Goal: Information Seeking & Learning: Check status

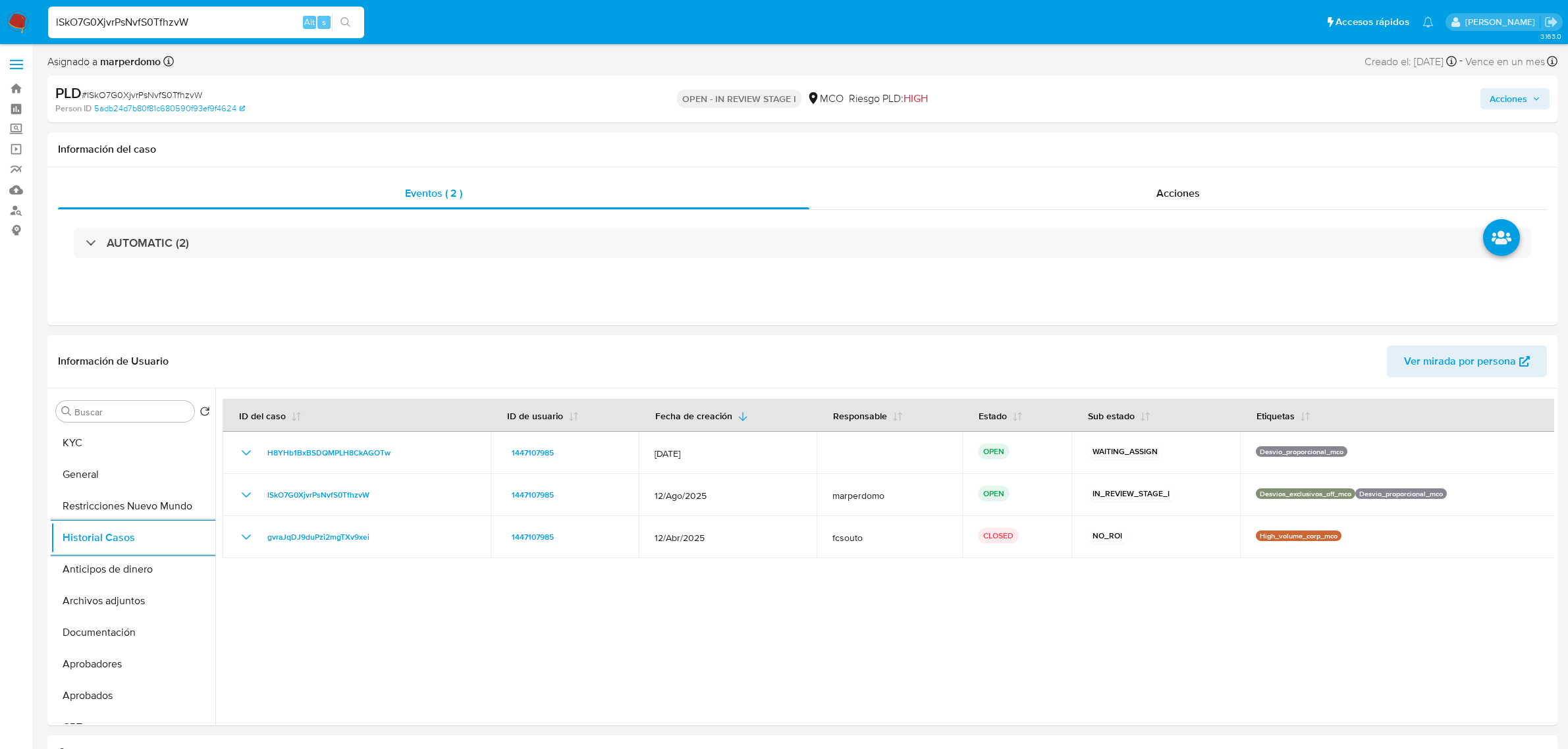
select select "10"
click at [147, 24] on input "lSkO7G0XjvrPsNvfS0TfhzvW" at bounding box center [205, 22] width 316 height 17
paste input "wVemdttoBOShKGTU8IVuqK3i"
type input "wVemdttoBOShKGTU8IVuqK3i"
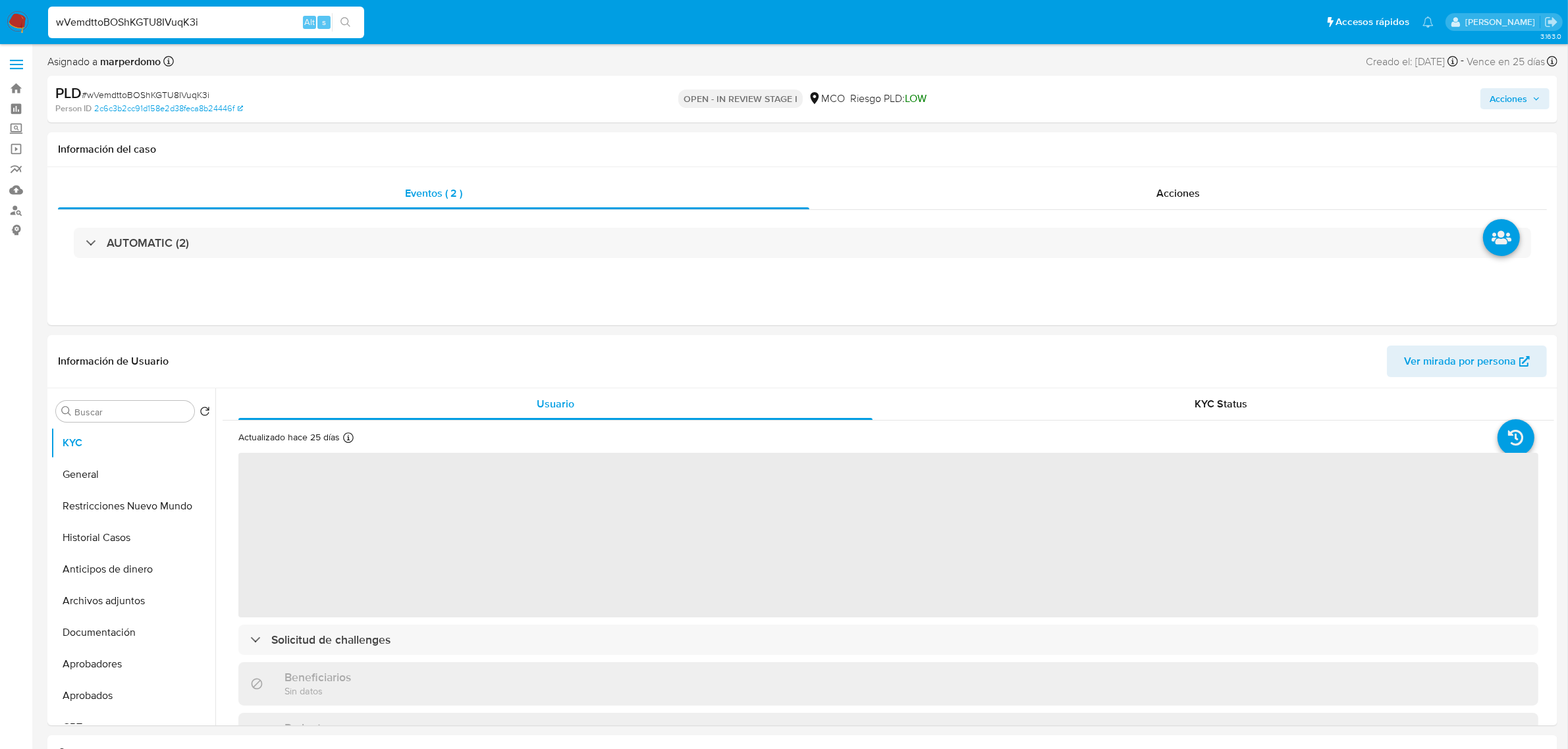
select select "10"
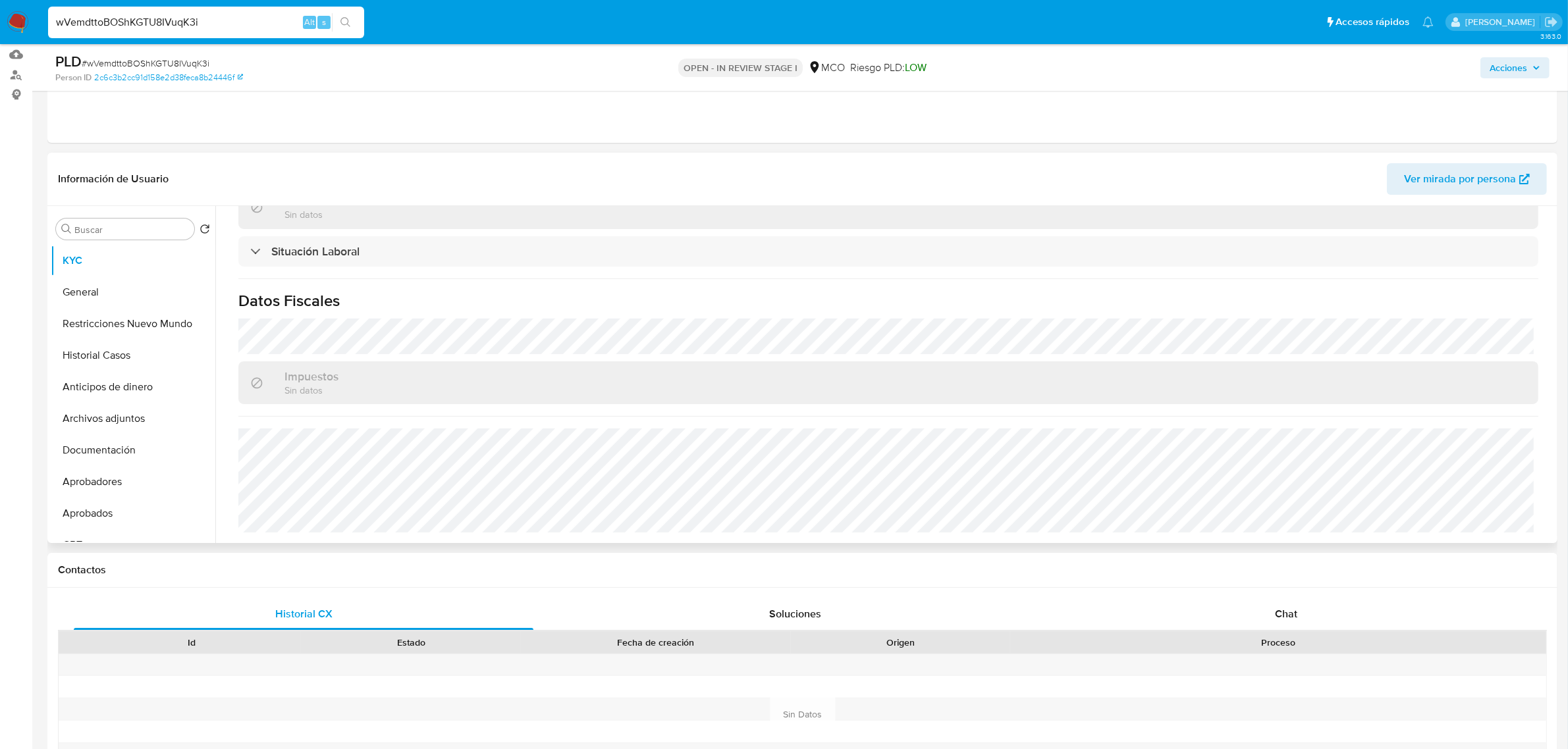
scroll to position [165, 0]
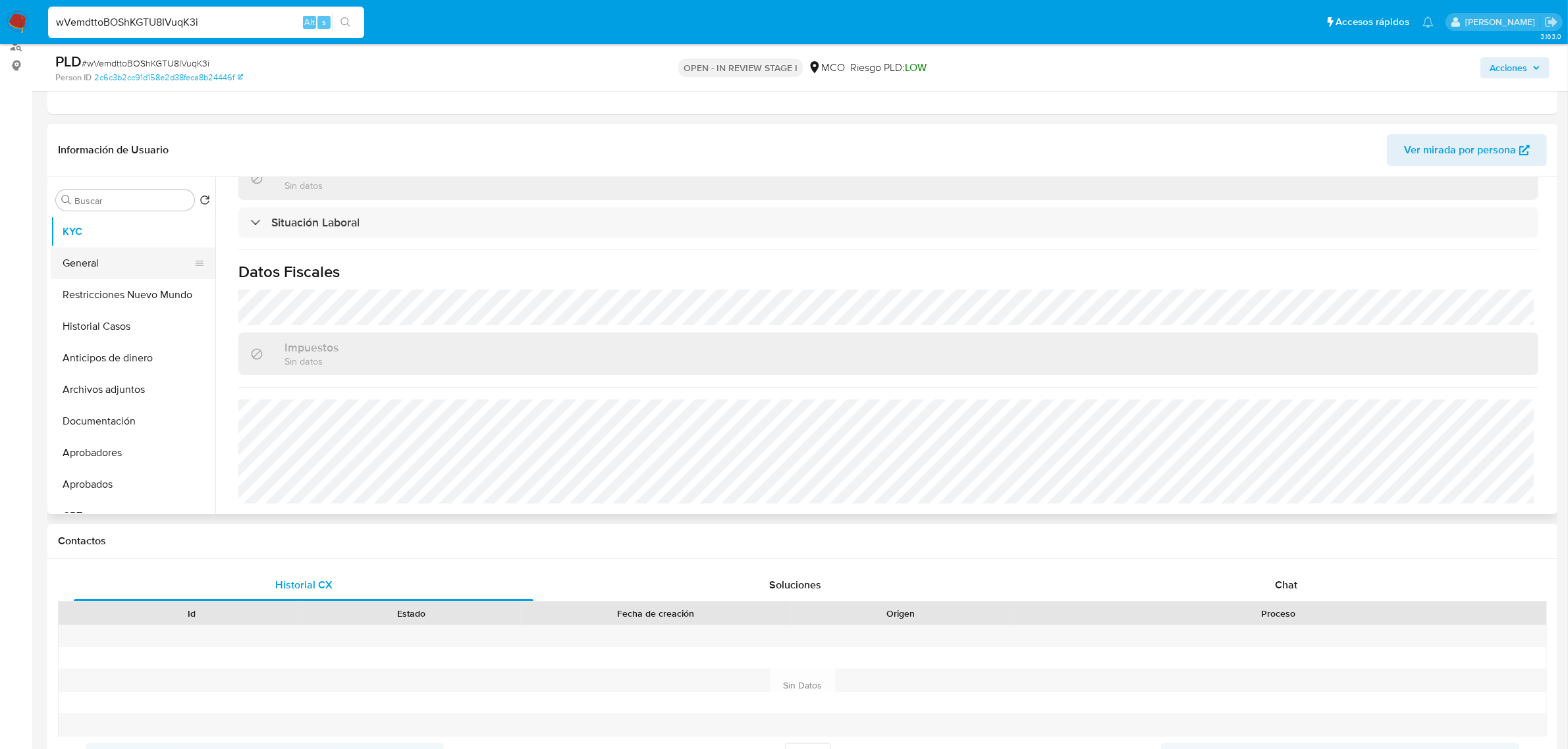
click at [81, 262] on button "General" at bounding box center [128, 263] width 154 height 31
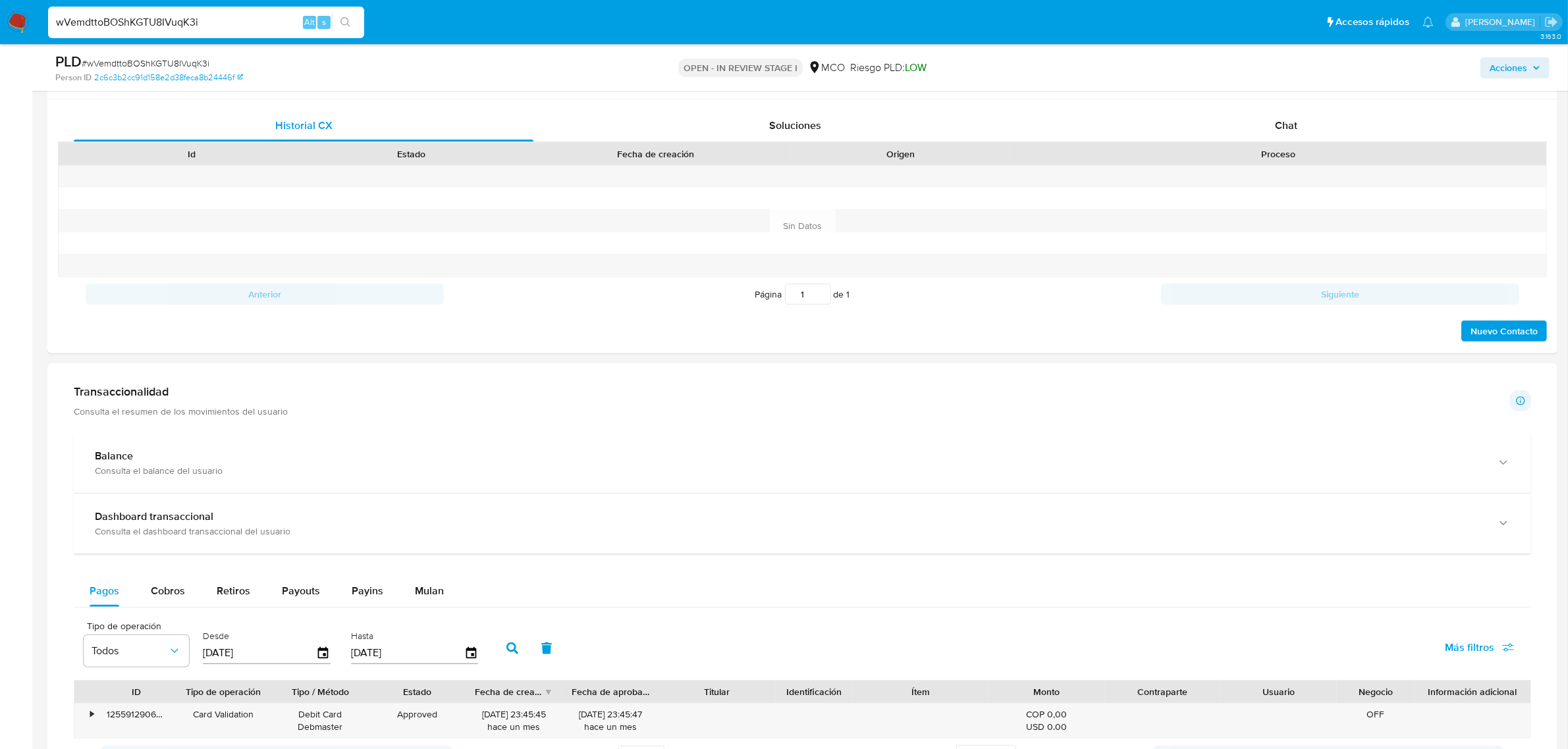
scroll to position [0, 0]
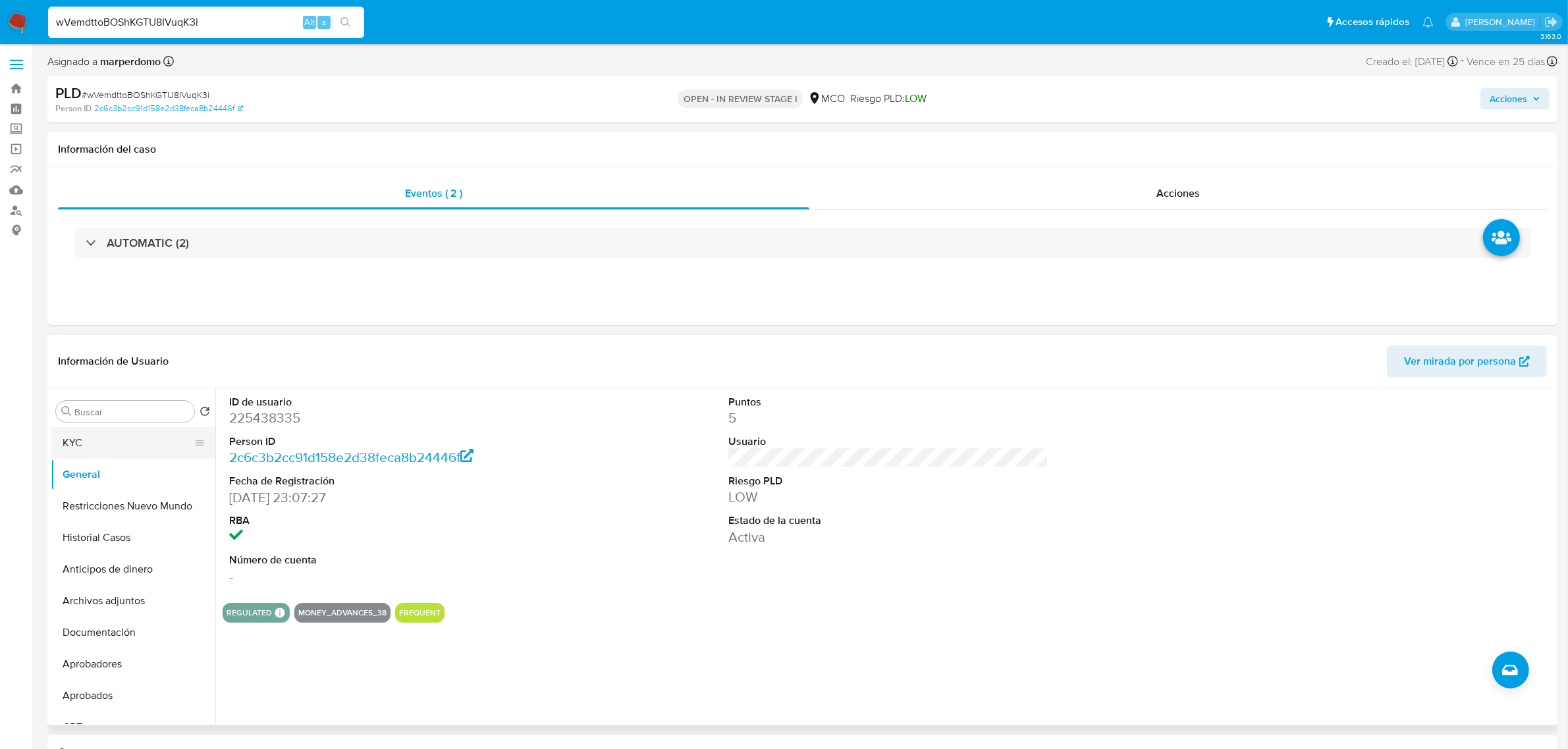
click at [91, 451] on button "KYC" at bounding box center [128, 443] width 154 height 31
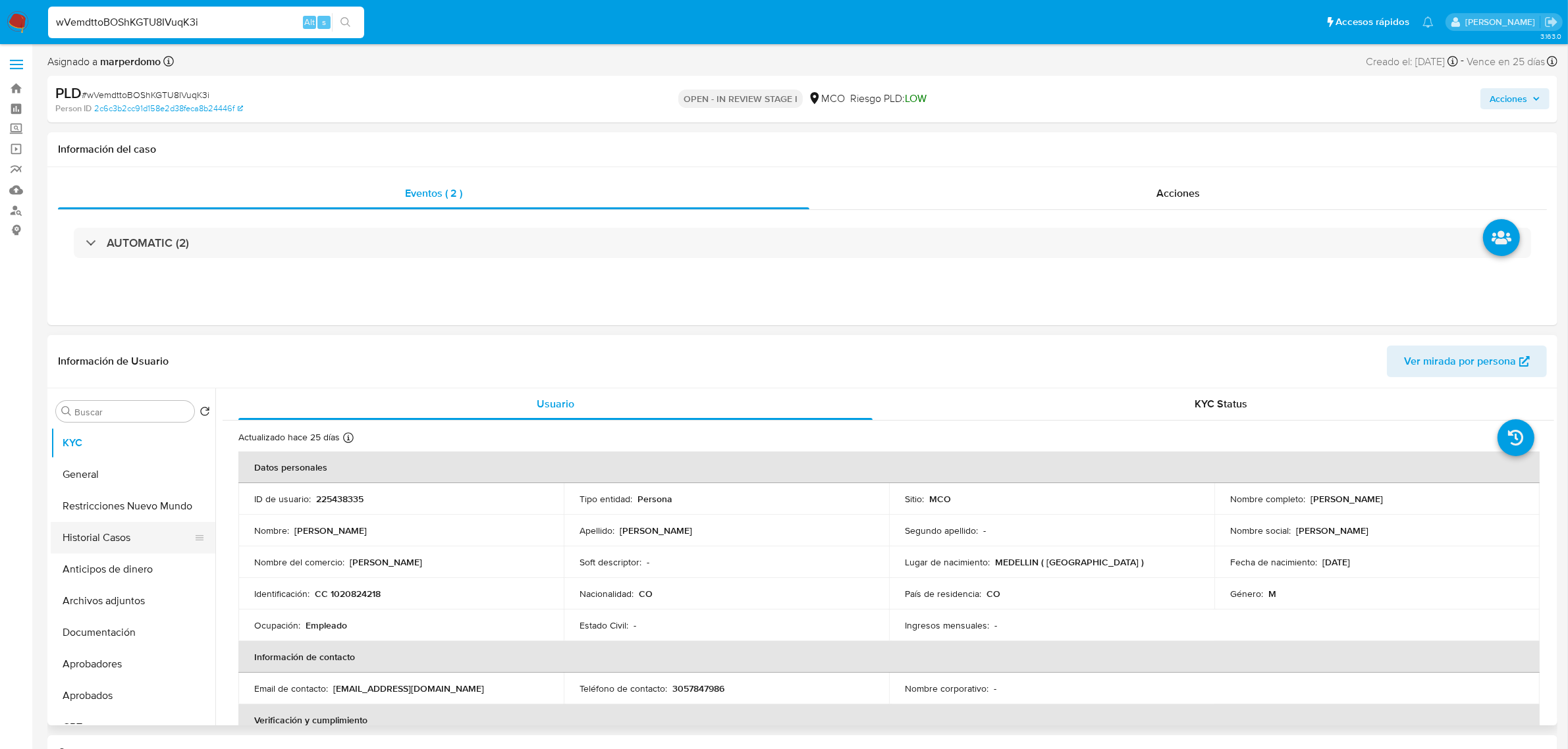
click at [116, 532] on button "Historial Casos" at bounding box center [128, 537] width 154 height 31
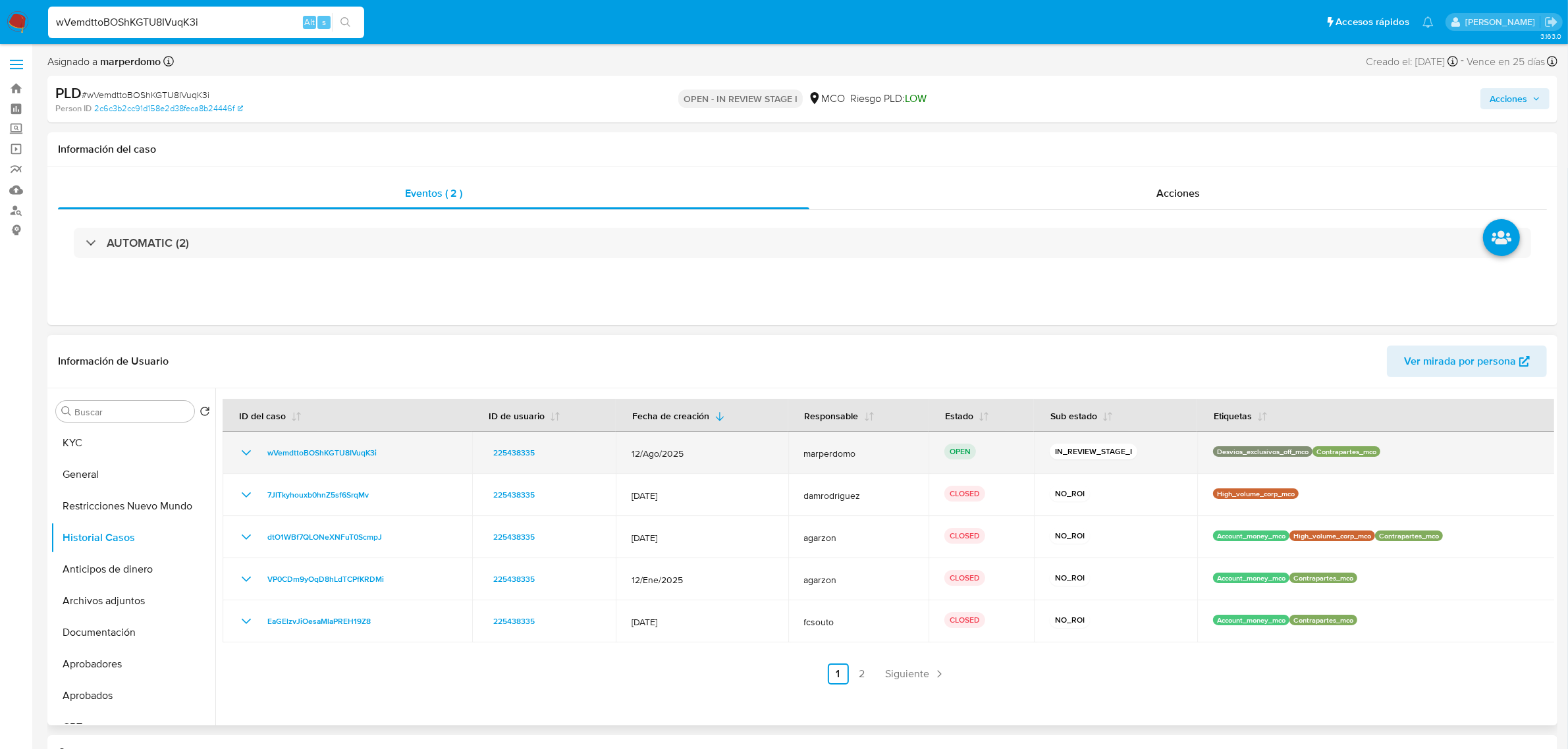
drag, startPoint x: 1206, startPoint y: 450, endPoint x: 1263, endPoint y: 448, distance: 57.0
click at [1263, 448] on p "Desvios_exclusivos_off_mco" at bounding box center [1262, 451] width 99 height 11
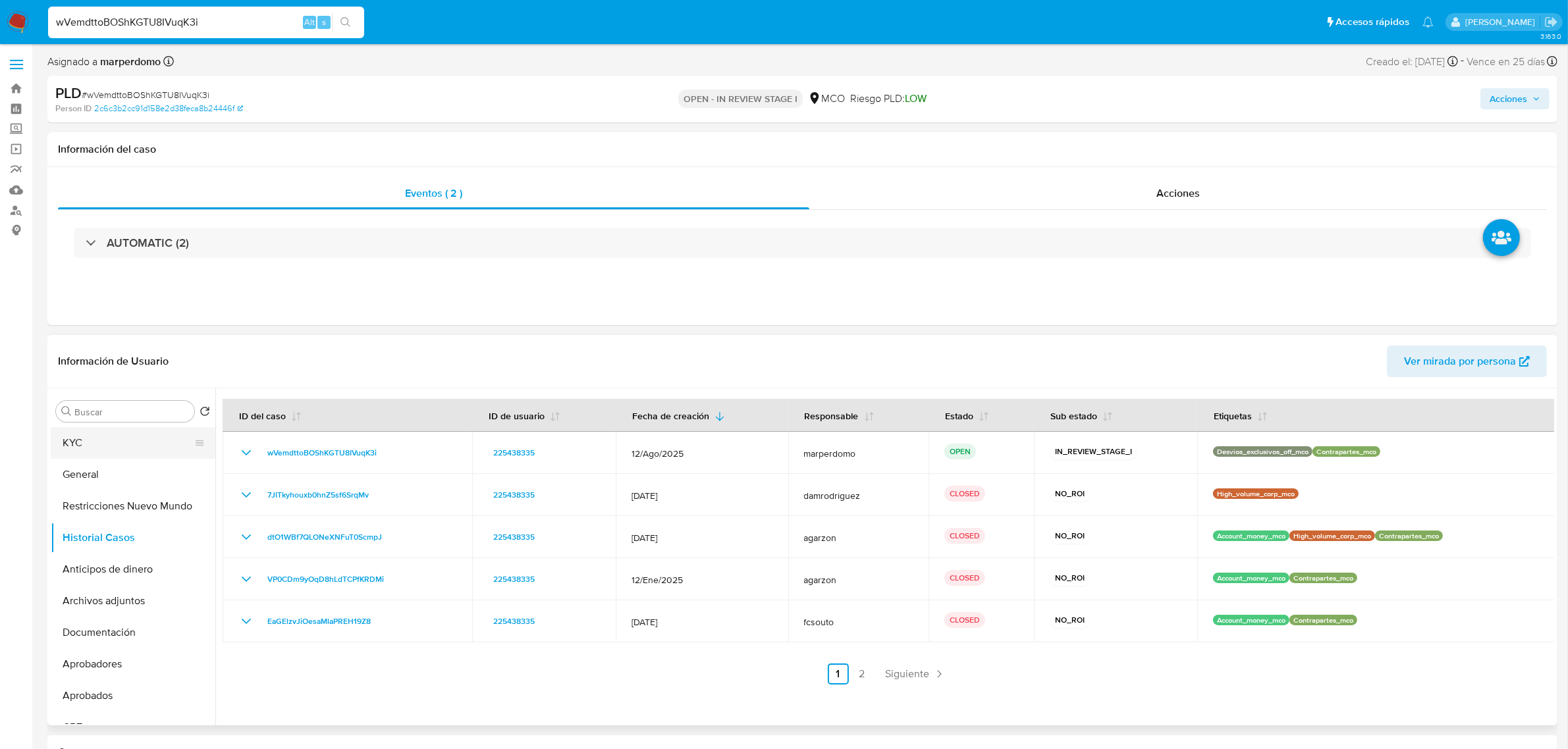
click at [76, 436] on button "KYC" at bounding box center [128, 443] width 154 height 31
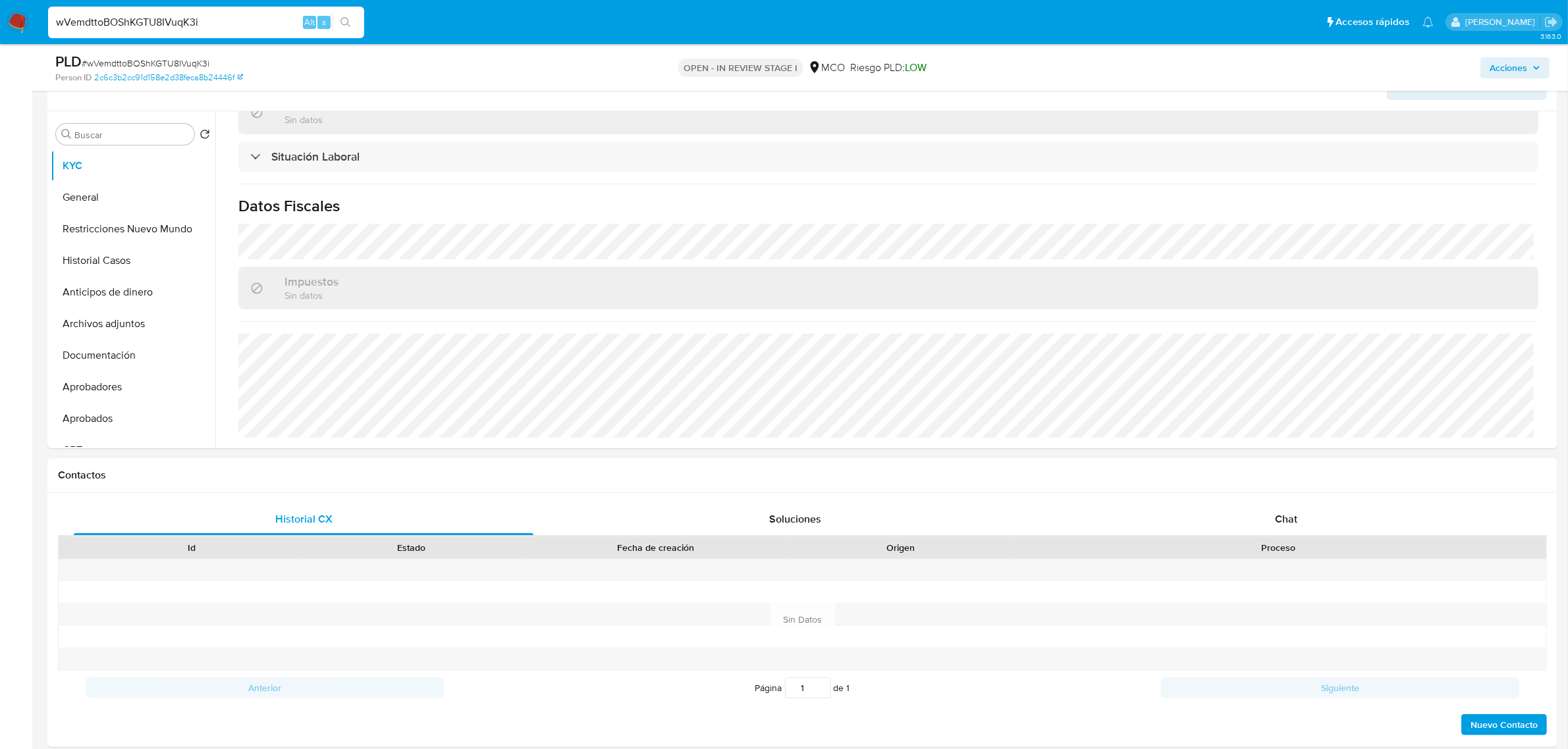
scroll to position [231, 0]
click at [108, 224] on button "Restricciones Nuevo Mundo" at bounding box center [128, 228] width 154 height 31
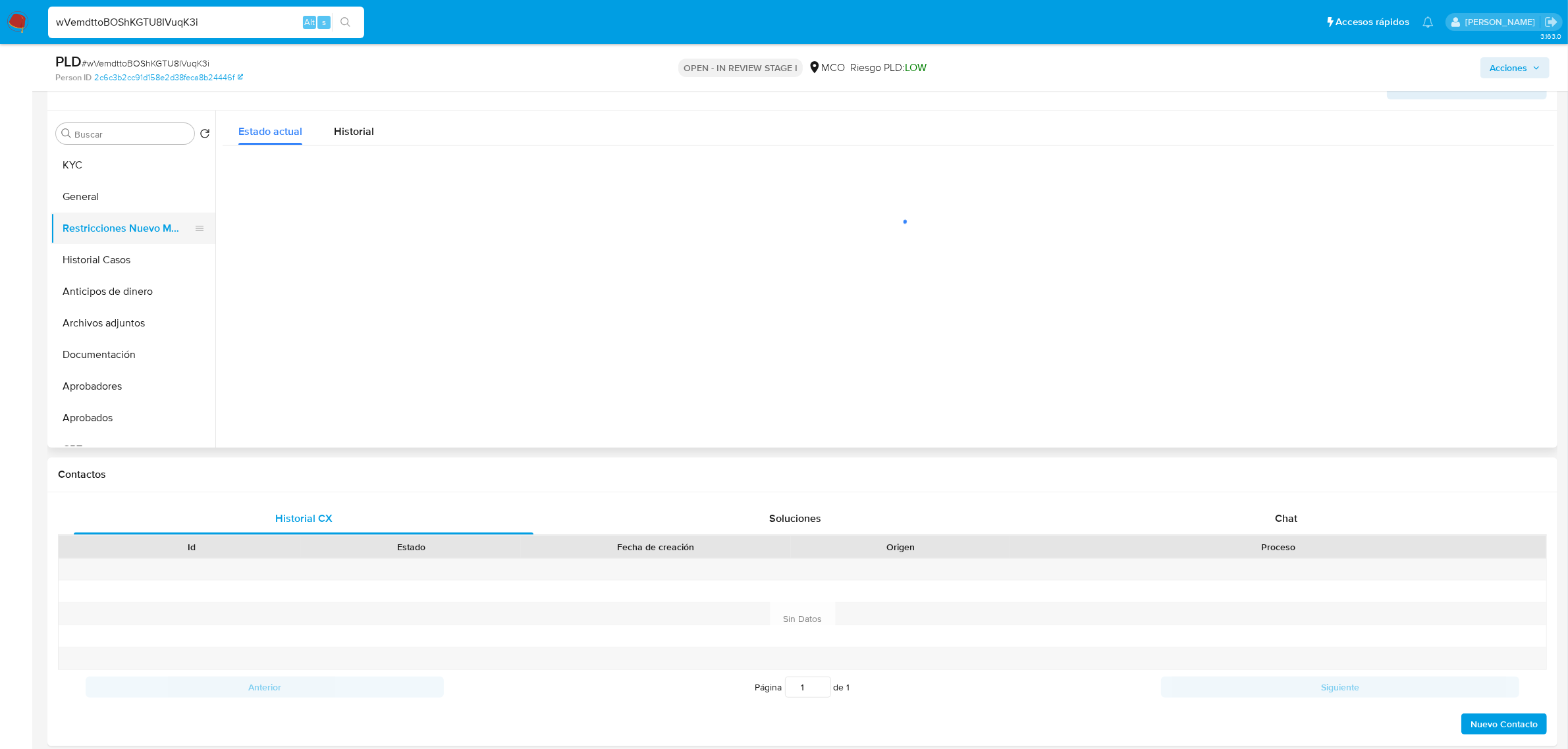
scroll to position [0, 0]
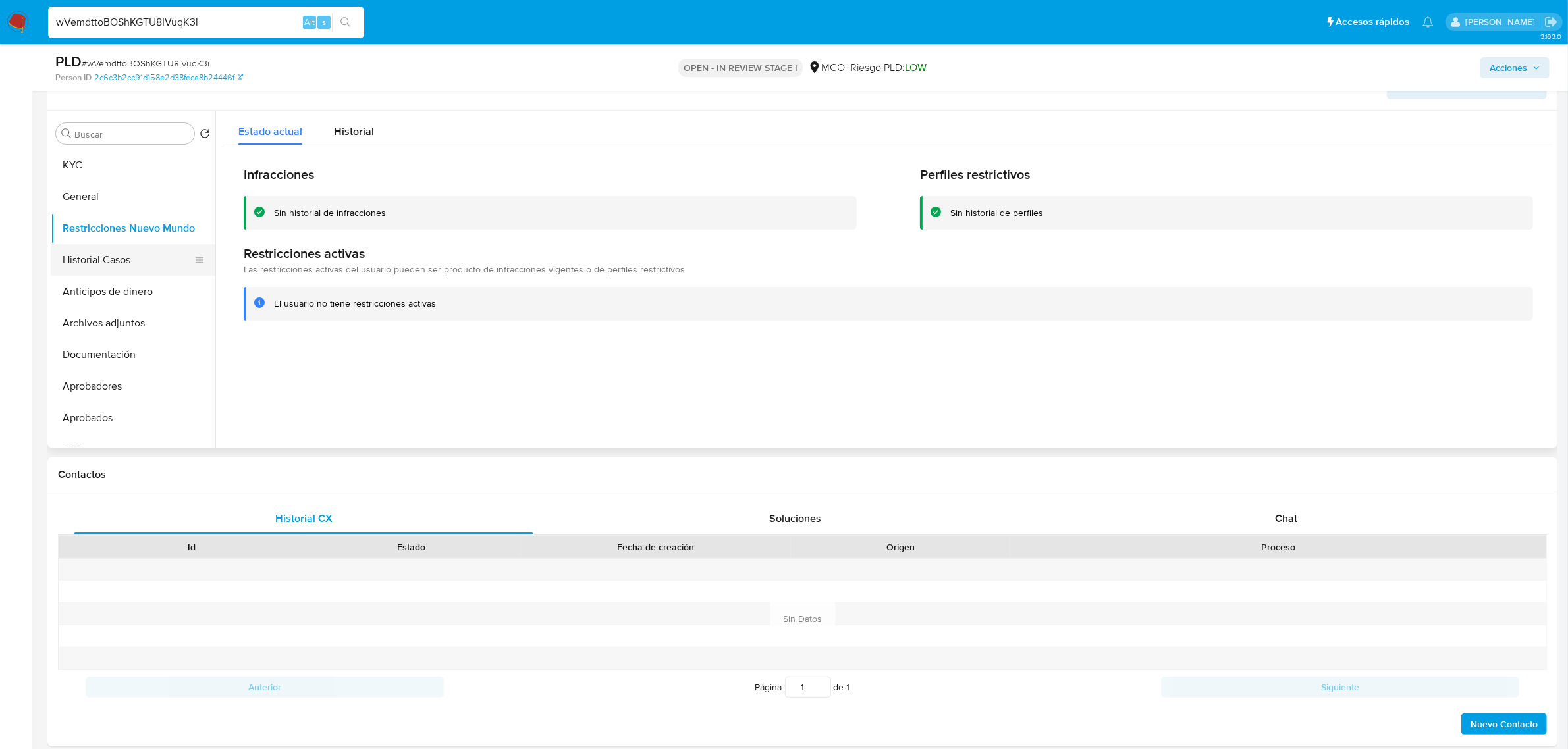
click at [96, 265] on button "Historial Casos" at bounding box center [128, 260] width 154 height 31
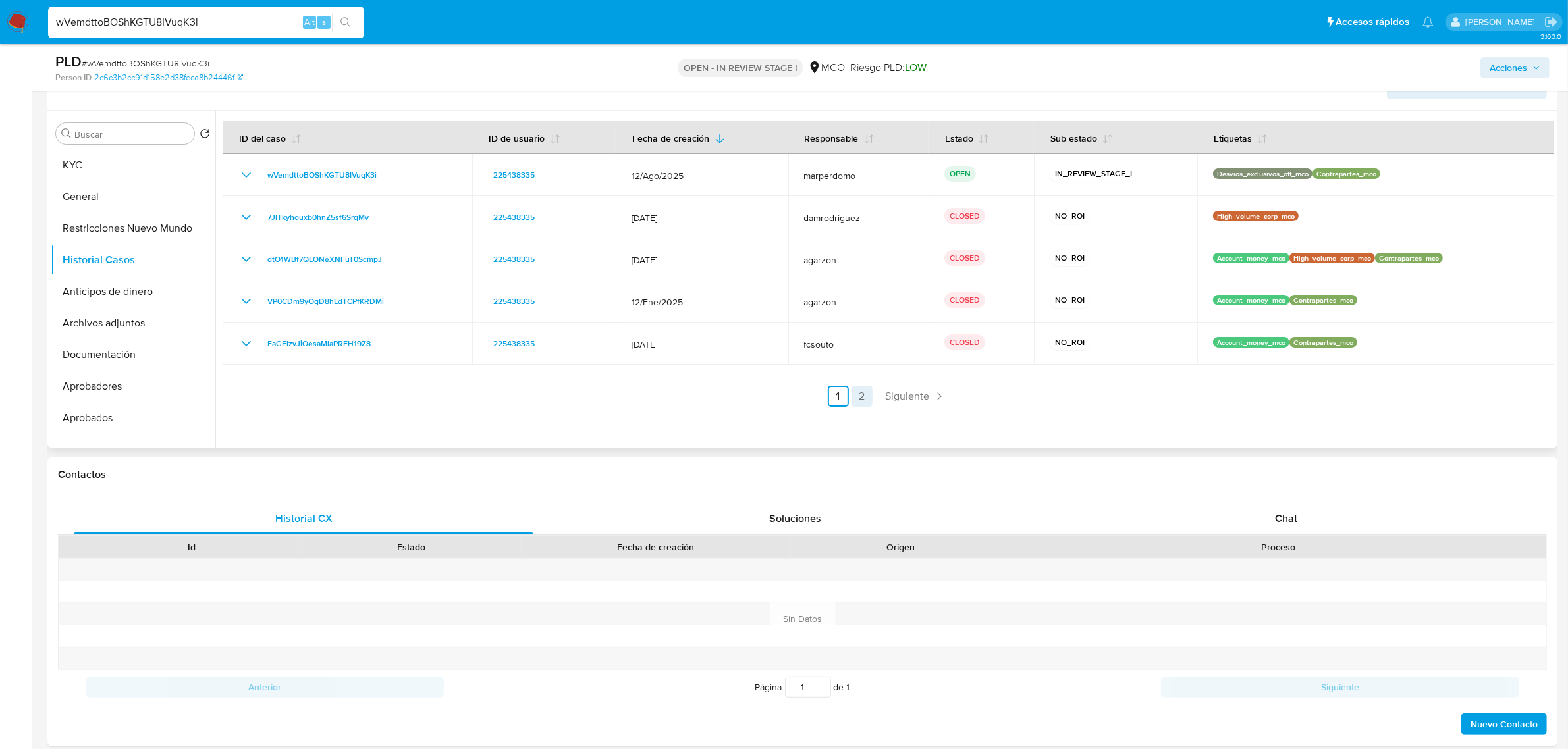
click at [866, 390] on link "2" at bounding box center [862, 396] width 21 height 21
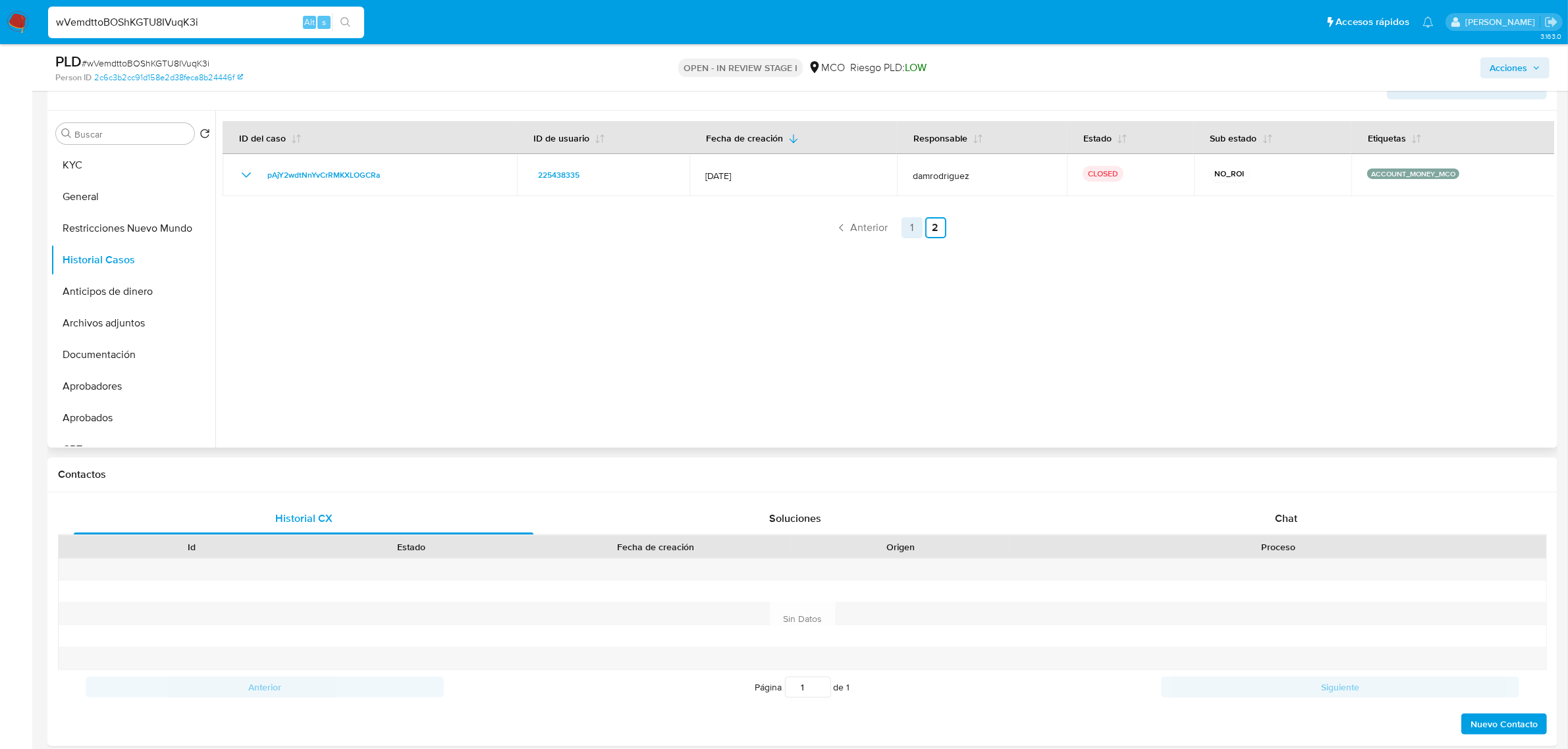
click at [904, 225] on link "1" at bounding box center [912, 228] width 21 height 21
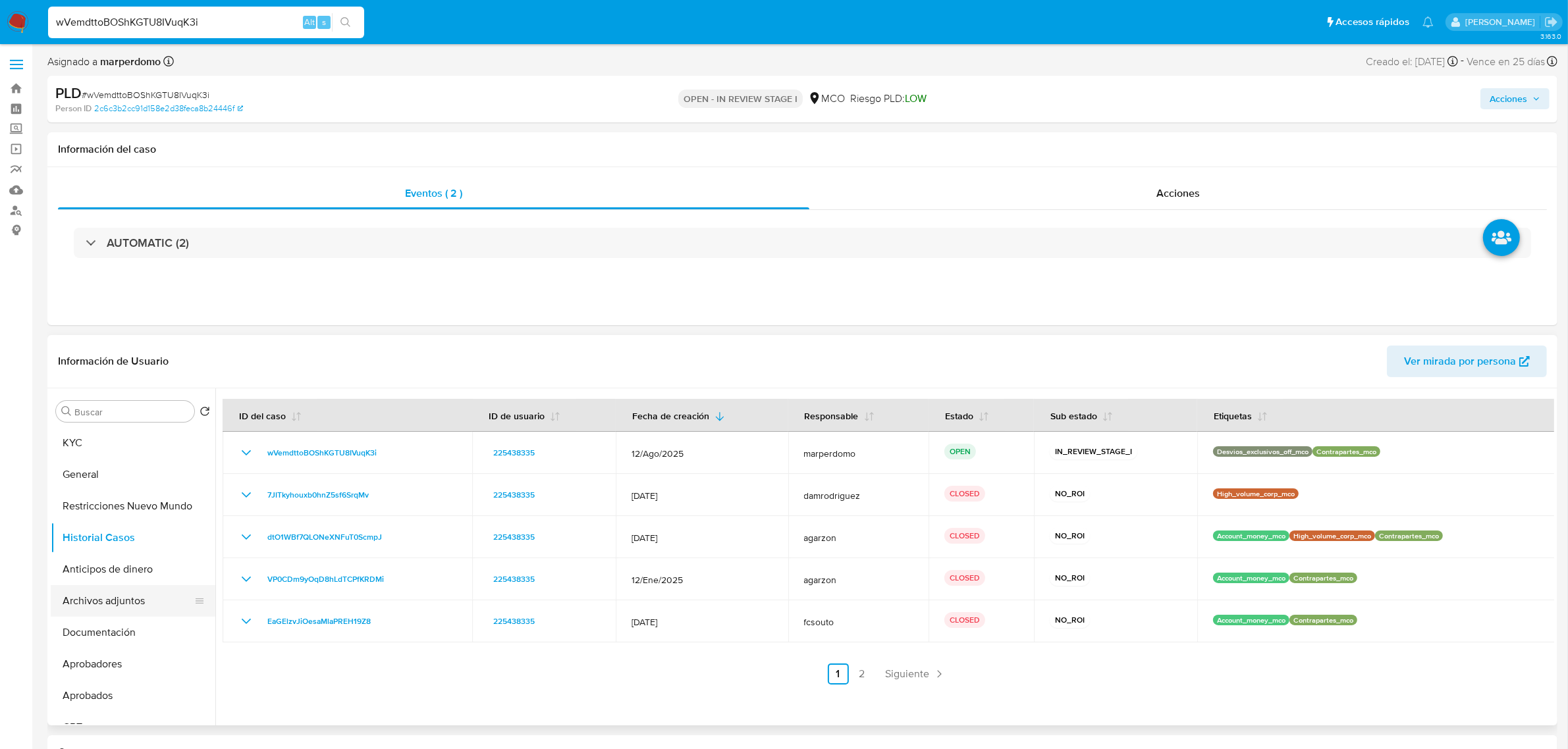
click at [123, 602] on button "Archivos adjuntos" at bounding box center [128, 601] width 154 height 31
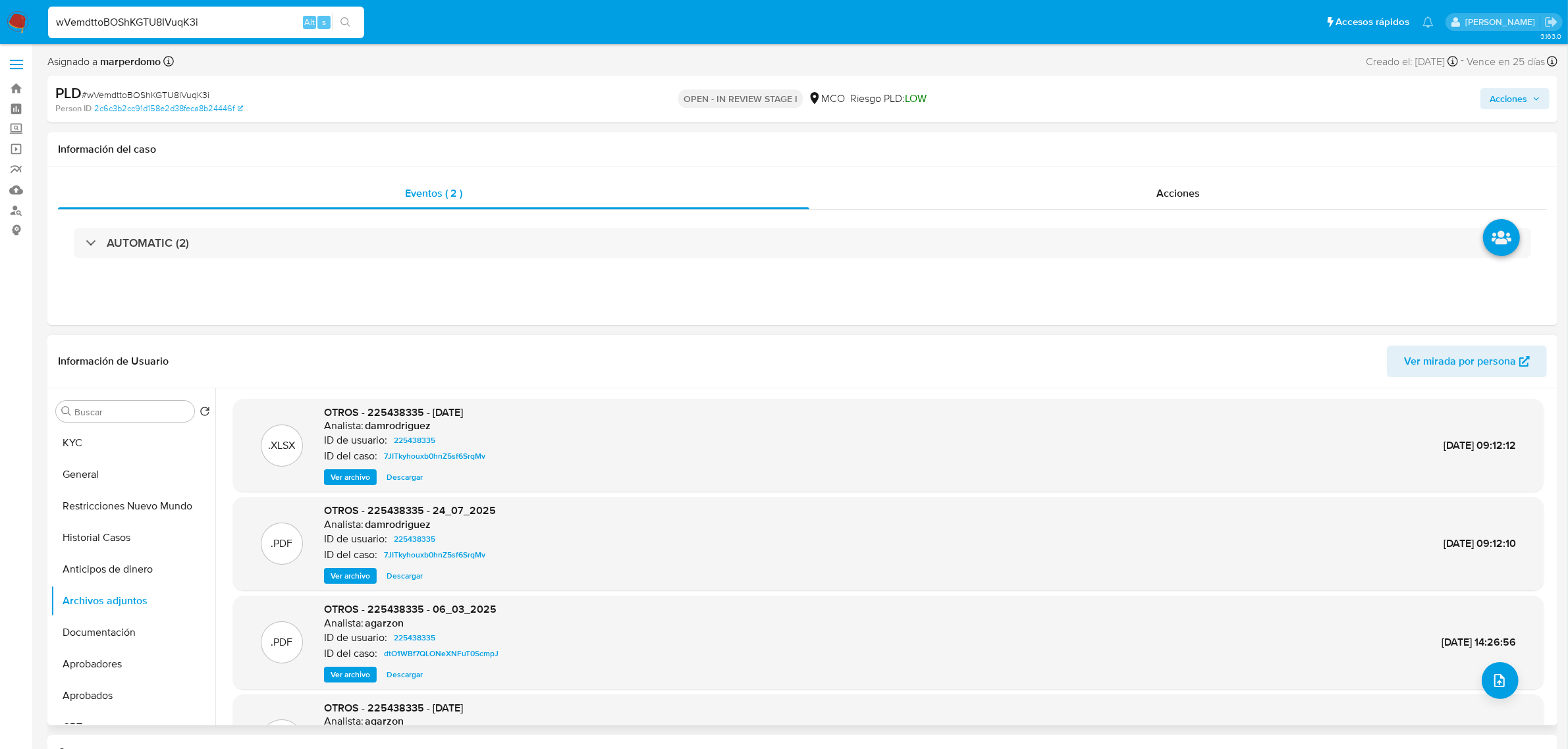
scroll to position [110, 0]
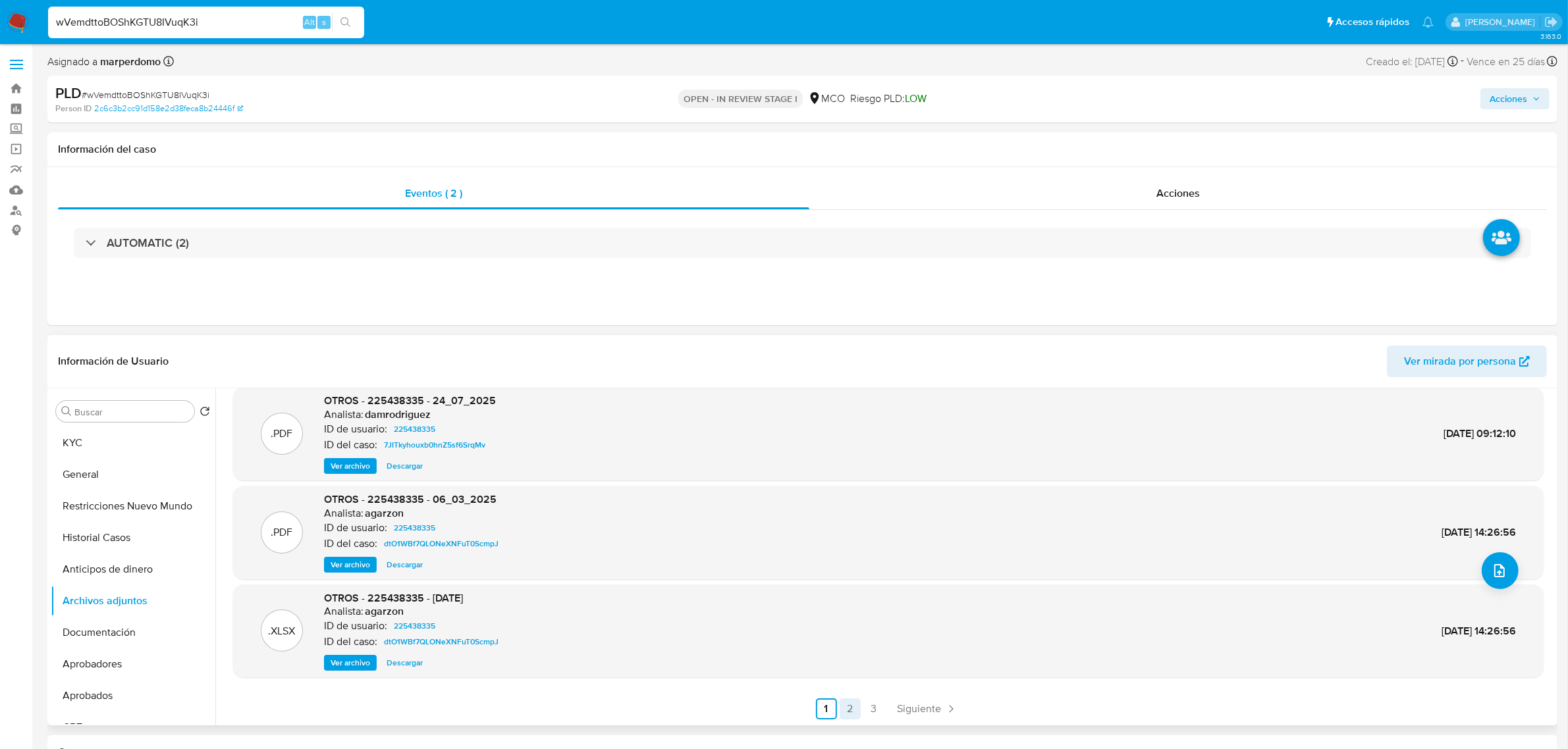
click at [848, 709] on link "2" at bounding box center [850, 709] width 21 height 21
click at [857, 712] on link "1" at bounding box center [861, 709] width 21 height 21
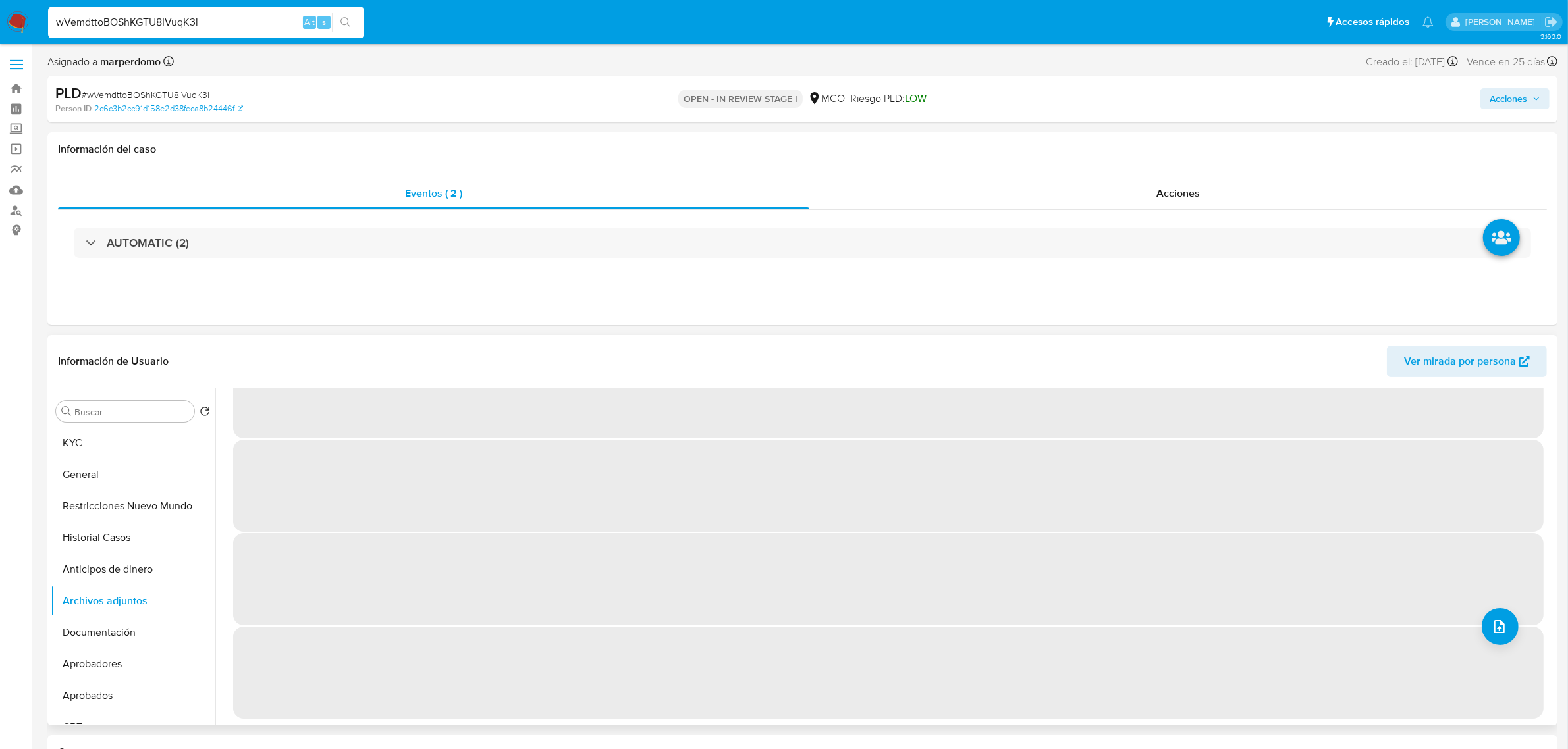
scroll to position [0, 0]
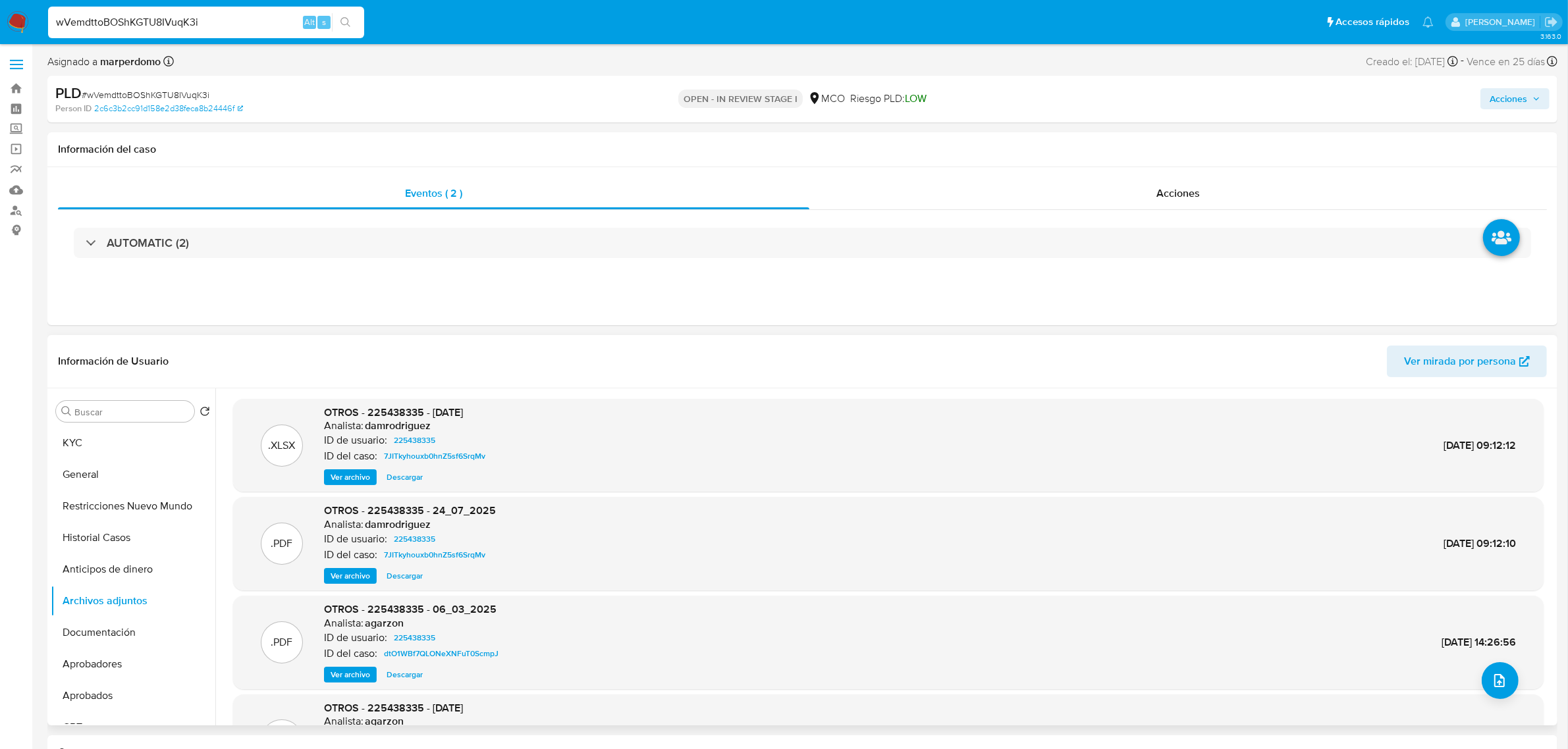
click at [352, 468] on div "OTROS - 225438335 - 24-07-2025 Analista: damrodriguez ID de usuario: 225438335 …" at bounding box center [407, 445] width 167 height 81
click at [349, 469] on div "OTROS - 225438335 - 24-07-2025 Analista: damrodriguez ID de usuario: 225438335 …" at bounding box center [407, 445] width 167 height 81
click at [349, 472] on span "Ver archivo" at bounding box center [350, 477] width 39 height 13
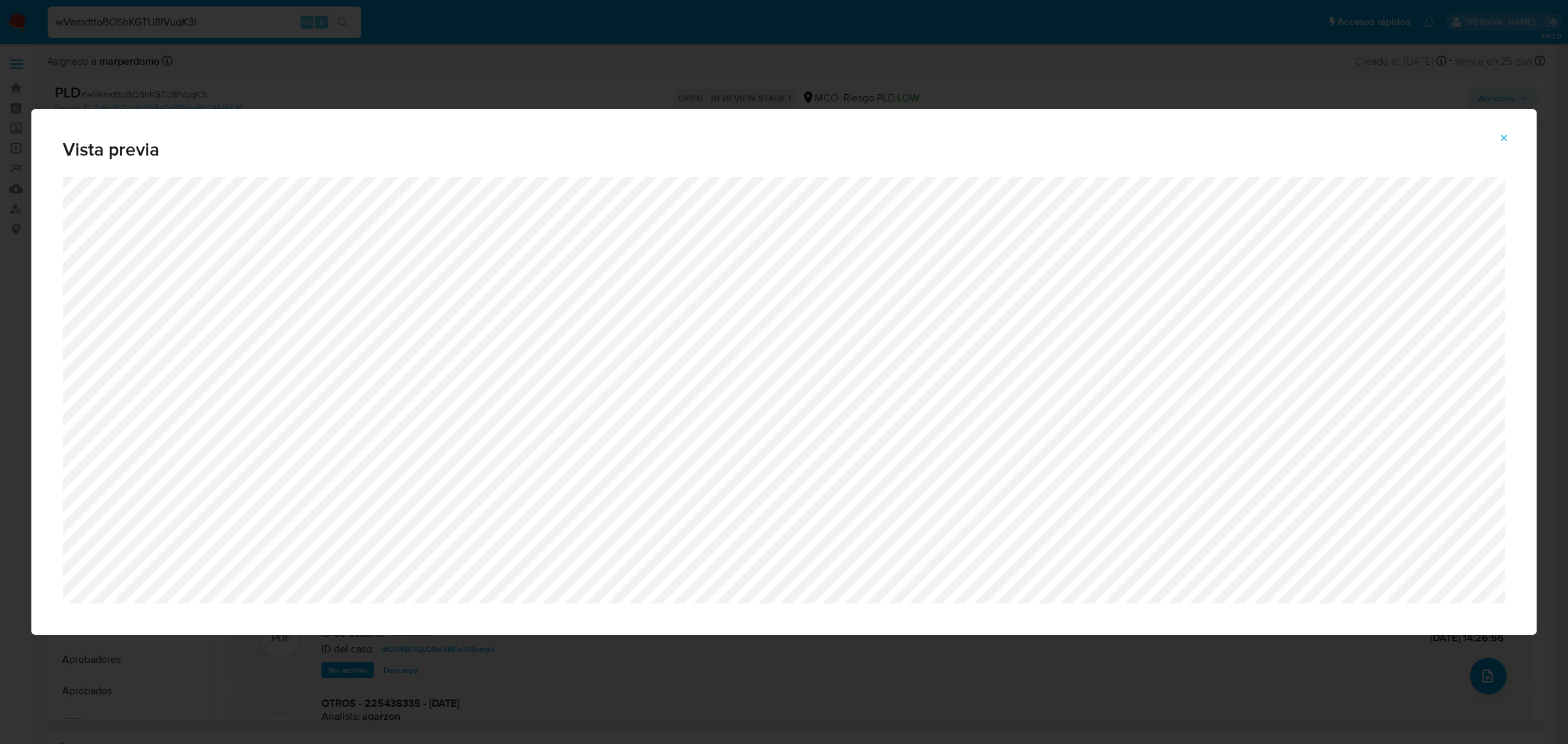
click at [1497, 139] on button "Attachment preview" at bounding box center [1504, 138] width 29 height 21
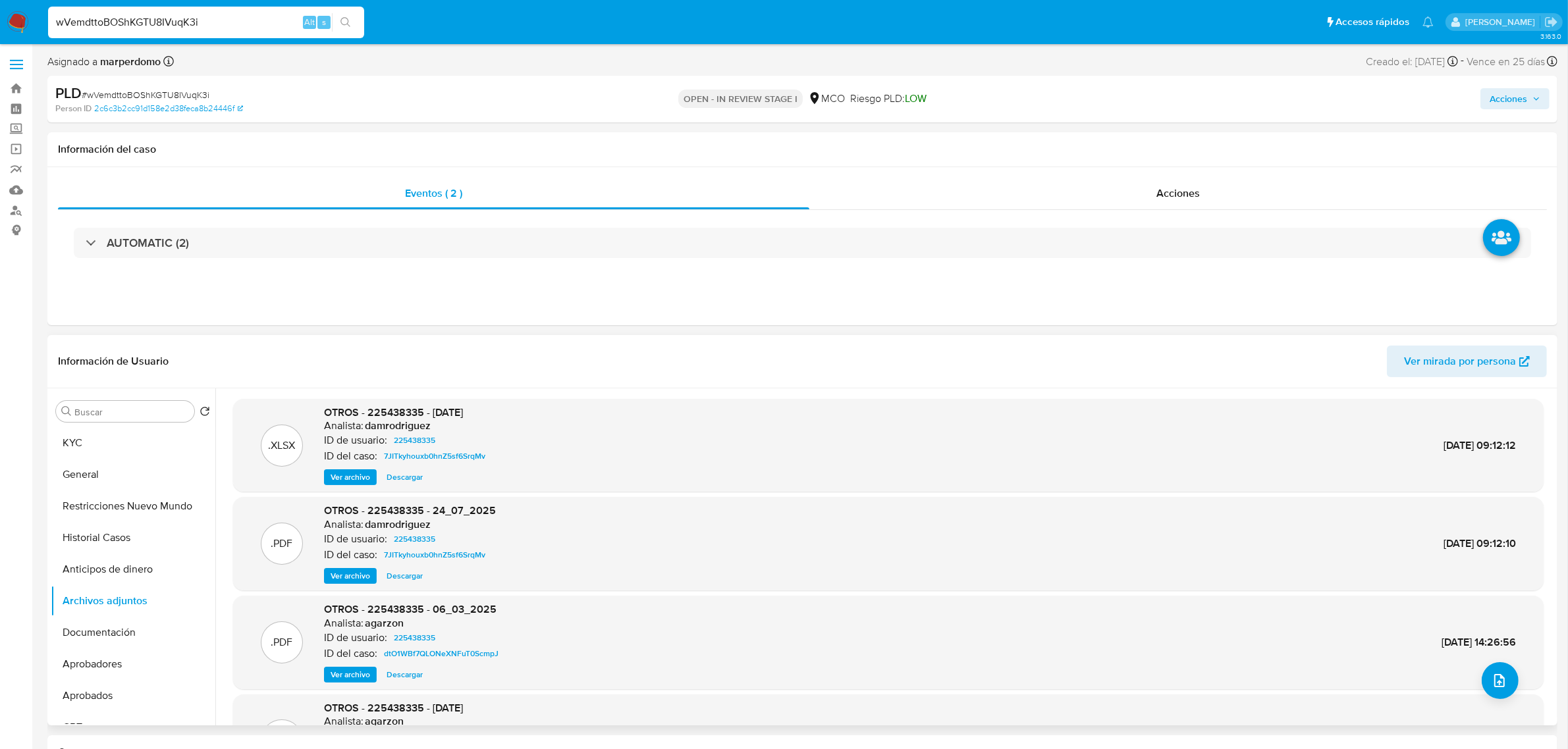
click at [341, 569] on span "Ver archivo" at bounding box center [350, 576] width 39 height 13
click at [339, 571] on div "Ver archivo Ver archivo Descargar" at bounding box center [409, 576] width 172 height 16
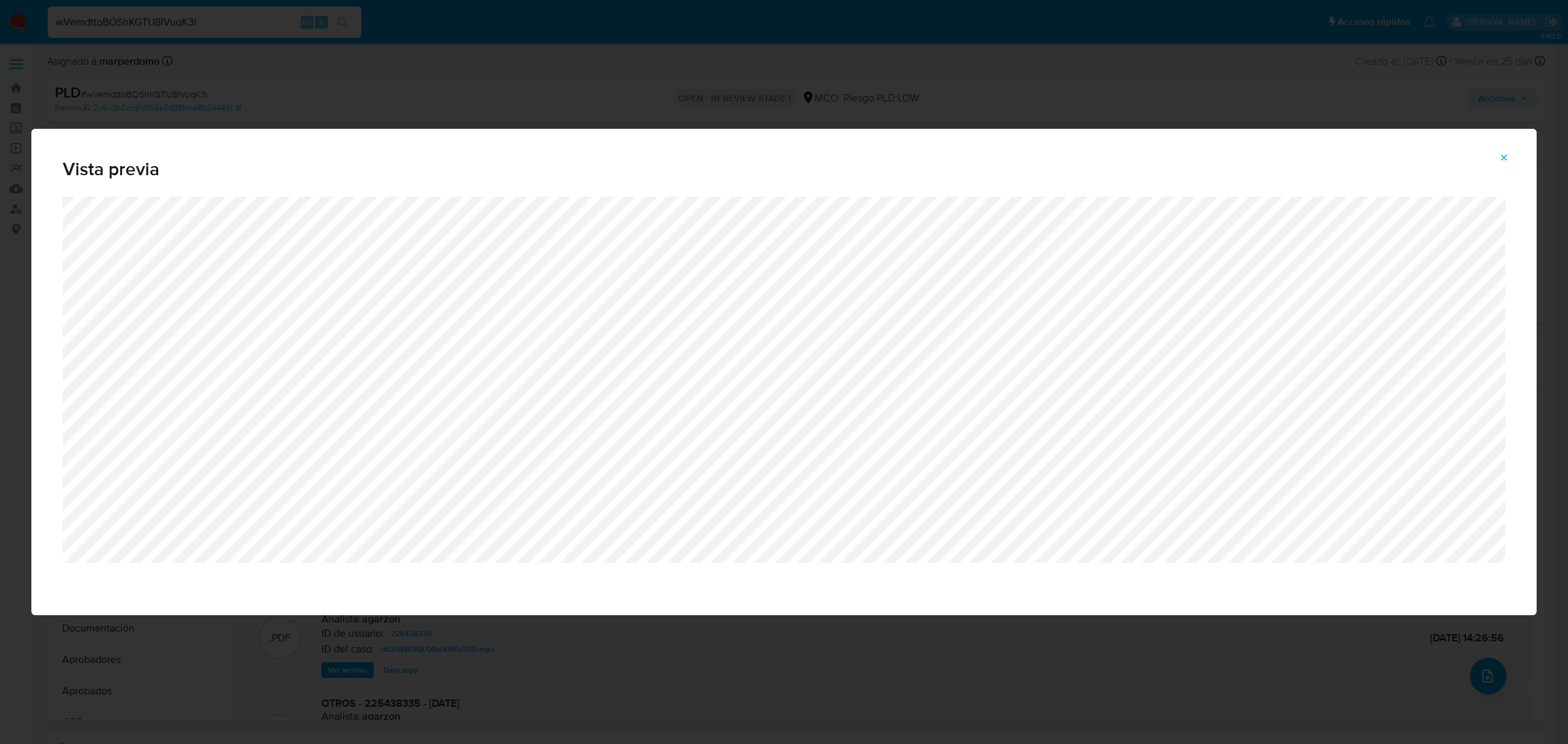
click at [808, 89] on div "Vista previa" at bounding box center [784, 372] width 1568 height 744
click at [1505, 154] on icon "Attachment preview" at bounding box center [1504, 157] width 11 height 11
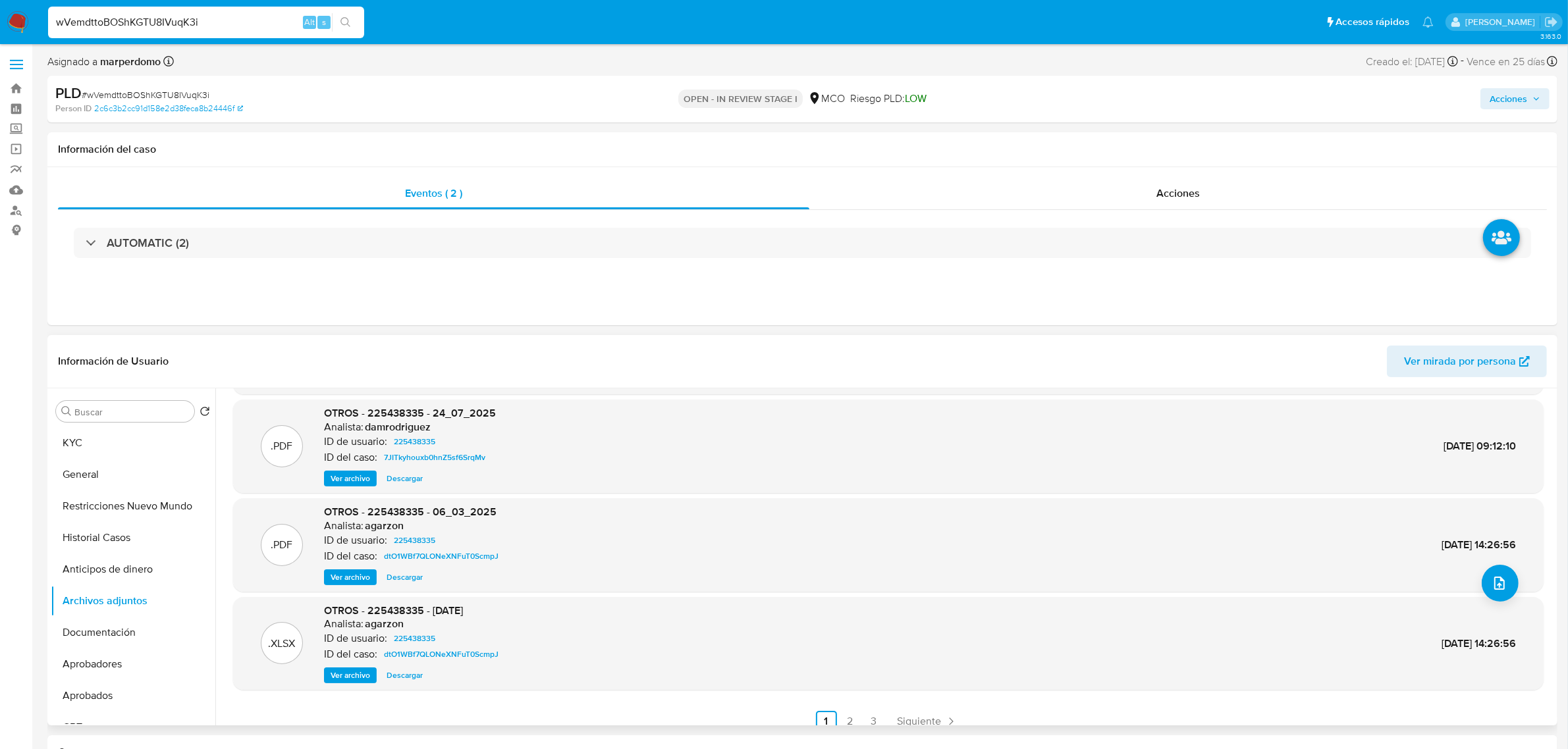
scroll to position [110, 0]
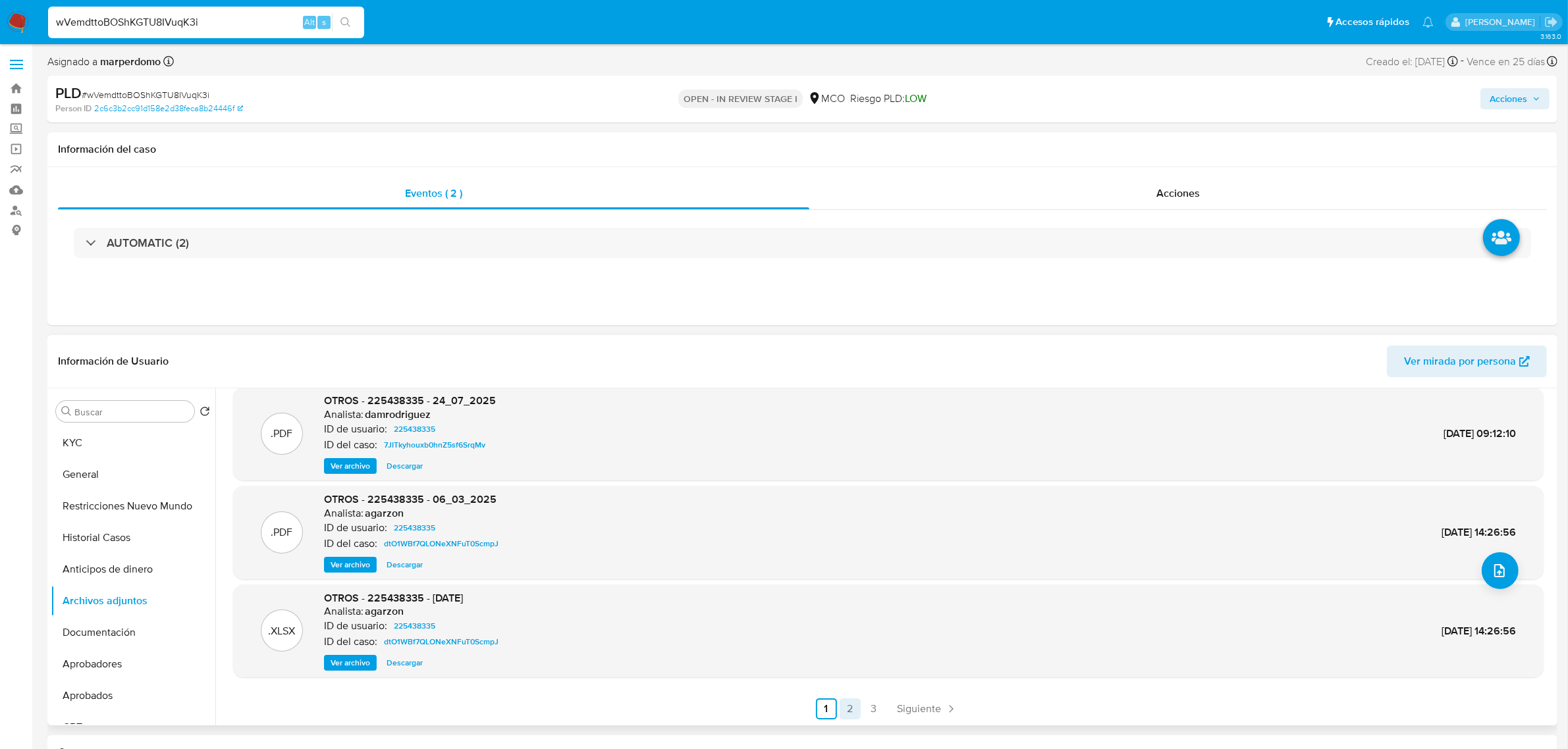
click at [849, 706] on link "2" at bounding box center [850, 709] width 21 height 21
click at [837, 706] on link "1" at bounding box center [826, 709] width 21 height 21
click at [847, 711] on link "2" at bounding box center [850, 709] width 21 height 21
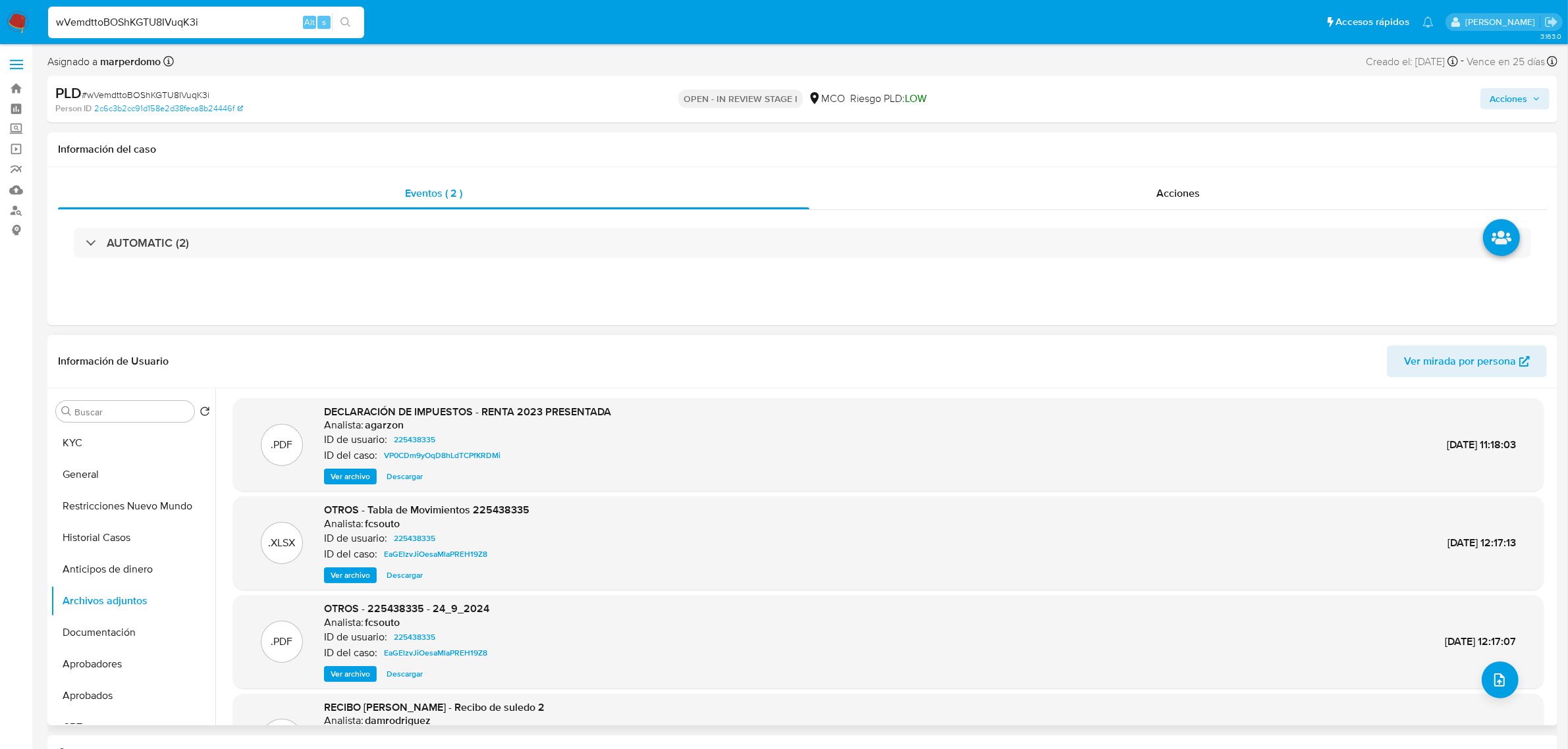
scroll to position [0, 0]
click at [344, 479] on span "Ver archivo" at bounding box center [350, 477] width 39 height 13
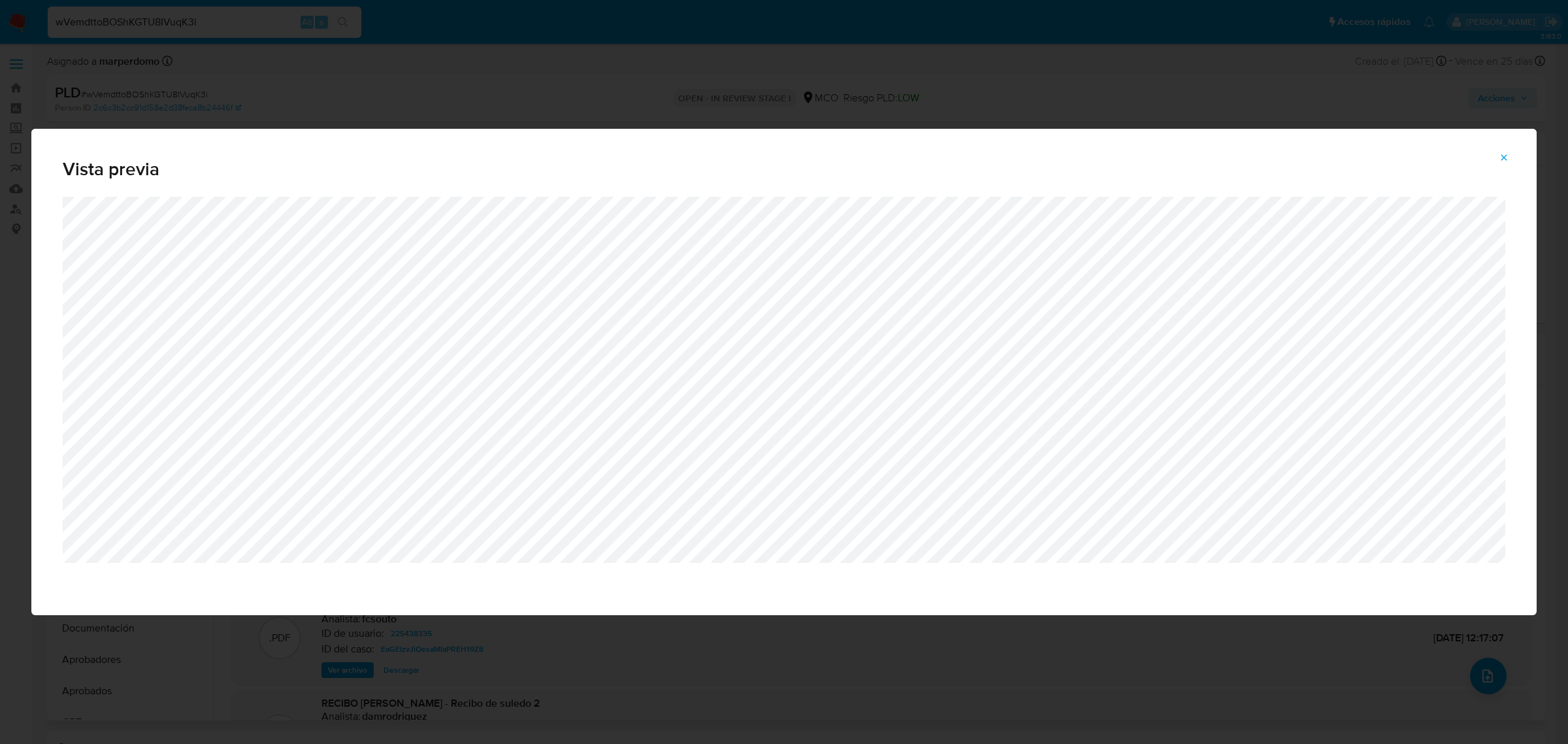
click at [1504, 156] on icon "Attachment preview" at bounding box center [1504, 157] width 11 height 11
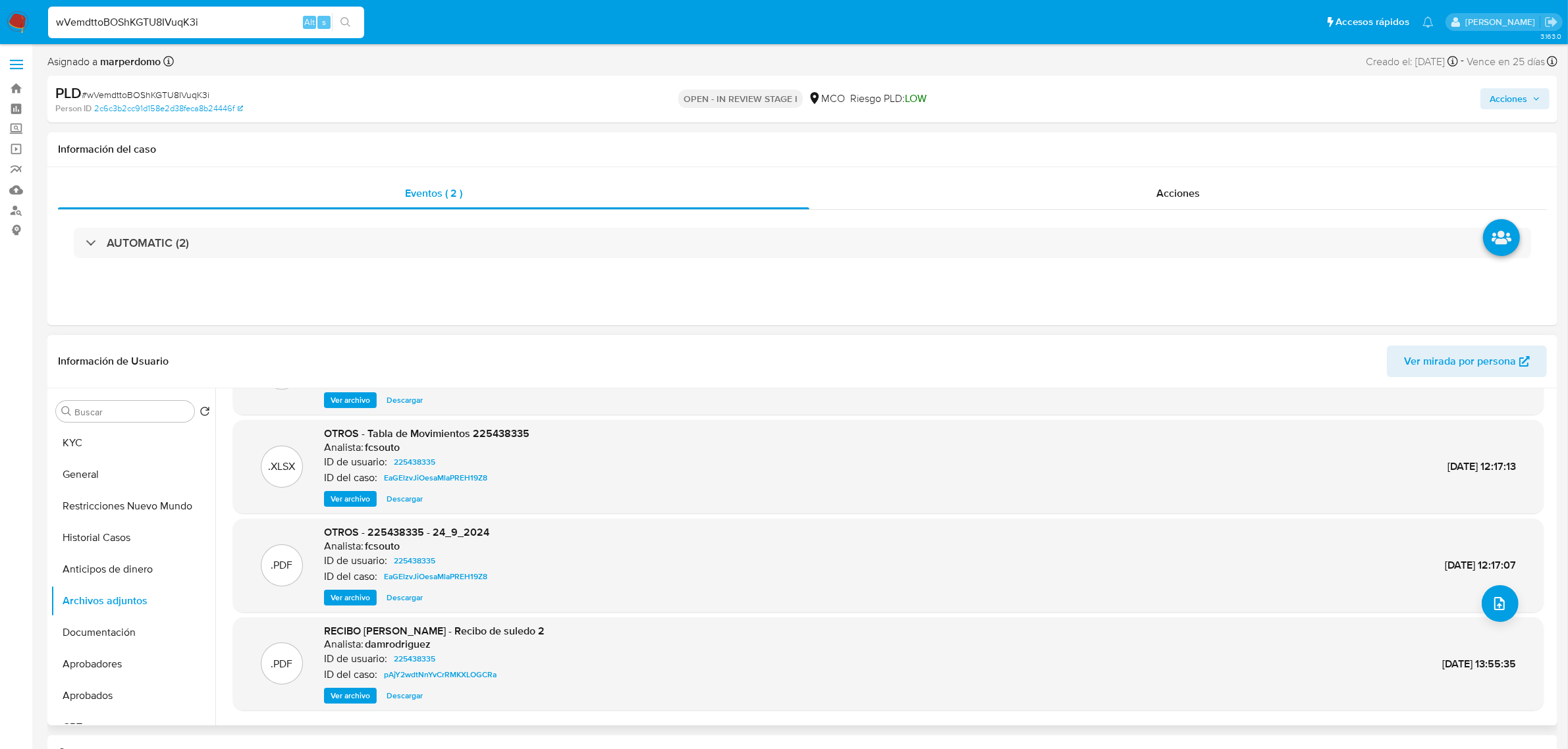
scroll to position [110, 0]
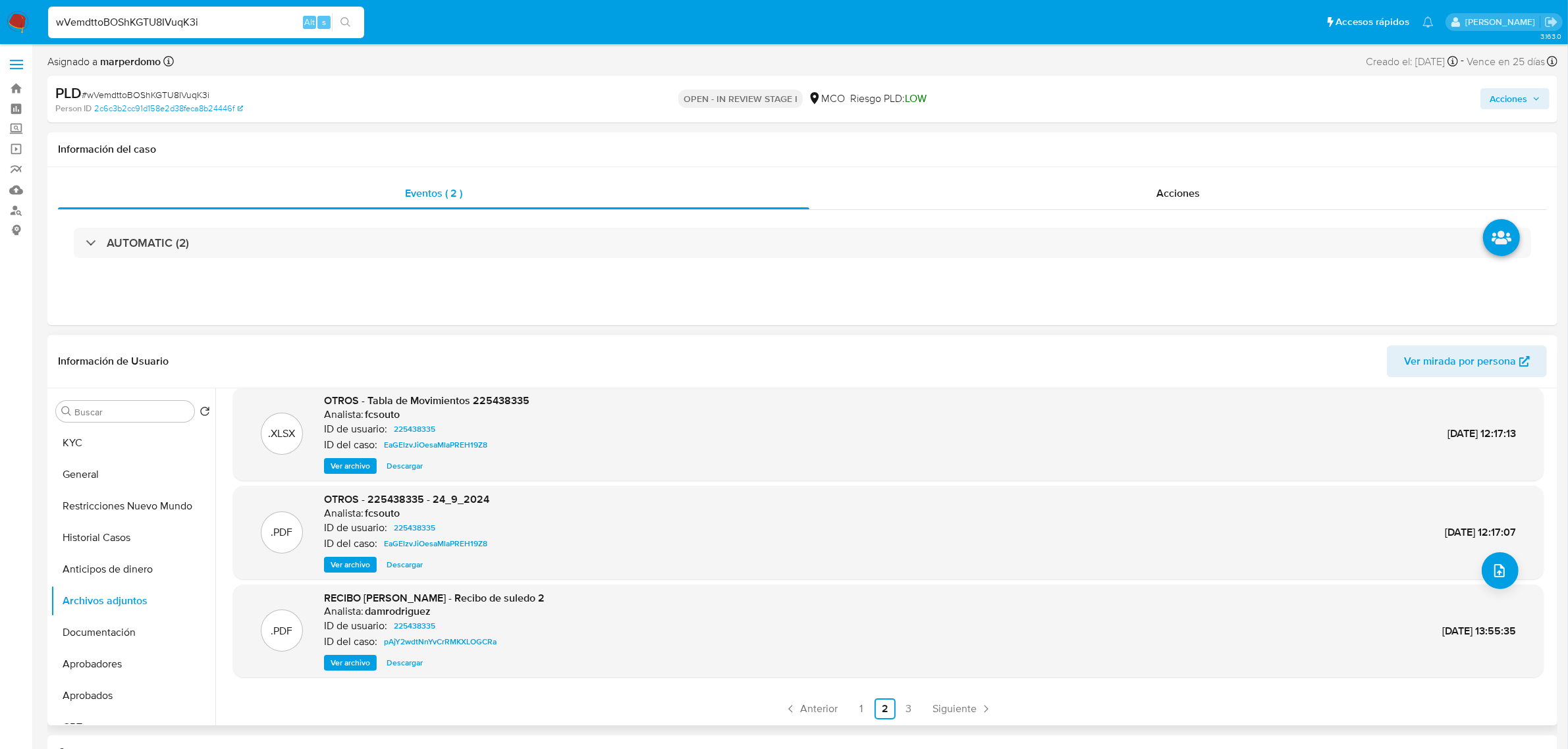
click at [346, 669] on span "Ver archivo" at bounding box center [350, 663] width 39 height 13
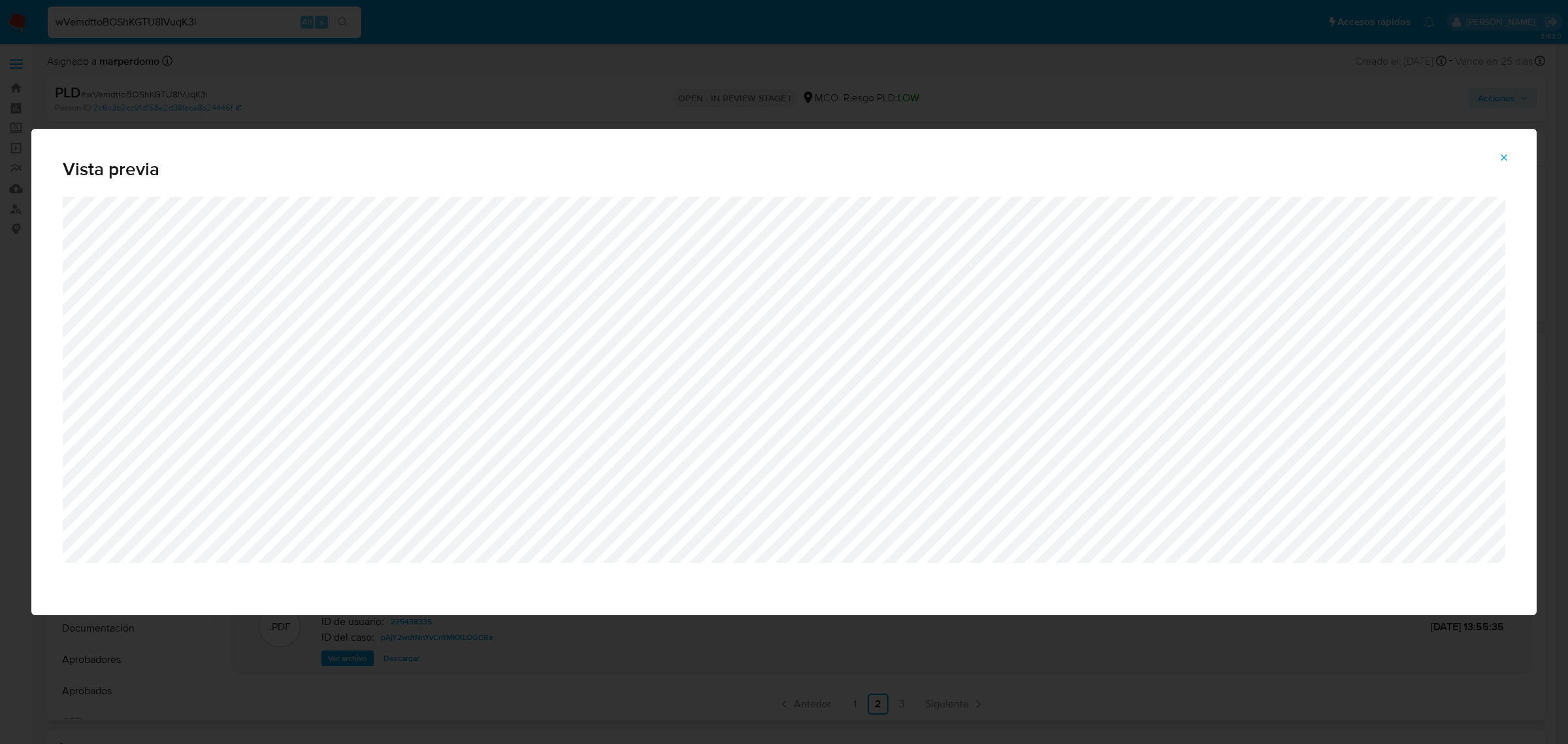
click at [1499, 158] on icon "Attachment preview" at bounding box center [1504, 157] width 11 height 11
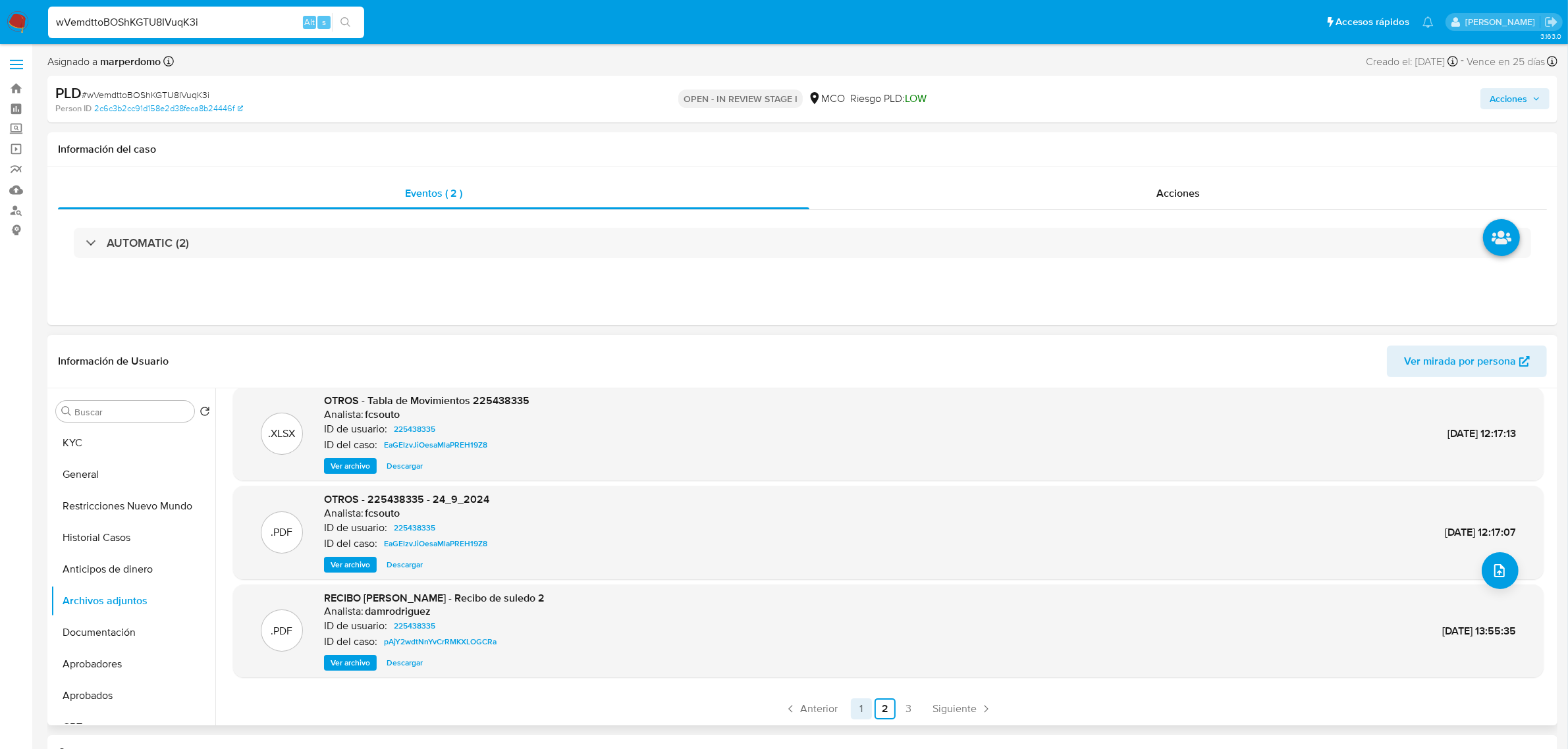
click at [866, 711] on link "1" at bounding box center [861, 709] width 21 height 21
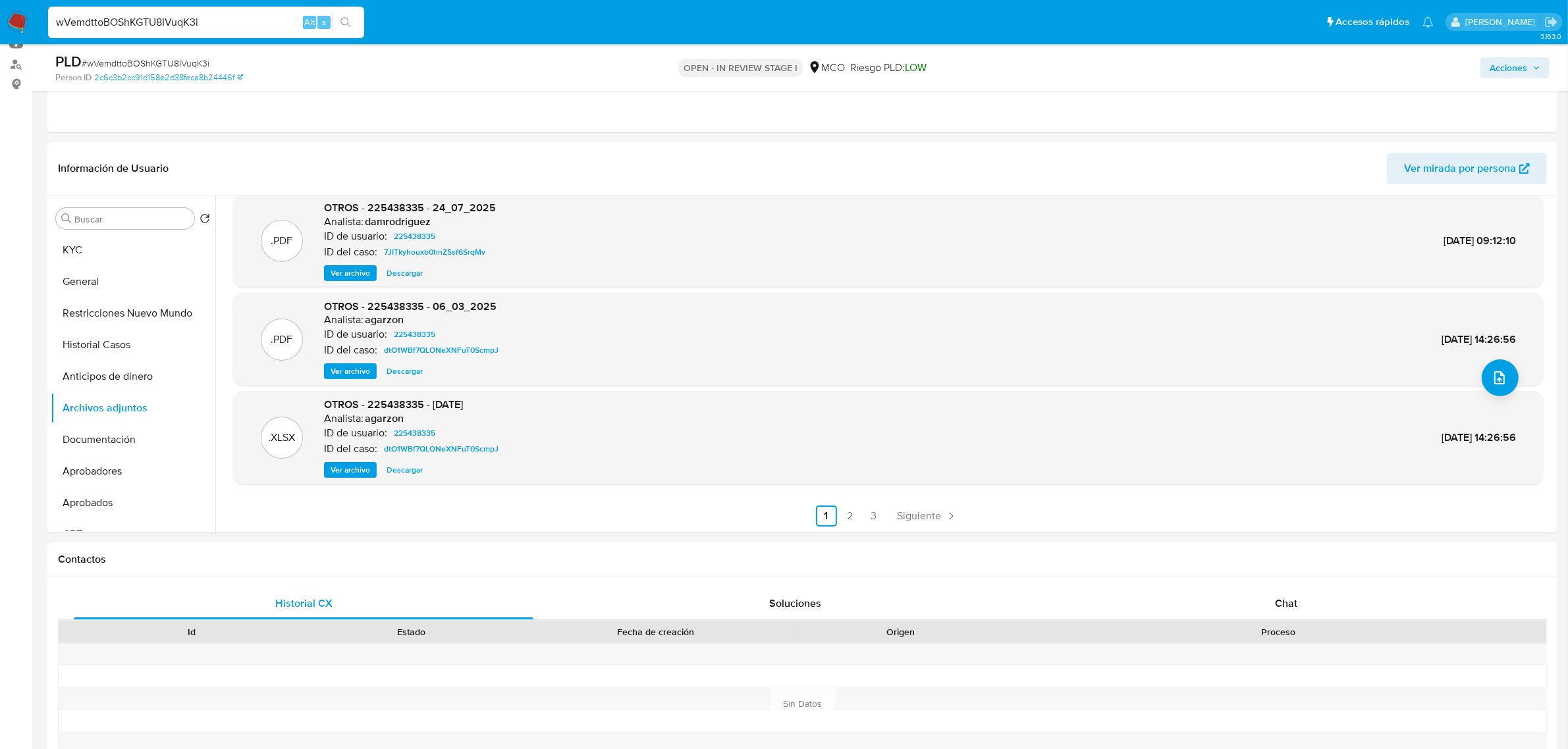
scroll to position [0, 0]
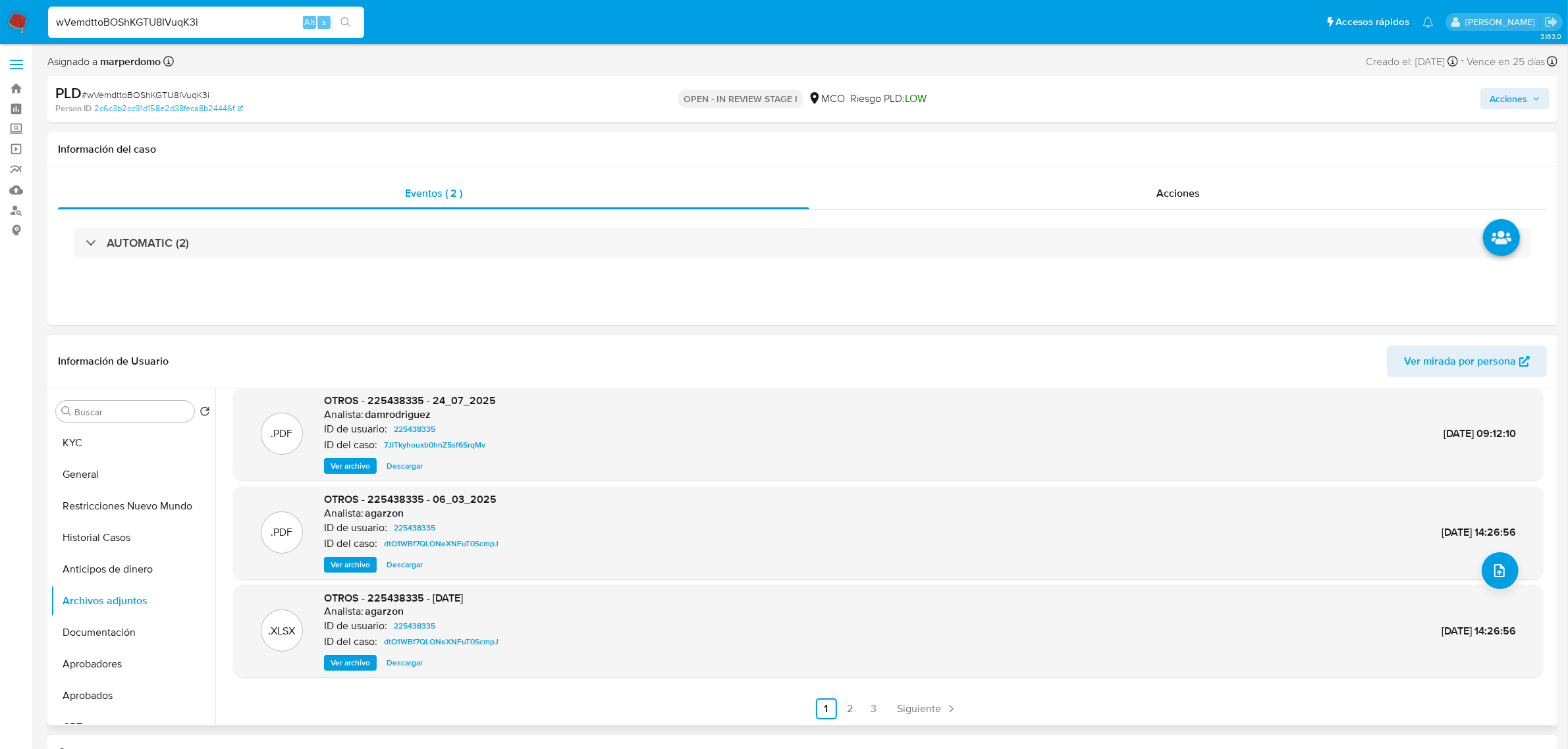
click at [361, 563] on span "Ver archivo" at bounding box center [350, 564] width 39 height 13
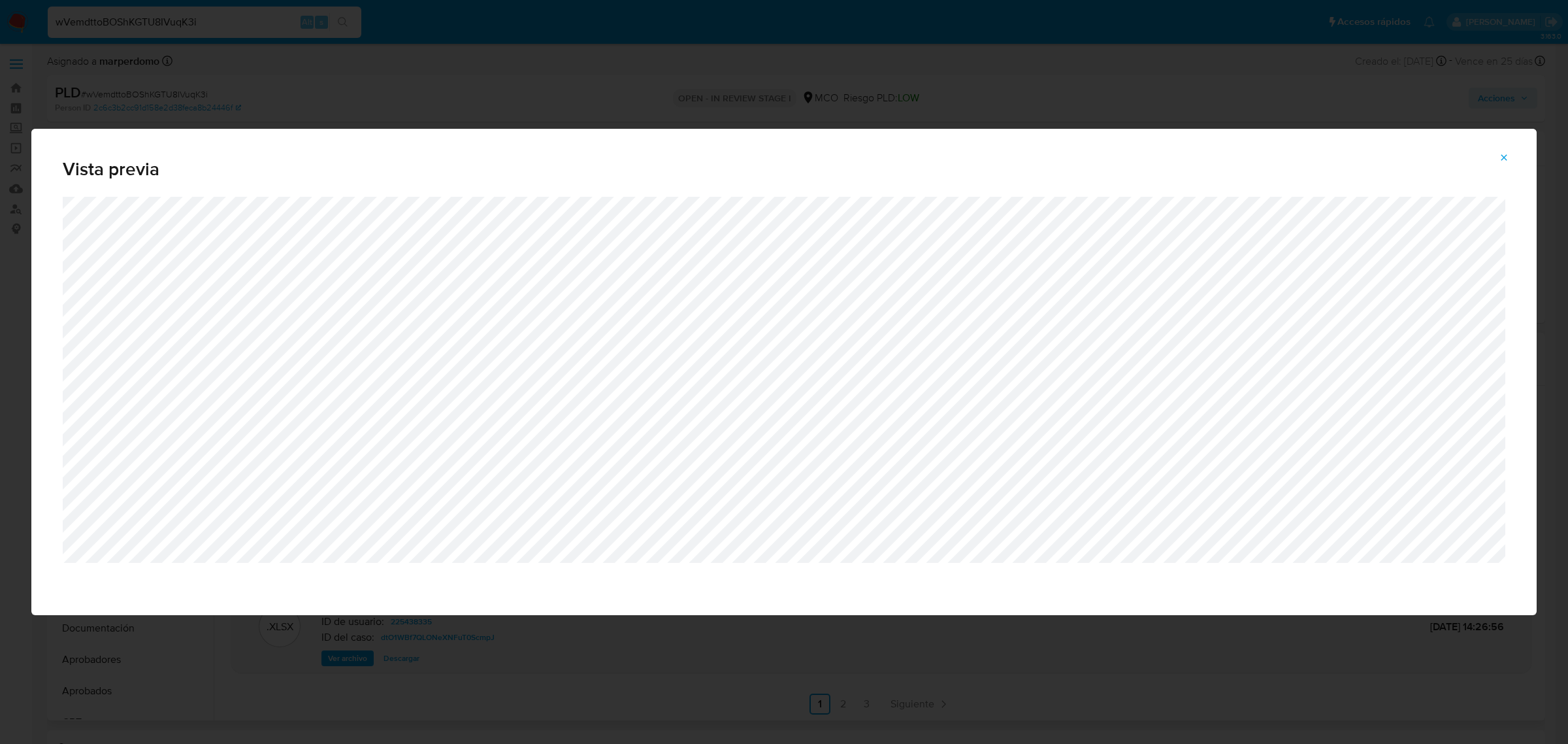
click at [820, 697] on div "Vista previa" at bounding box center [784, 372] width 1568 height 744
click at [1506, 154] on icon "Attachment preview" at bounding box center [1504, 157] width 11 height 11
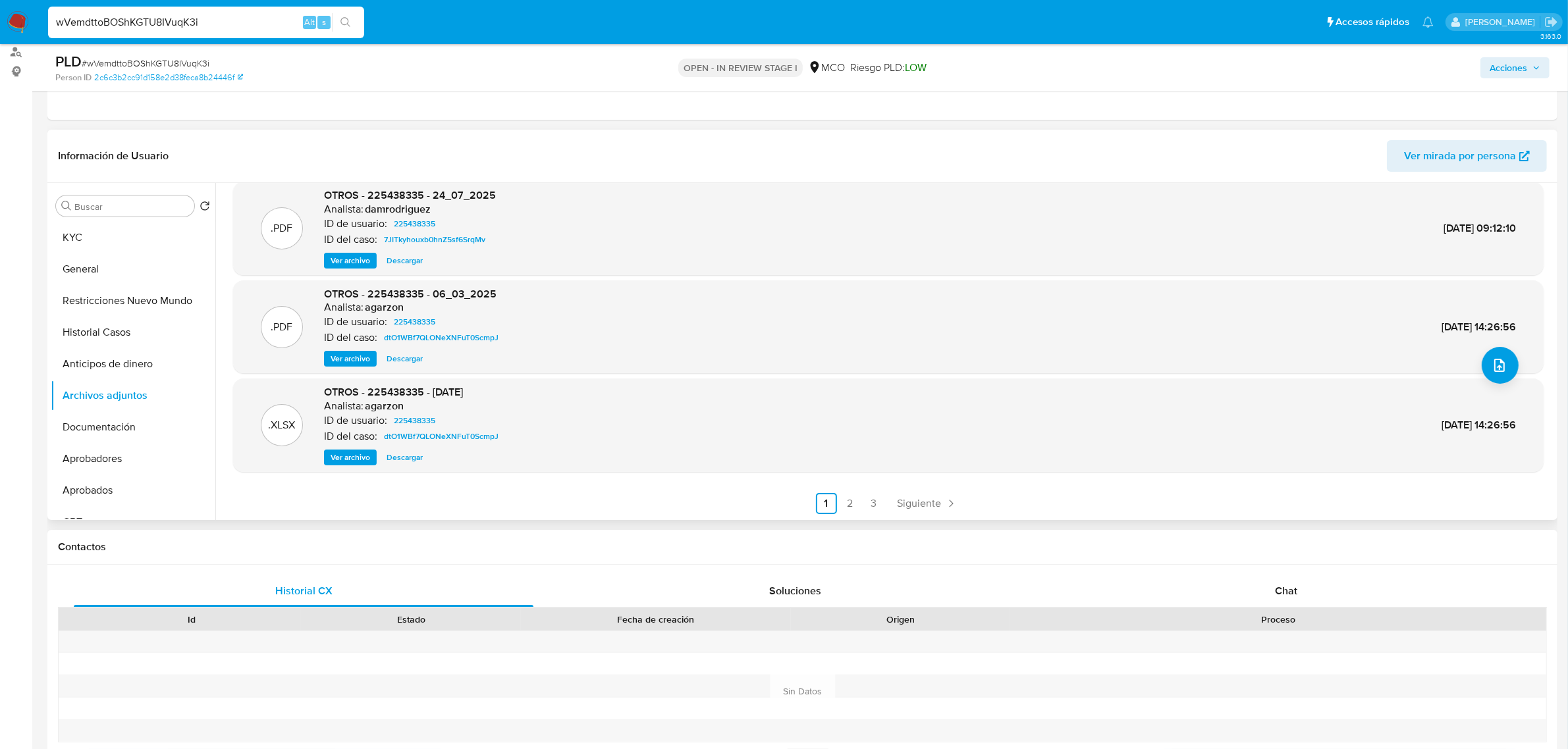
scroll to position [165, 0]
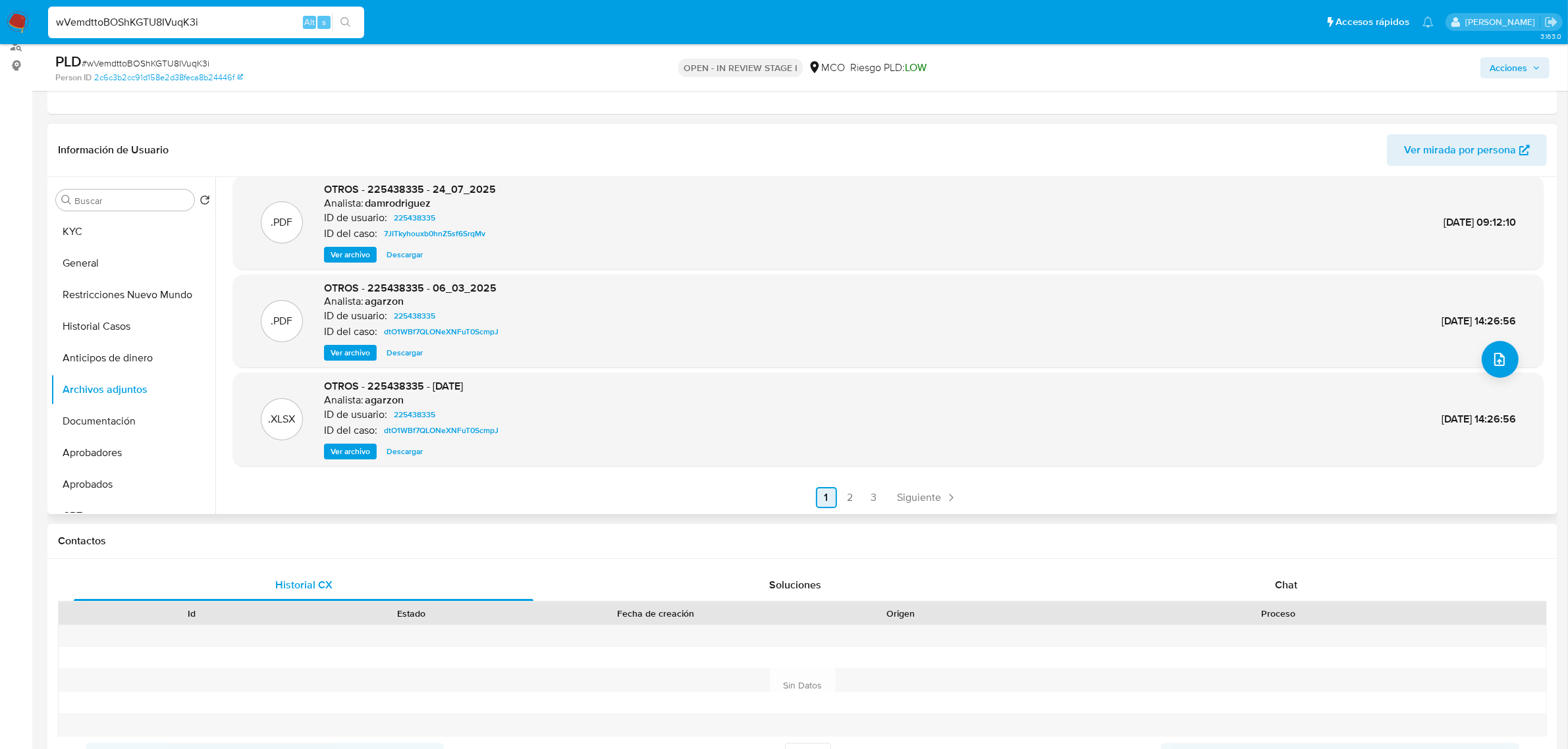
click at [851, 502] on link "2" at bounding box center [850, 497] width 21 height 21
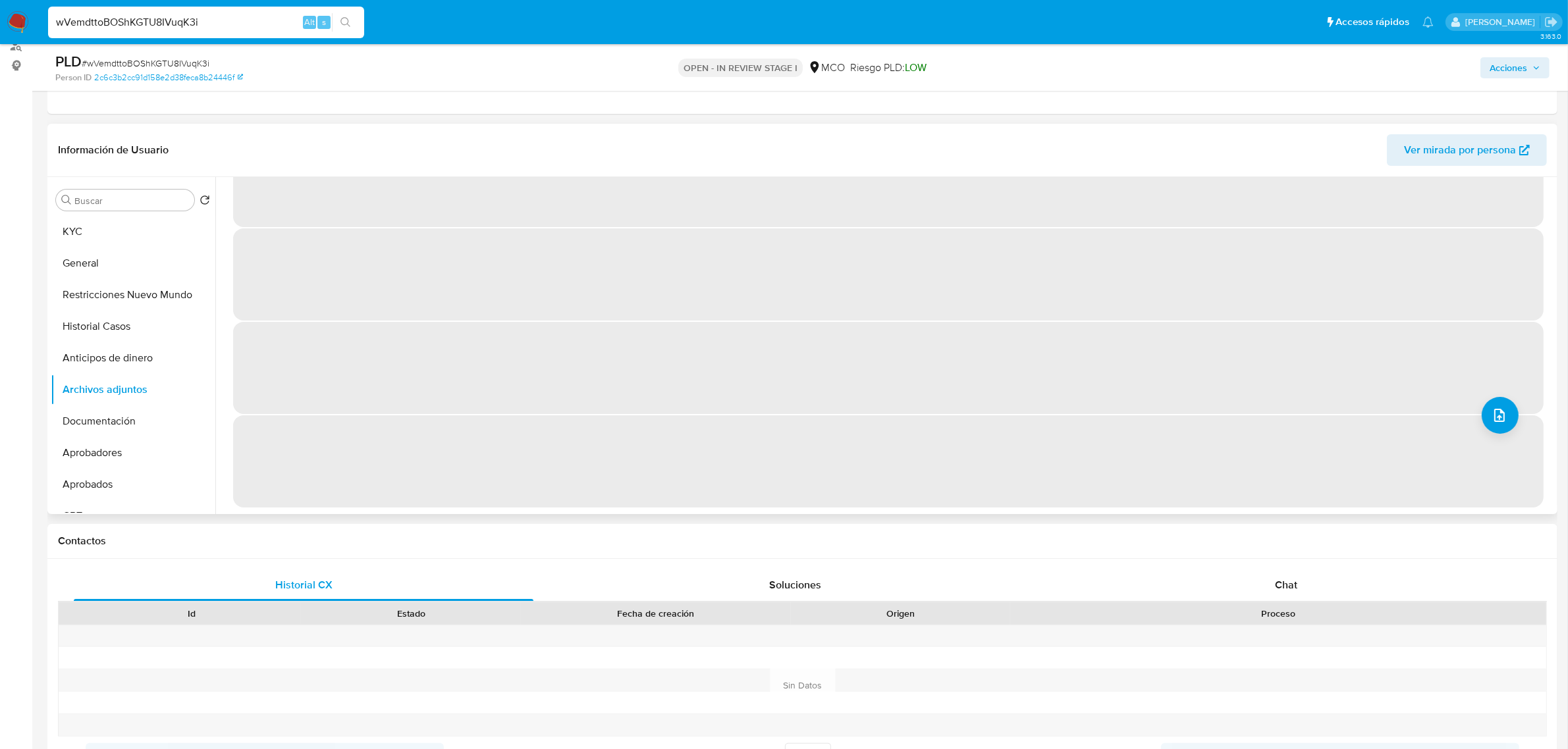
scroll to position [0, 0]
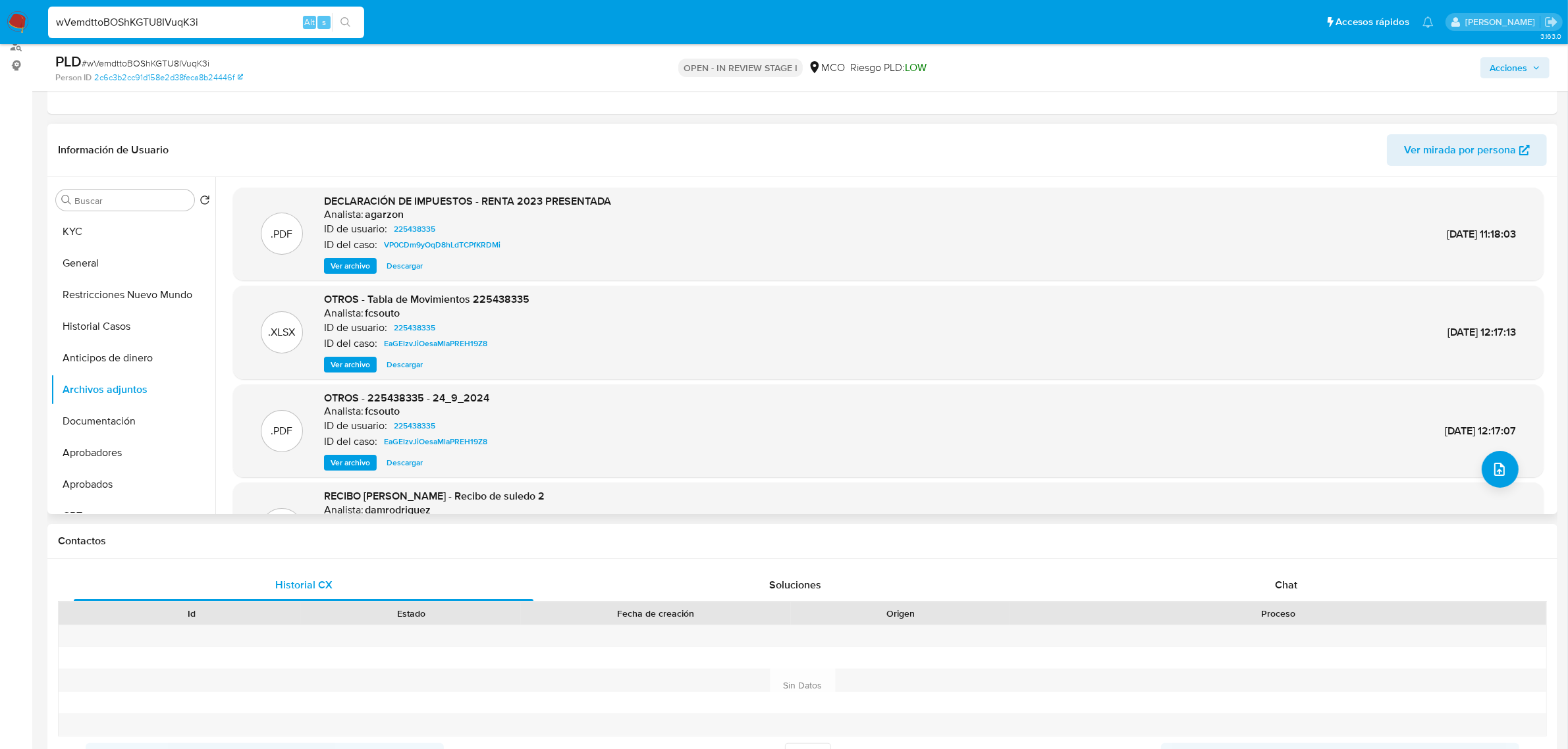
click at [347, 264] on span "Ver archivo" at bounding box center [350, 266] width 39 height 13
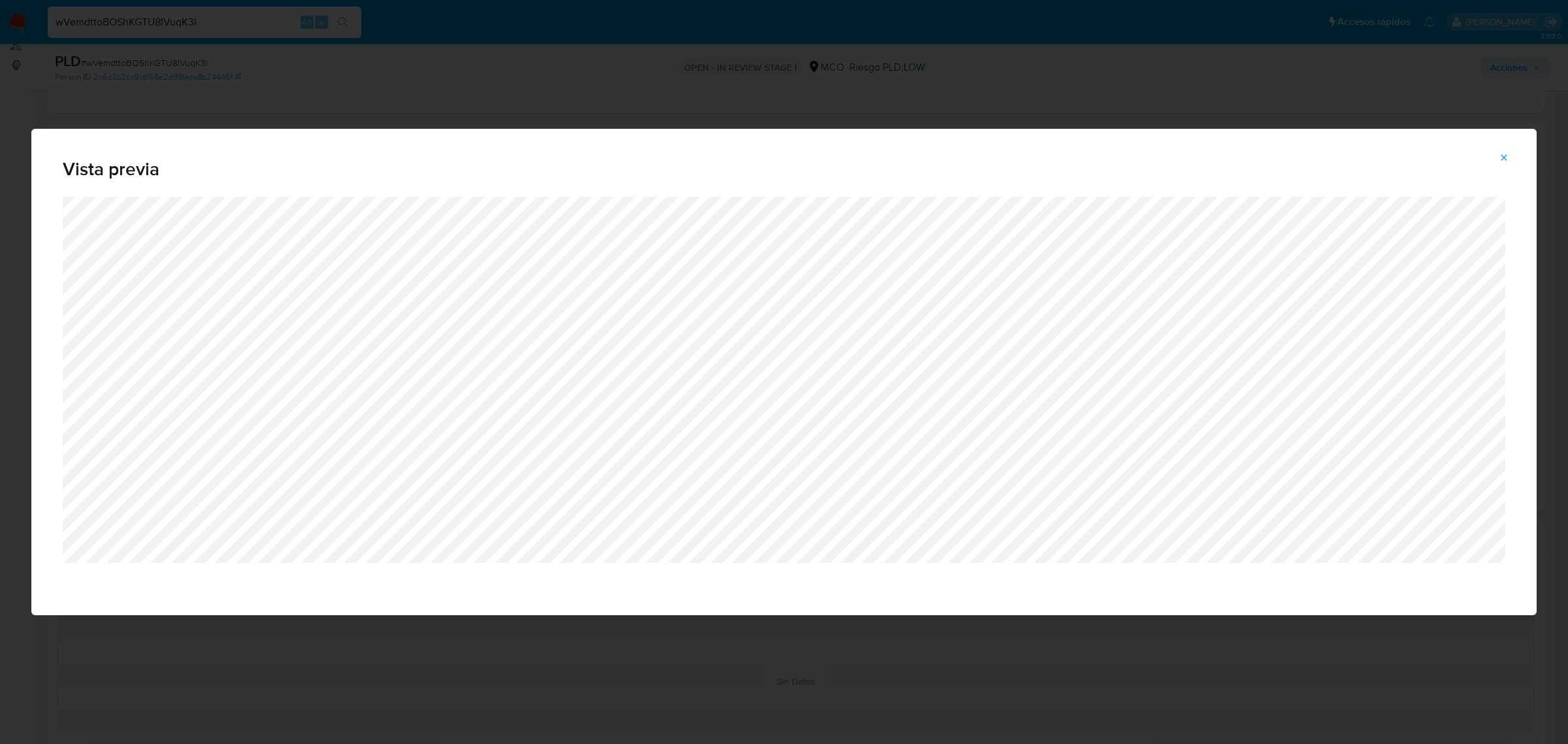
click at [1142, 166] on span "Vista previa" at bounding box center [784, 169] width 1443 height 18
click at [1510, 156] on button "Attachment preview" at bounding box center [1504, 158] width 29 height 21
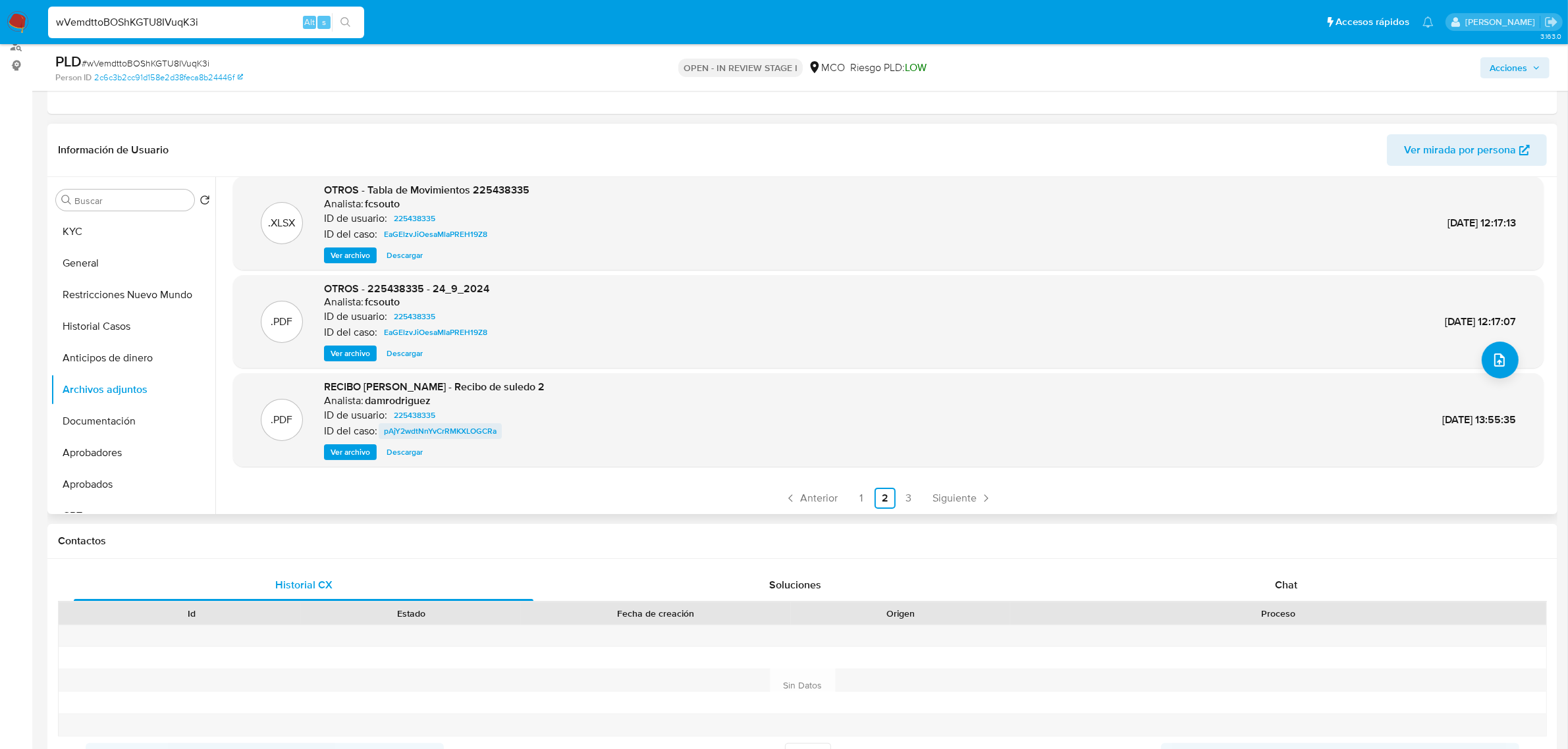
scroll to position [110, 0]
click at [343, 451] on span "Ver archivo" at bounding box center [350, 451] width 39 height 13
click at [343, 451] on div "Ver archivo Descargar" at bounding box center [434, 451] width 220 height 16
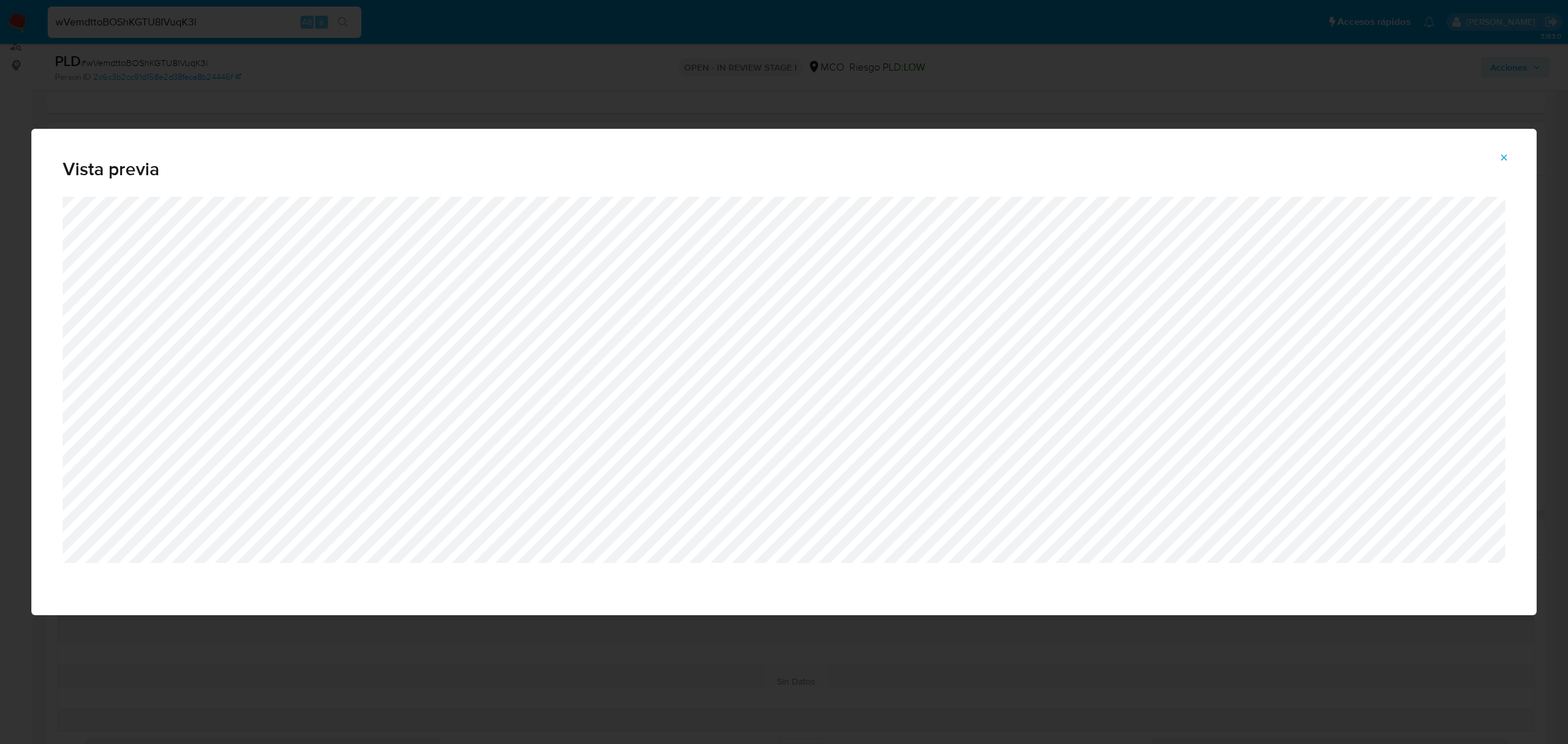
click at [1495, 151] on button "Attachment preview" at bounding box center [1504, 158] width 29 height 21
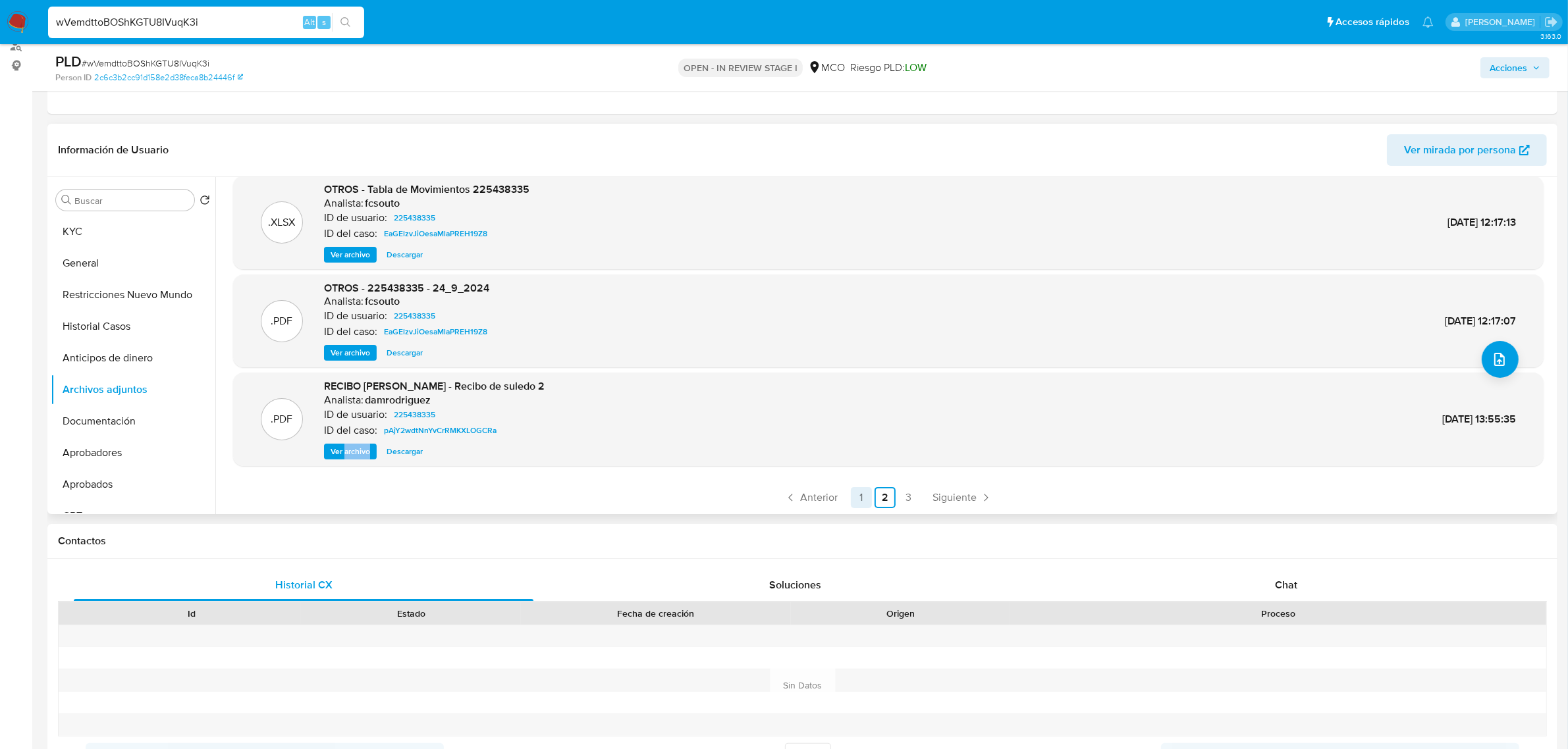
click at [902, 492] on link "3" at bounding box center [908, 497] width 21 height 21
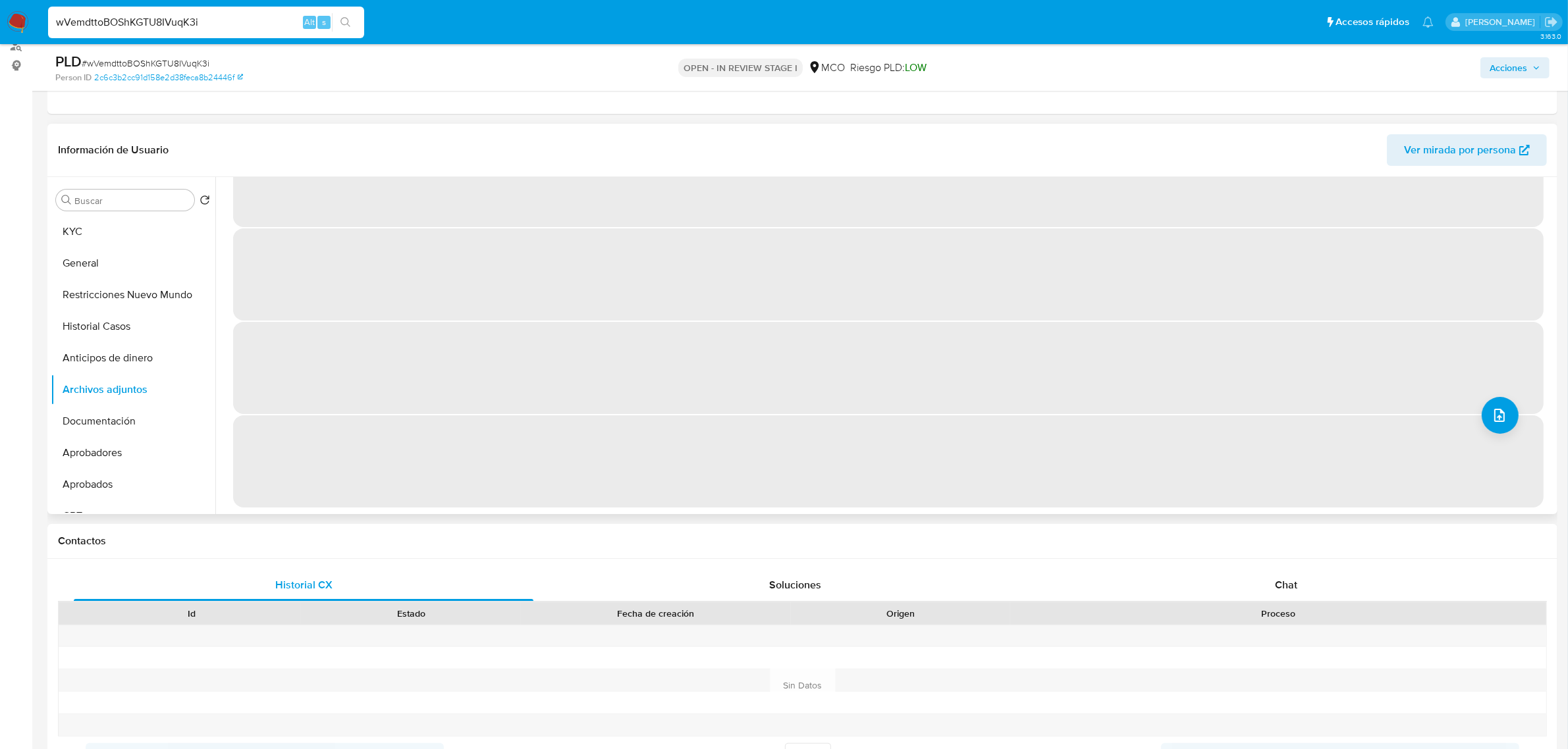
scroll to position [0, 0]
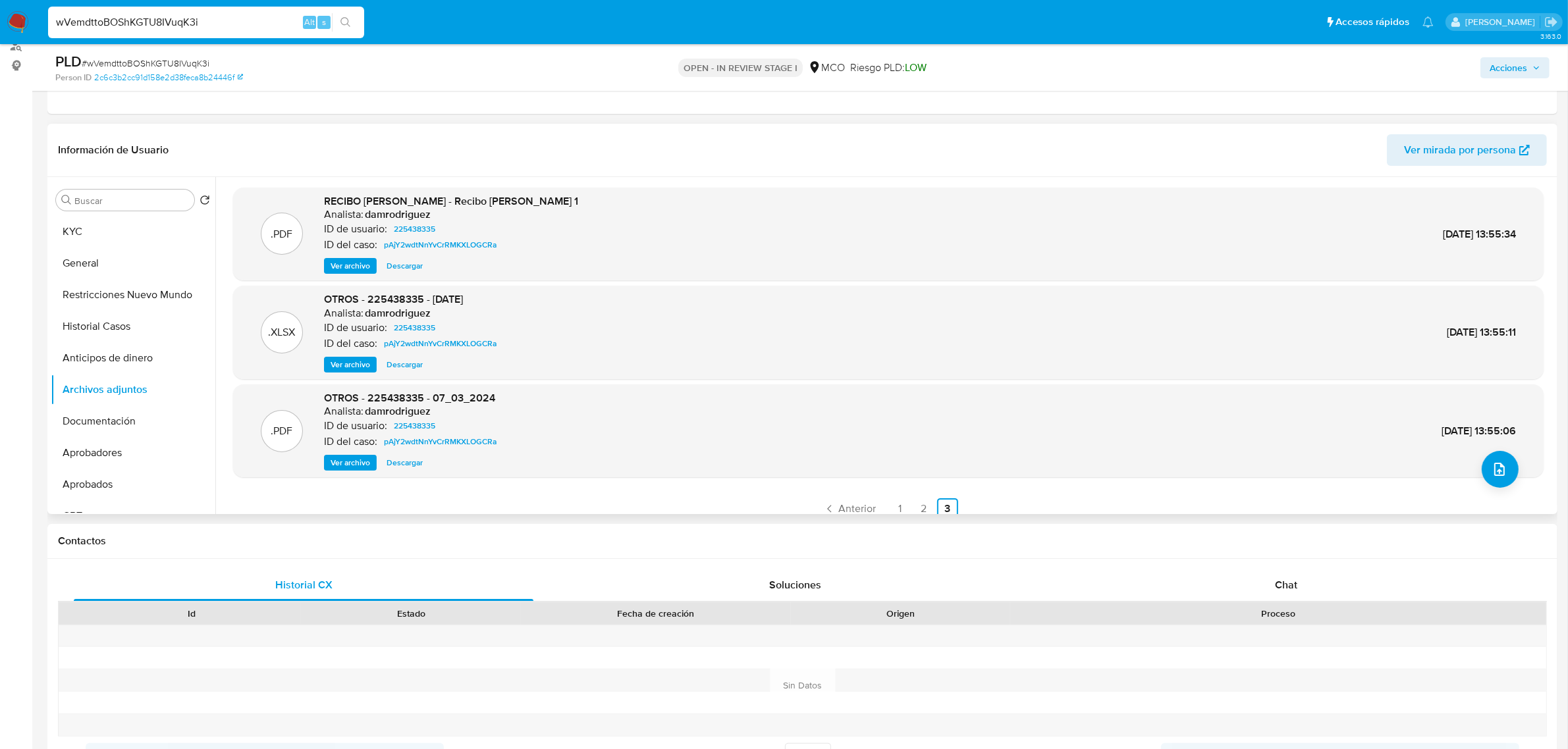
click at [347, 265] on span "Ver archivo" at bounding box center [350, 266] width 39 height 13
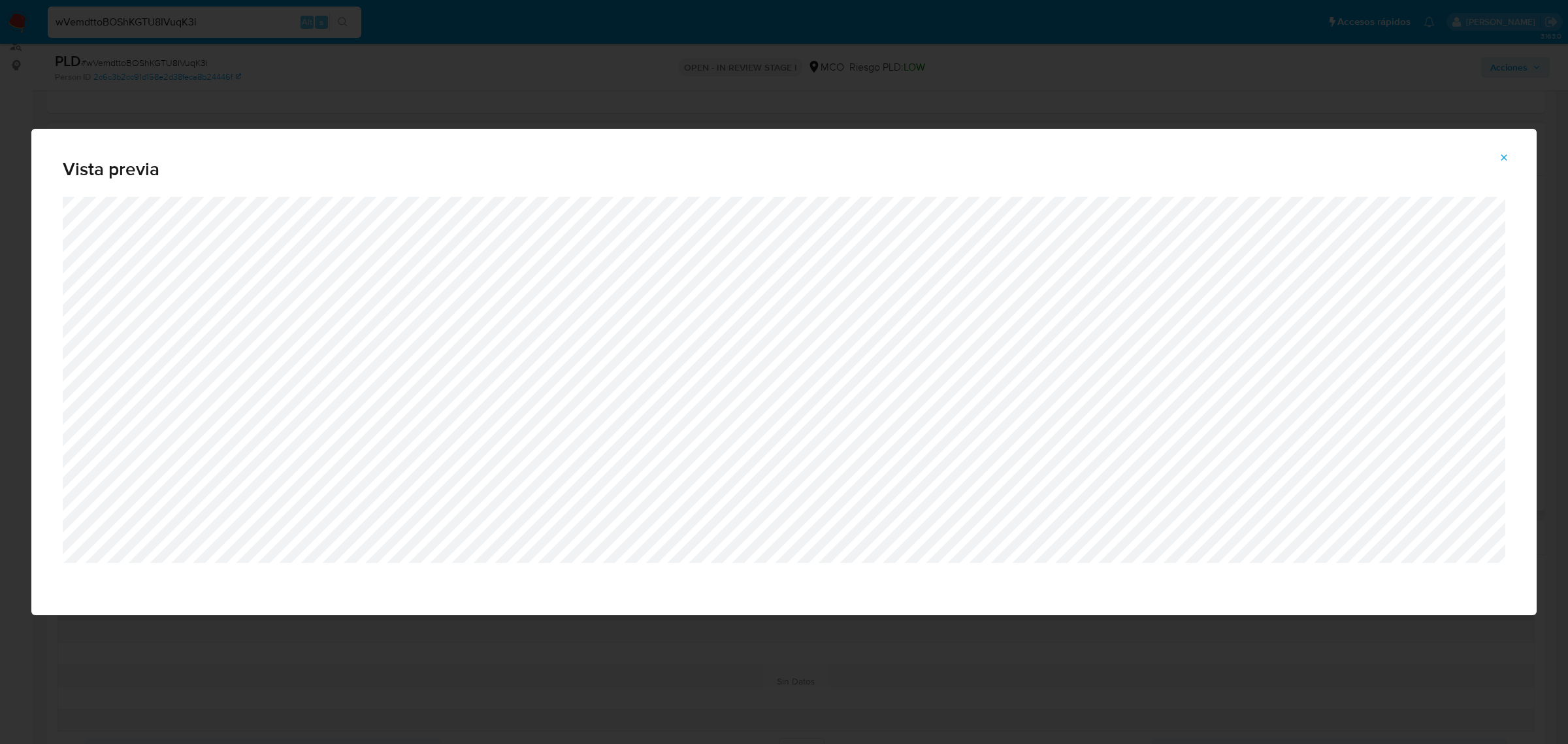
click at [1507, 160] on icon "Attachment preview" at bounding box center [1504, 157] width 11 height 11
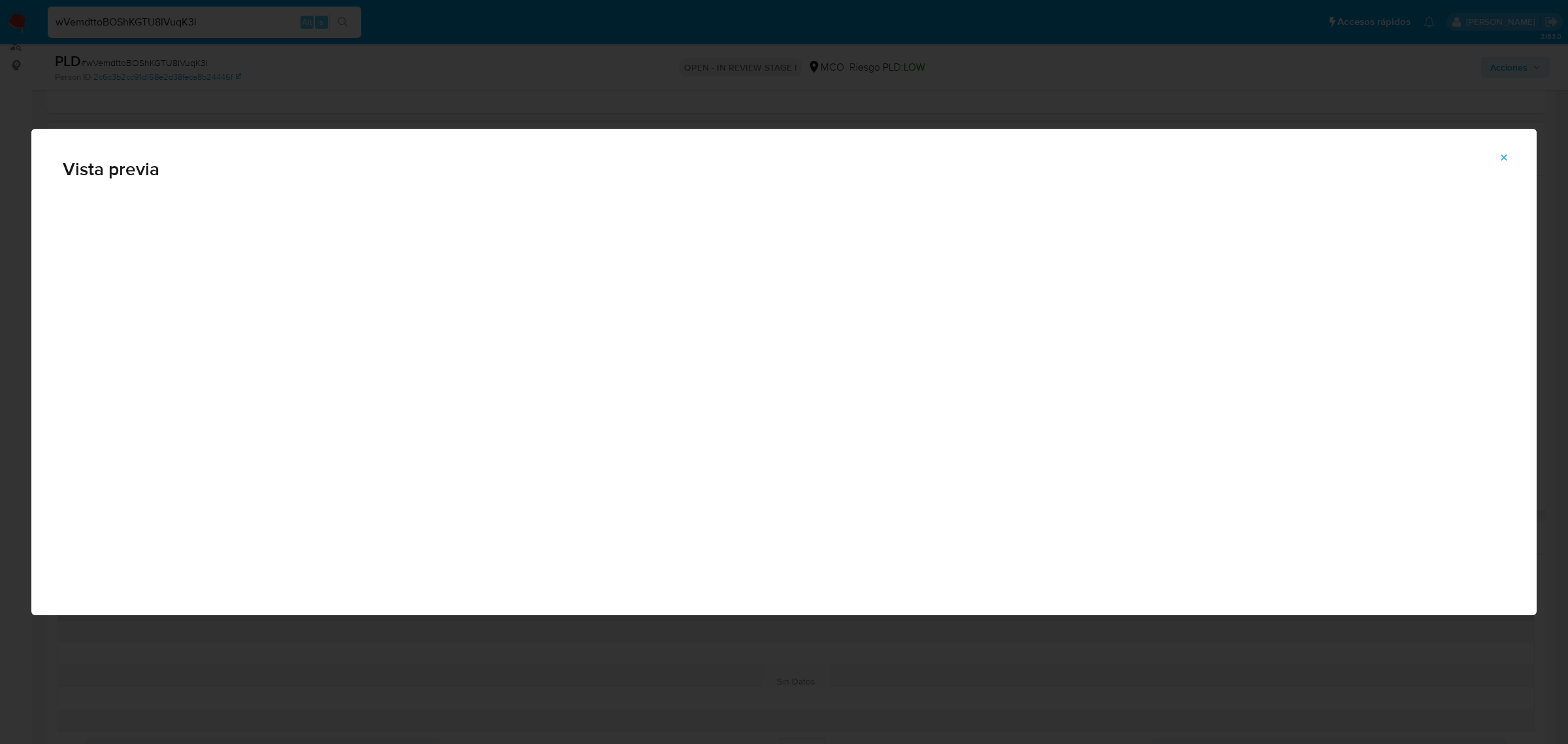
click at [1507, 160] on icon "Attachment preview" at bounding box center [1504, 157] width 11 height 11
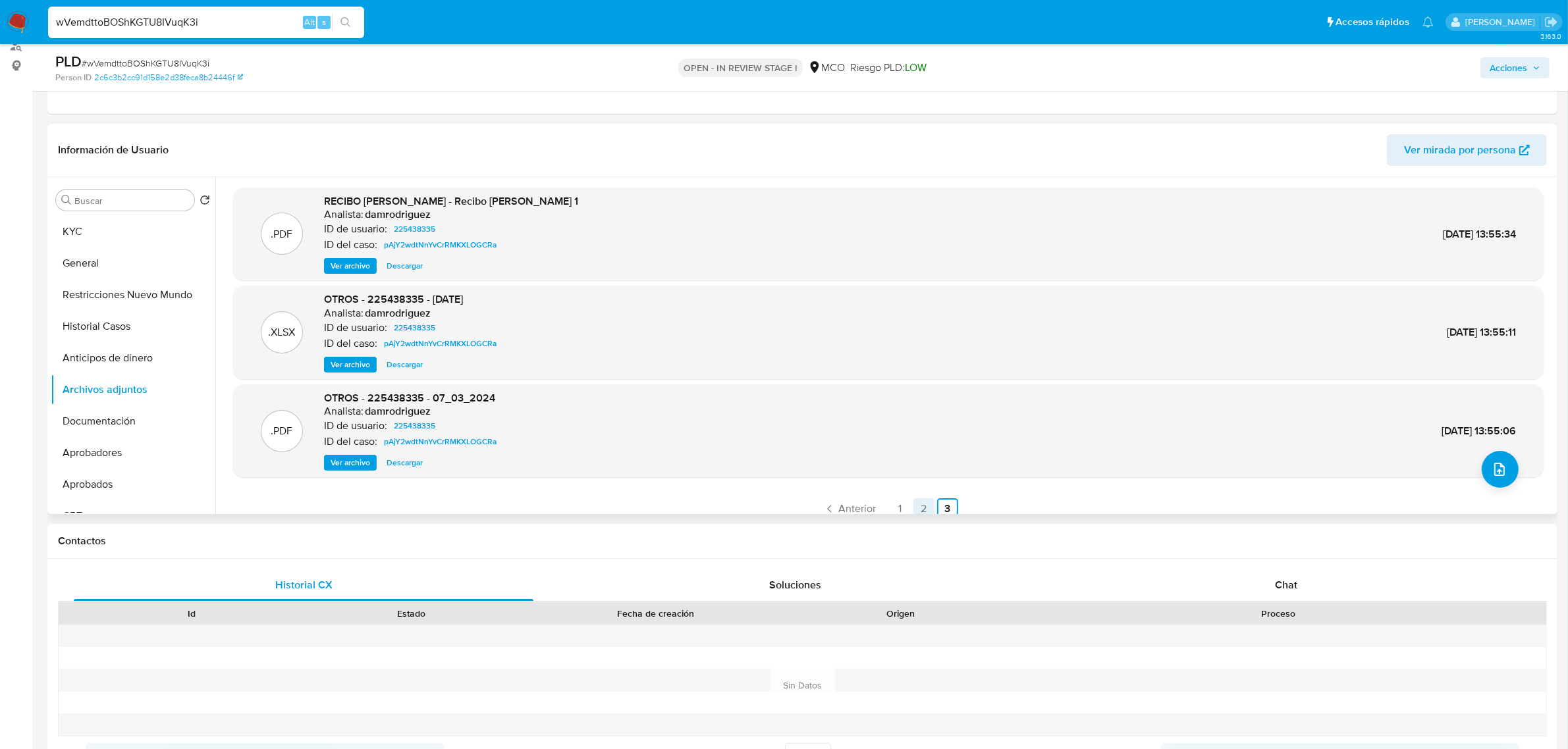
click at [917, 502] on link "2" at bounding box center [924, 509] width 21 height 21
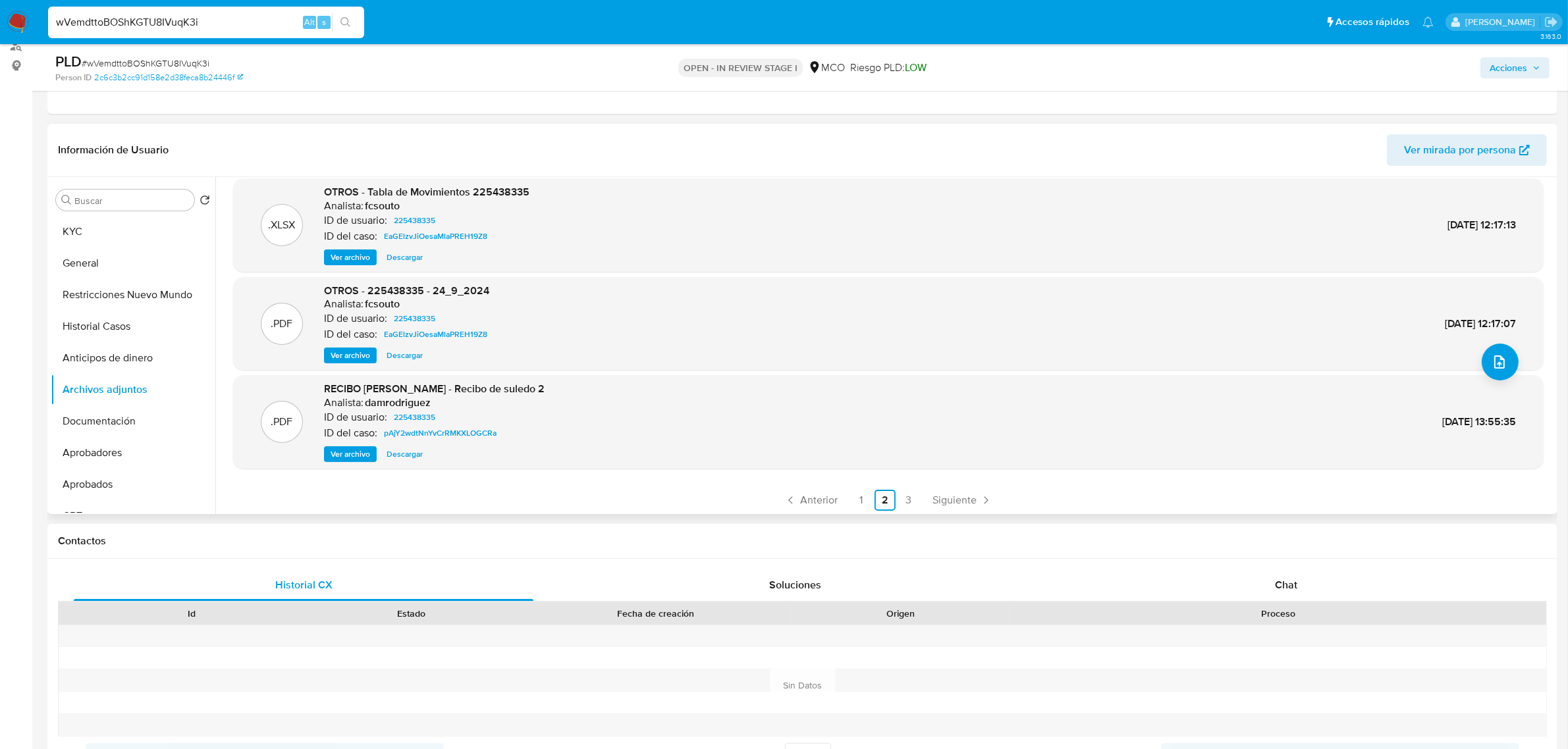
scroll to position [110, 0]
click at [861, 494] on link "1" at bounding box center [861, 497] width 21 height 21
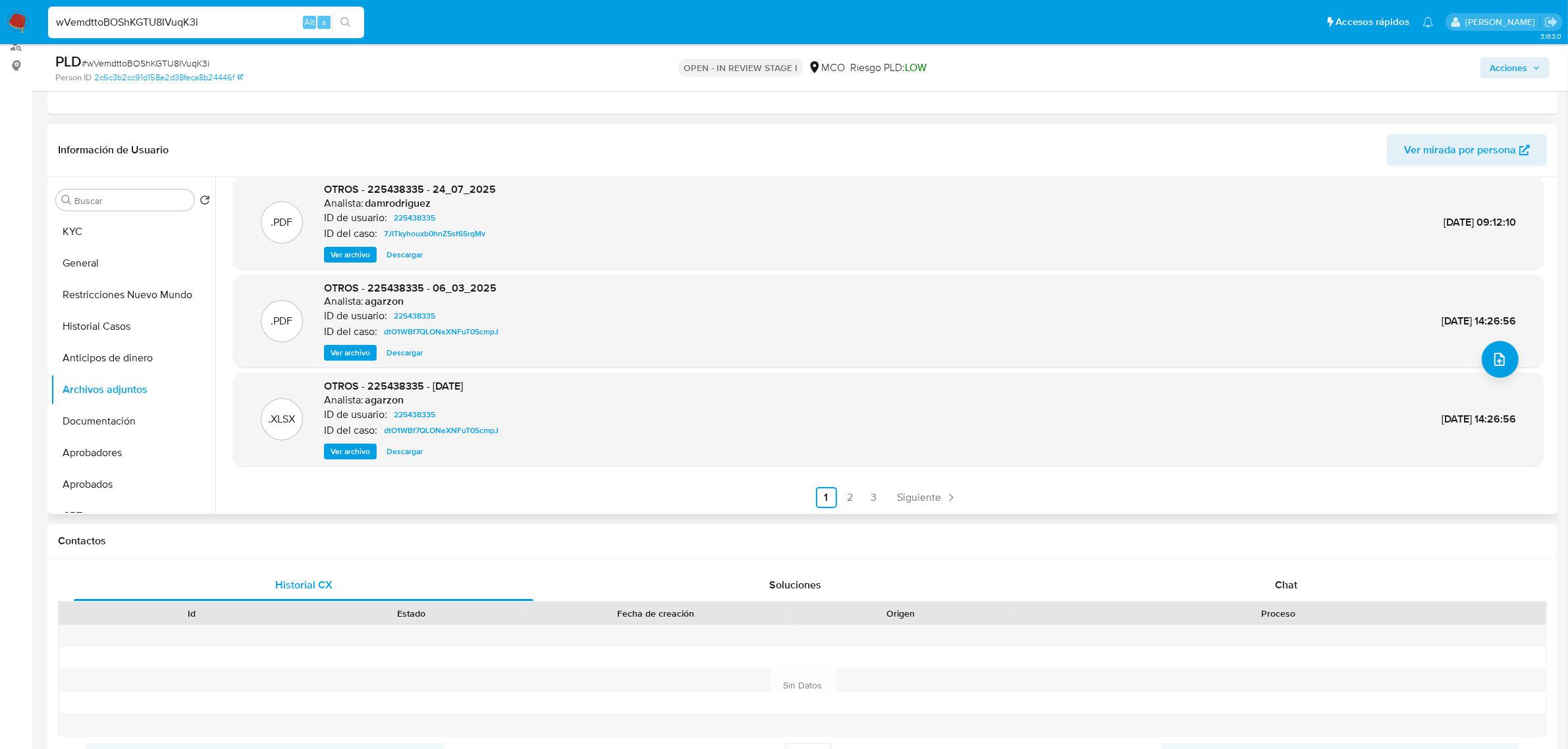
click at [351, 451] on span "Ver archivo" at bounding box center [350, 451] width 39 height 13
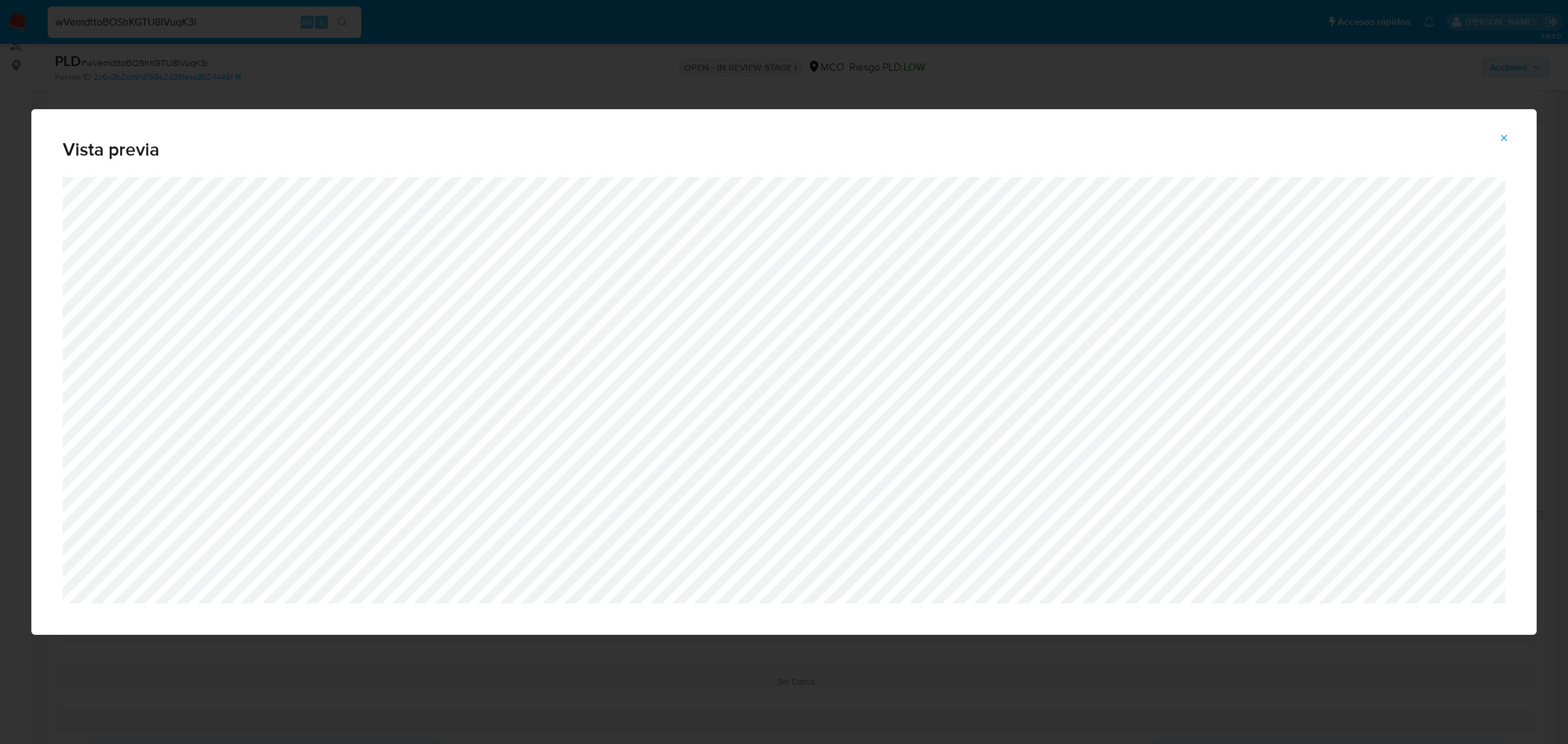
click at [1504, 135] on icon "Attachment preview" at bounding box center [1504, 137] width 11 height 11
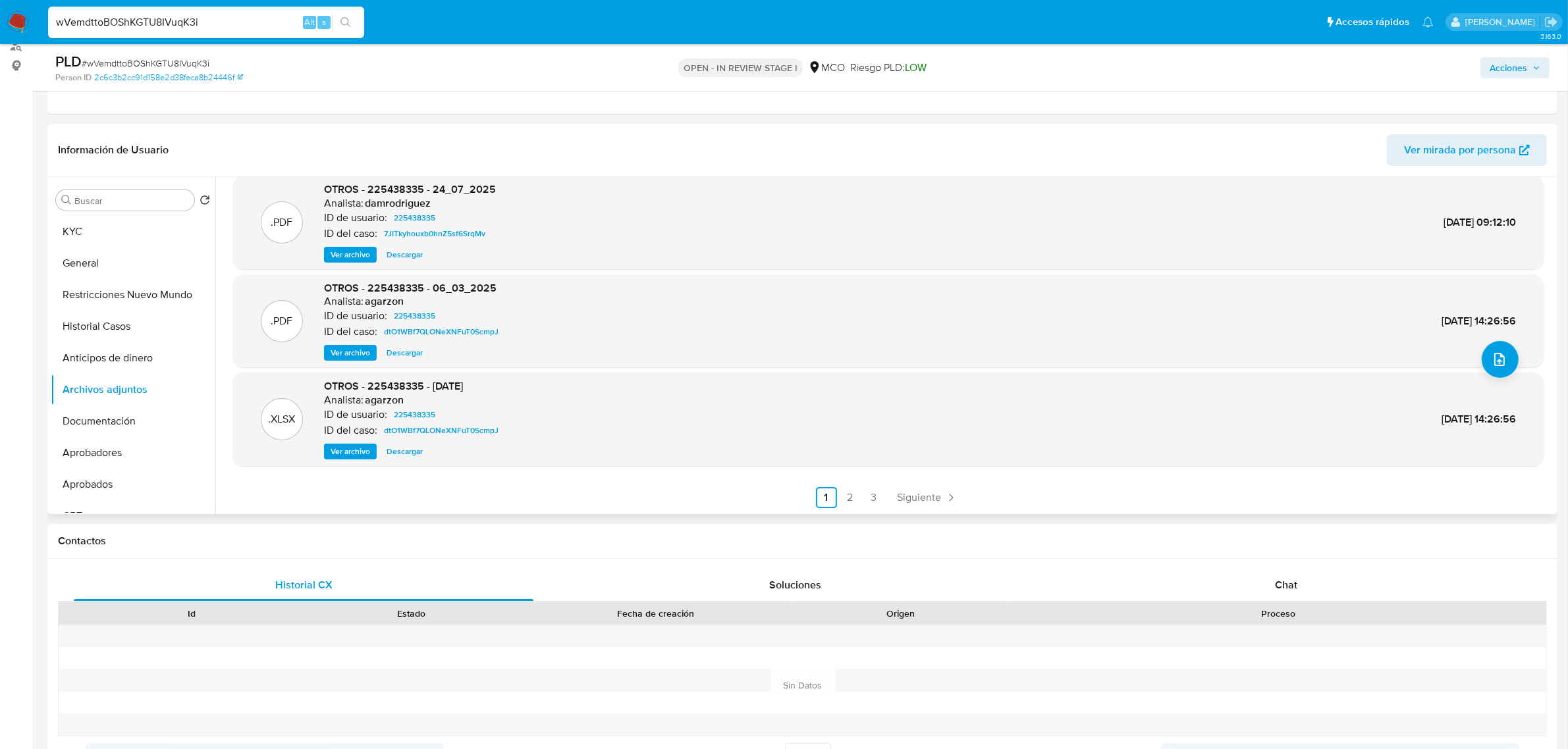
click at [353, 340] on div "OTROS - 225438335 - 06_03_2025 Analista: agarzon ID de usuario: 225438335 ID de…" at bounding box center [414, 321] width 180 height 81
click at [347, 347] on span "Ver archivo" at bounding box center [350, 353] width 39 height 13
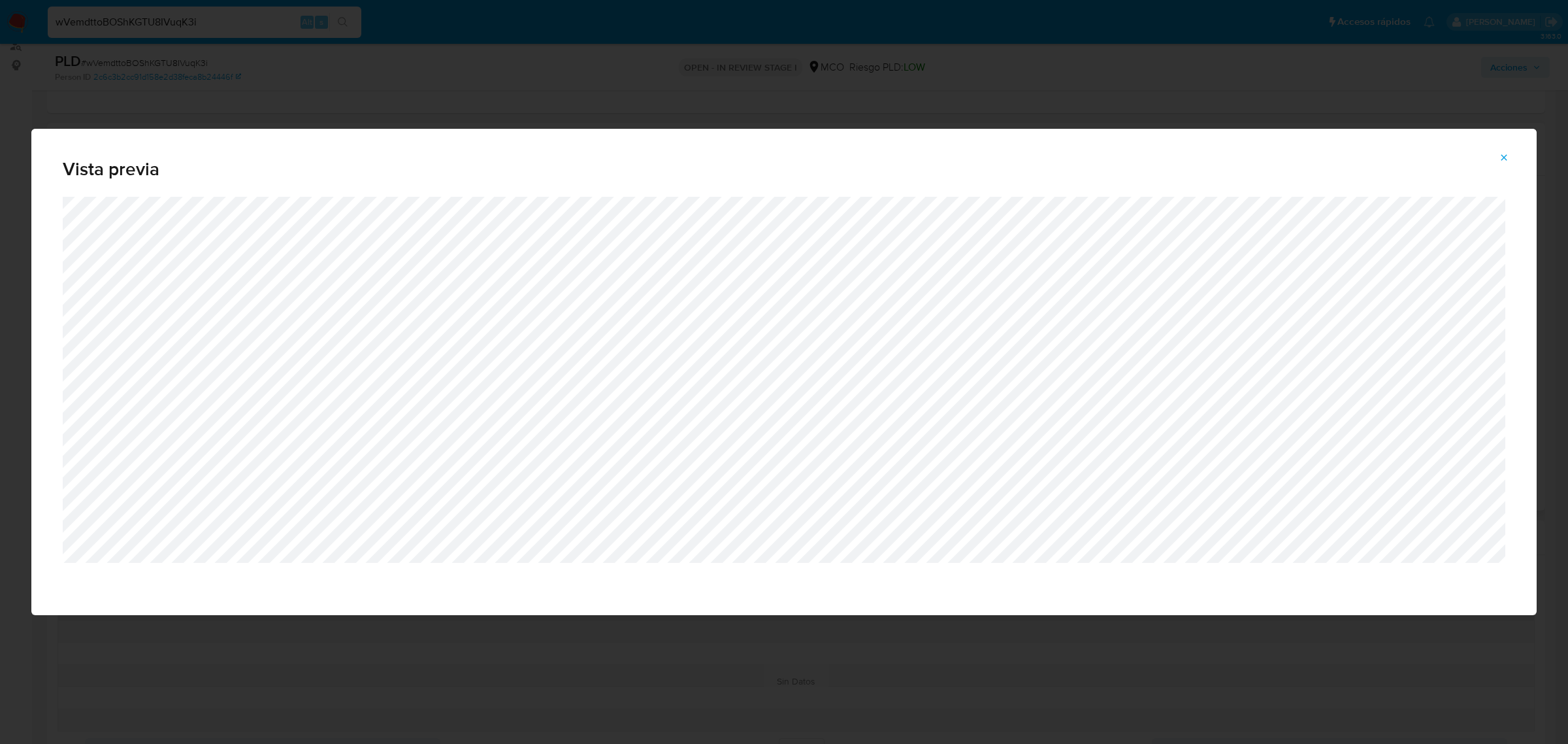
click at [348, 79] on div "Vista previa" at bounding box center [784, 372] width 1568 height 744
click at [1507, 158] on icon "Attachment preview" at bounding box center [1504, 157] width 11 height 11
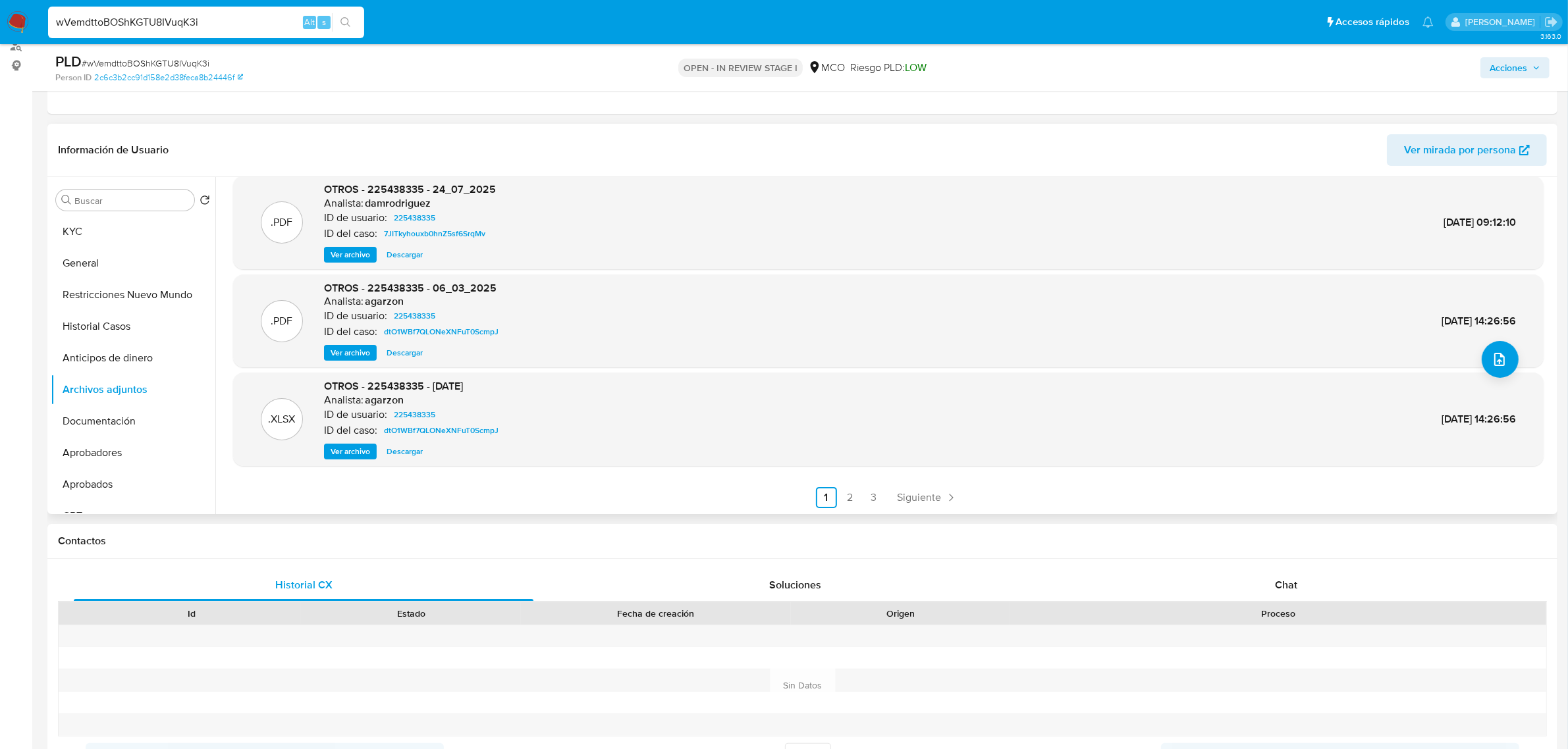
click at [228, 17] on input "wVemdttoBOShKGTU8IVuqK3i" at bounding box center [205, 22] width 316 height 17
click at [227, 21] on input "wVemdttoBOShKGTU8IVuqK3i" at bounding box center [205, 22] width 316 height 17
paste input "Ci1Qf41JF5kxnDhBNjovP5i1"
type input "Ci1Qf41JF5kxnDhBNjovP5i1"
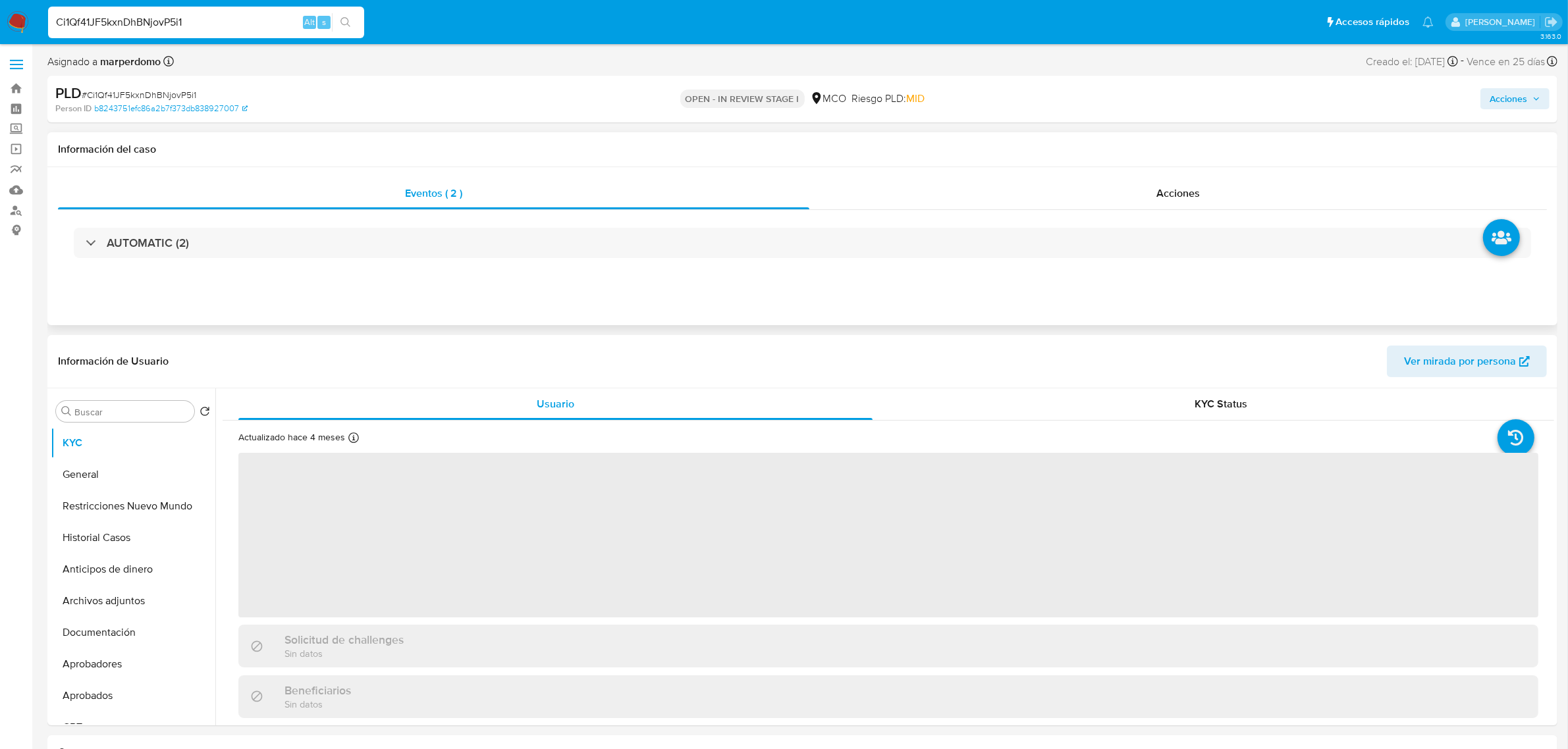
select select "10"
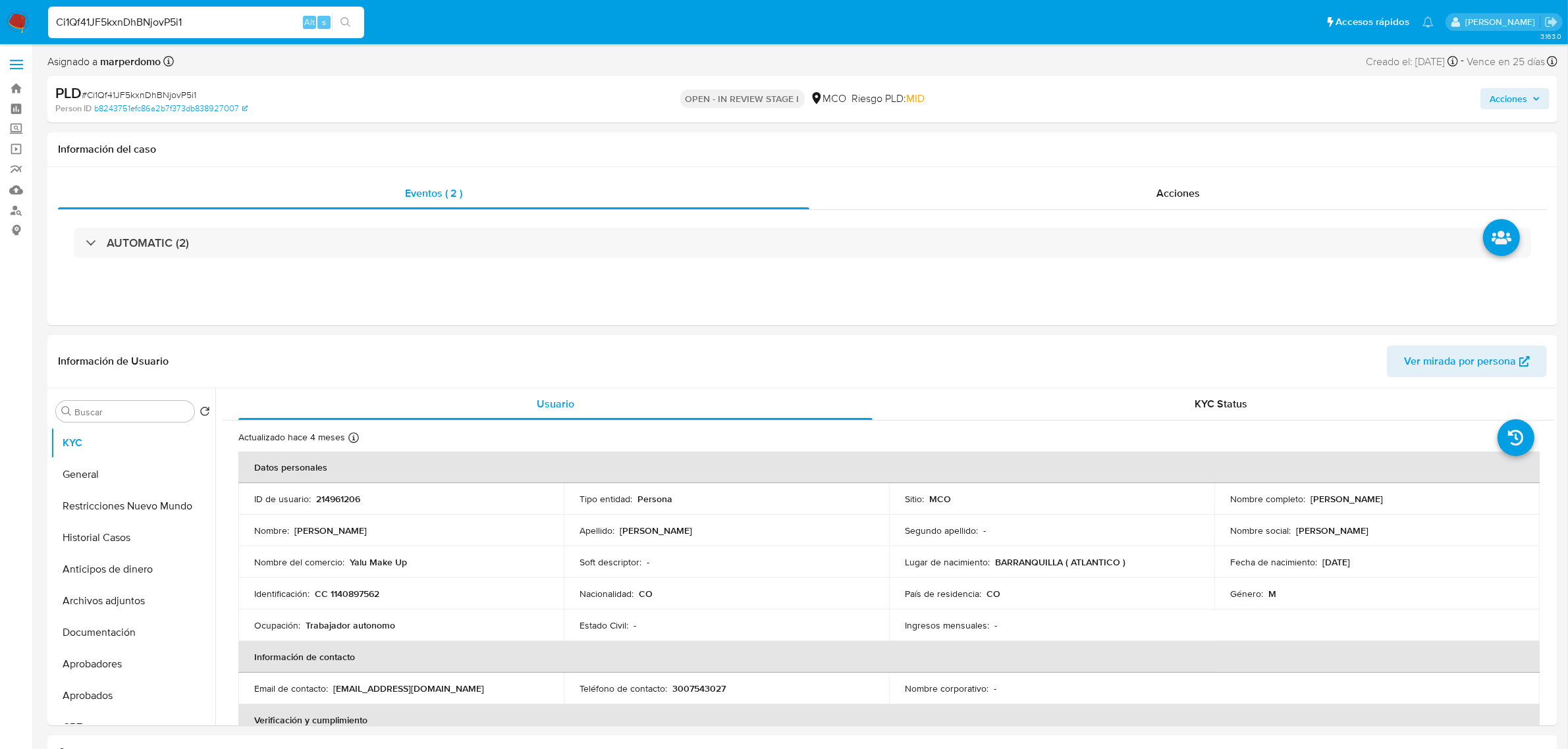
click at [176, 20] on input "Ci1Qf41JF5kxnDhBNjovP5i1" at bounding box center [205, 22] width 316 height 17
click at [175, 20] on input "Ci1Qf41JF5kxnDhBNjovP5i1" at bounding box center [205, 22] width 316 height 17
paste input "214961206"
type input "214961206"
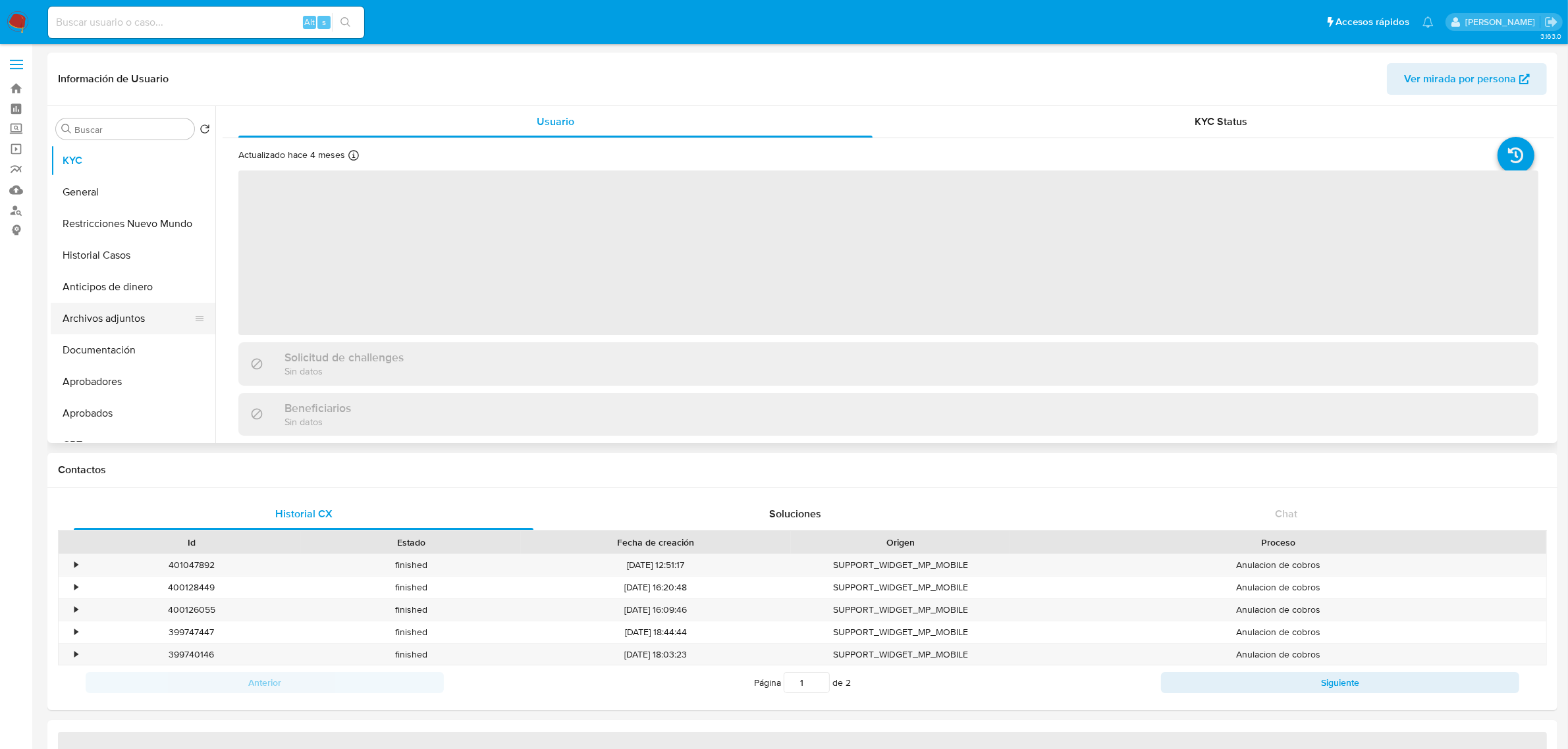
select select "10"
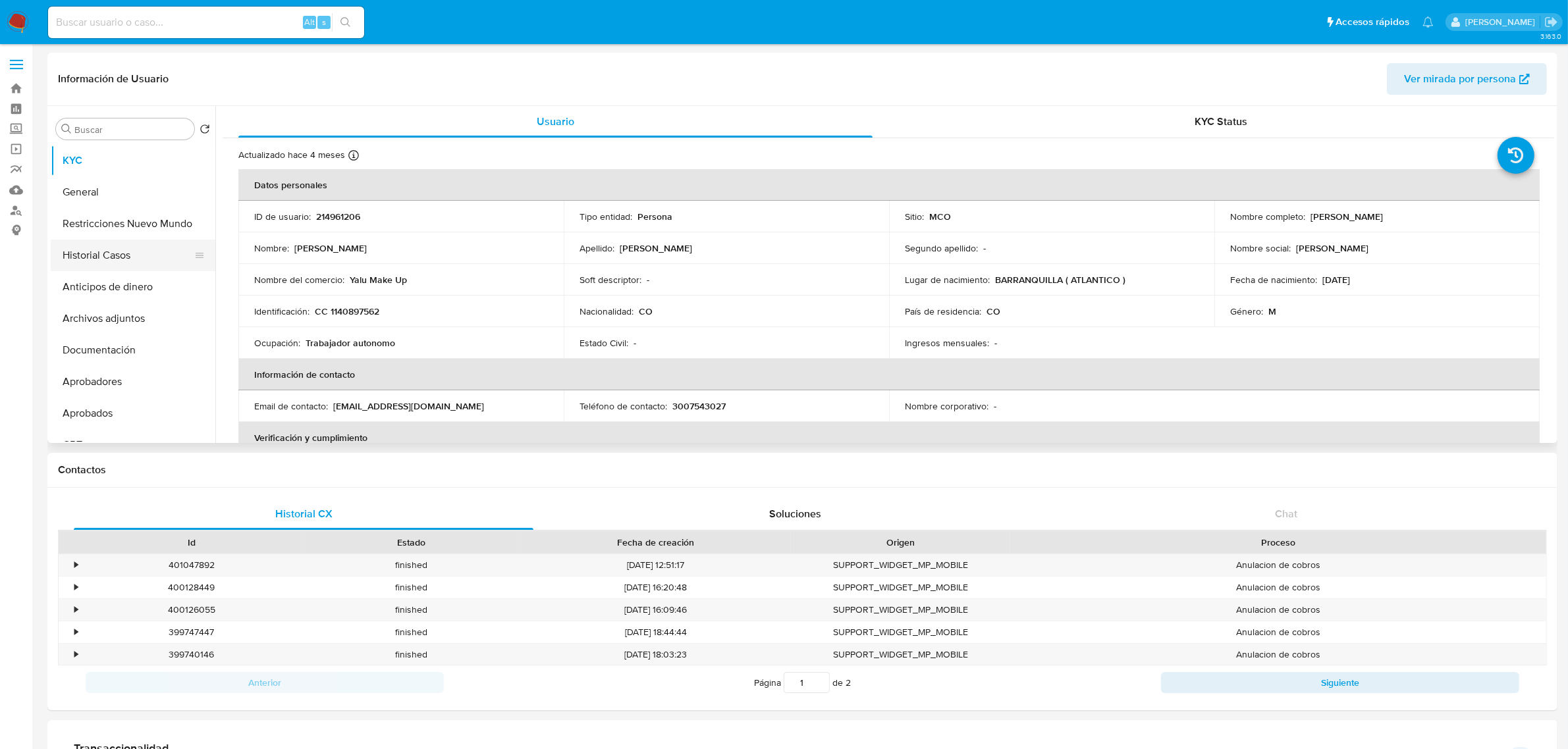
click at [86, 254] on button "Historial Casos" at bounding box center [128, 255] width 154 height 31
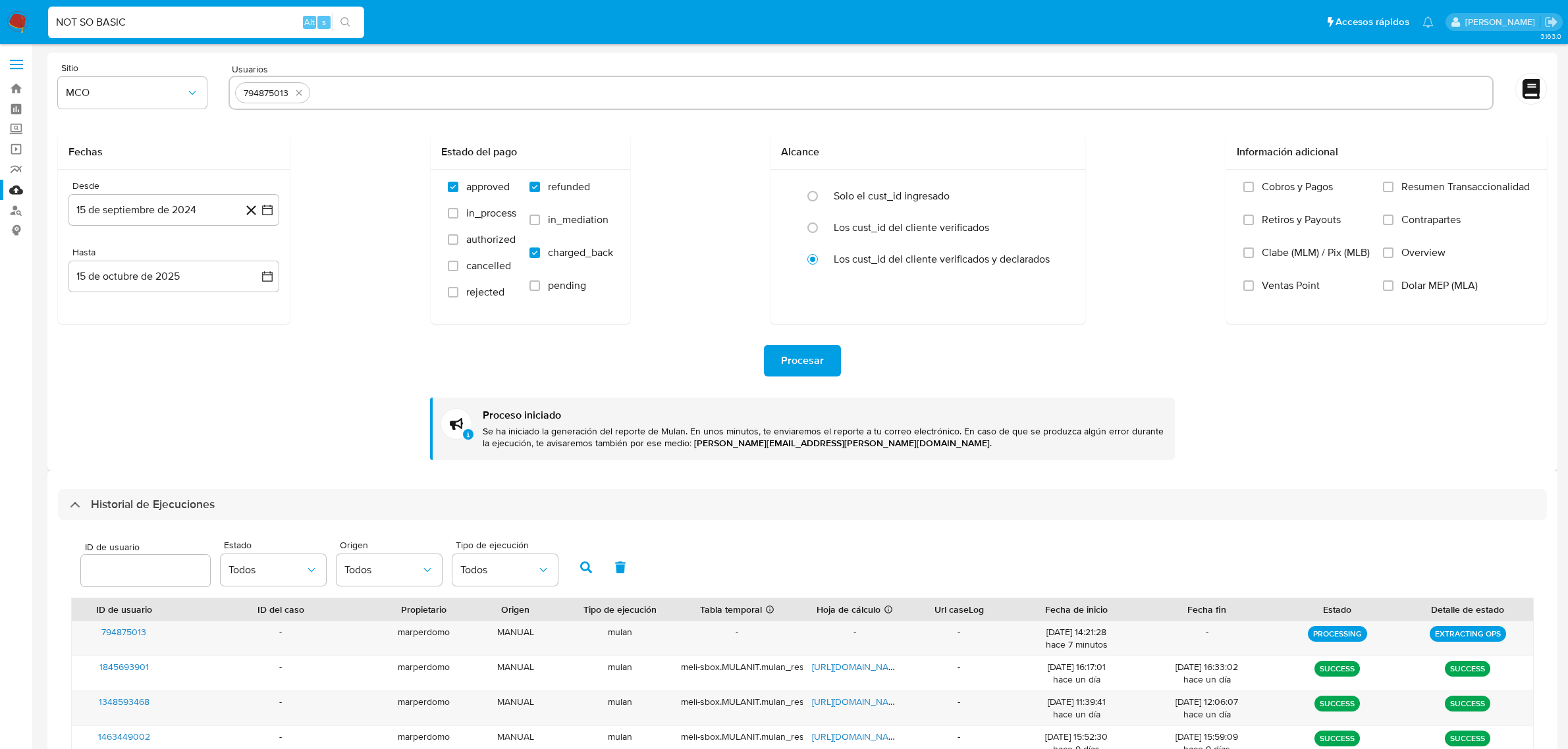
select select "10"
click at [179, 30] on input "NOT SO BASIC" at bounding box center [205, 22] width 316 height 17
click at [183, 30] on input "NOT SO BASIC" at bounding box center [205, 22] width 316 height 17
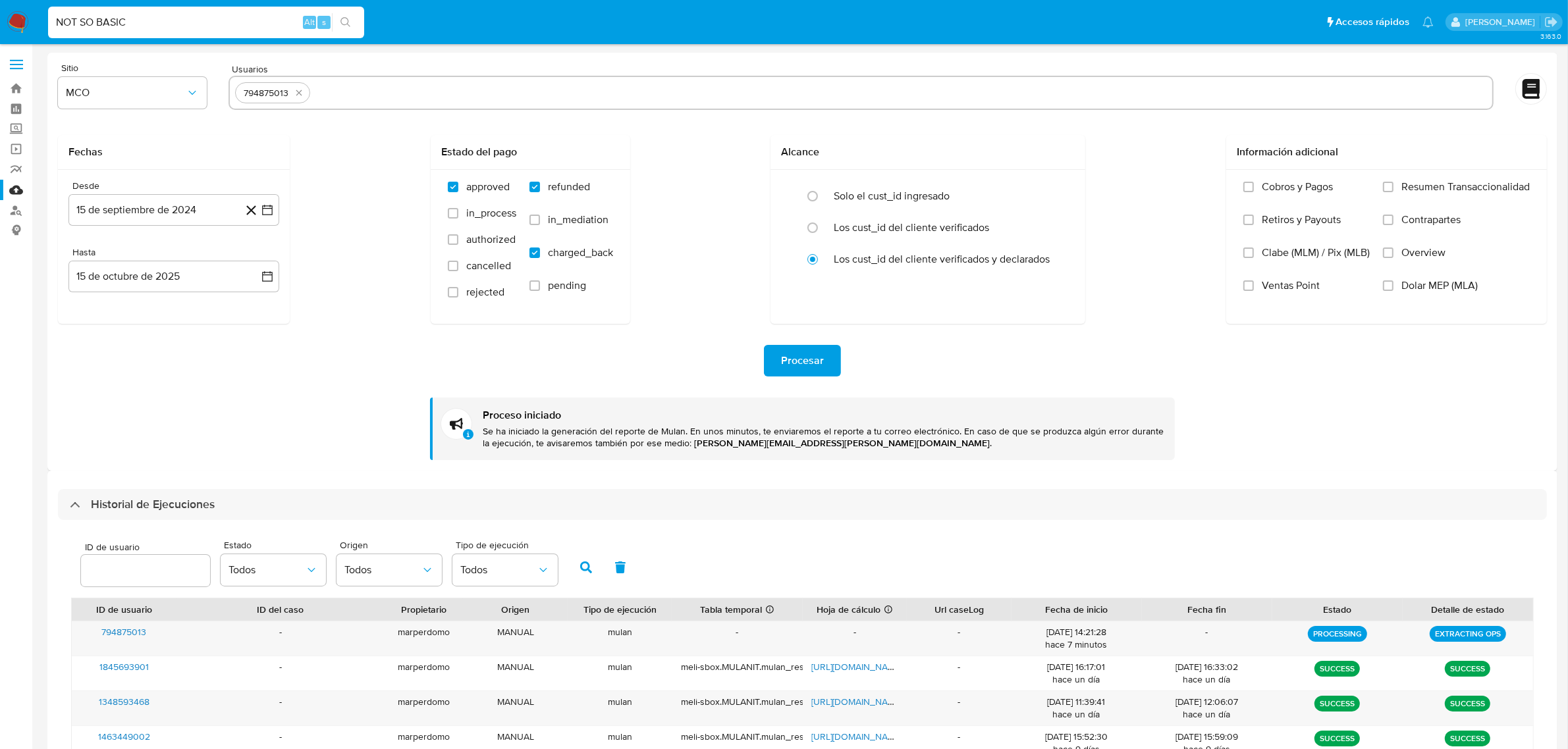
click at [183, 30] on input "NOT SO BASIC" at bounding box center [205, 22] width 316 height 17
paste input "60811804"
type input "60811804"
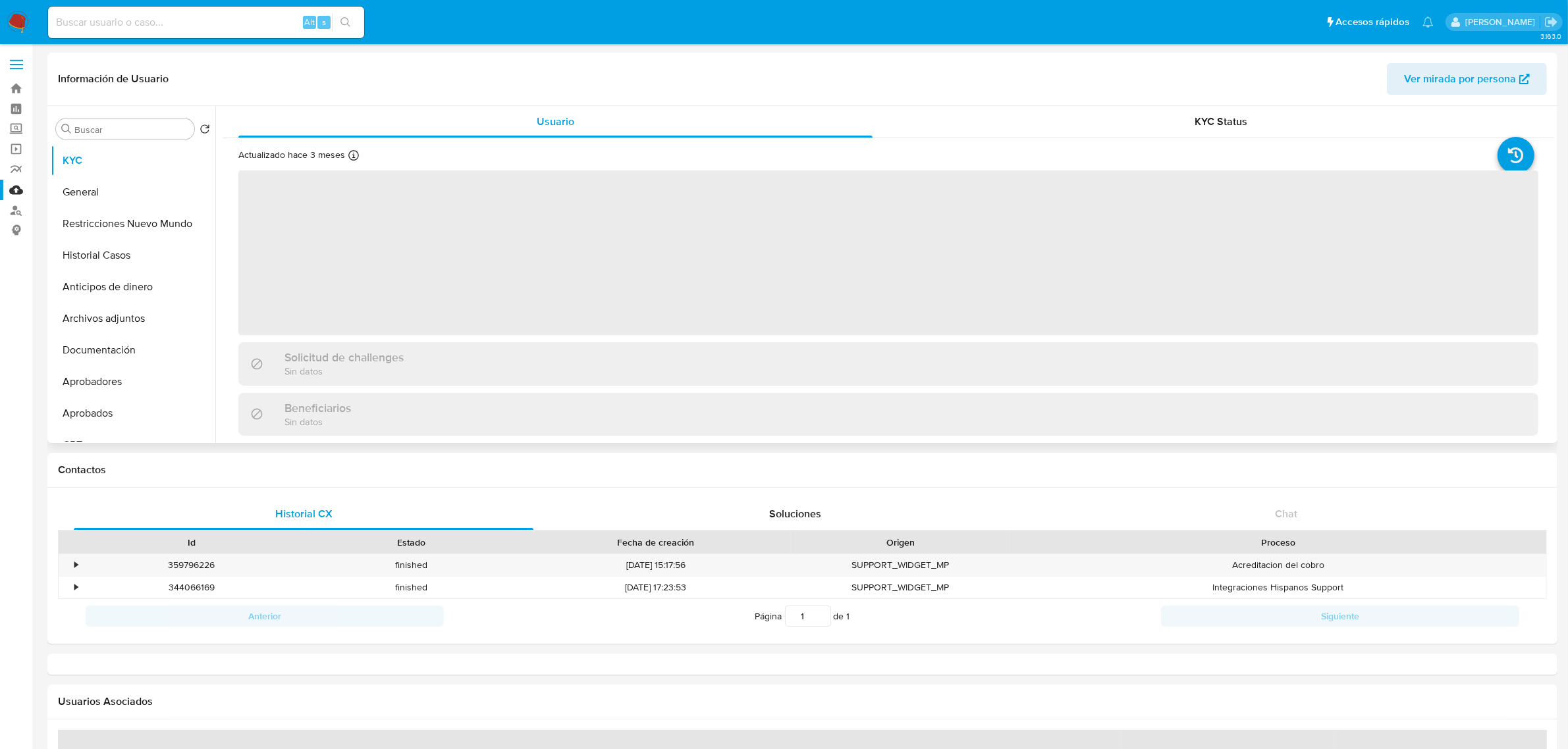
select select "10"
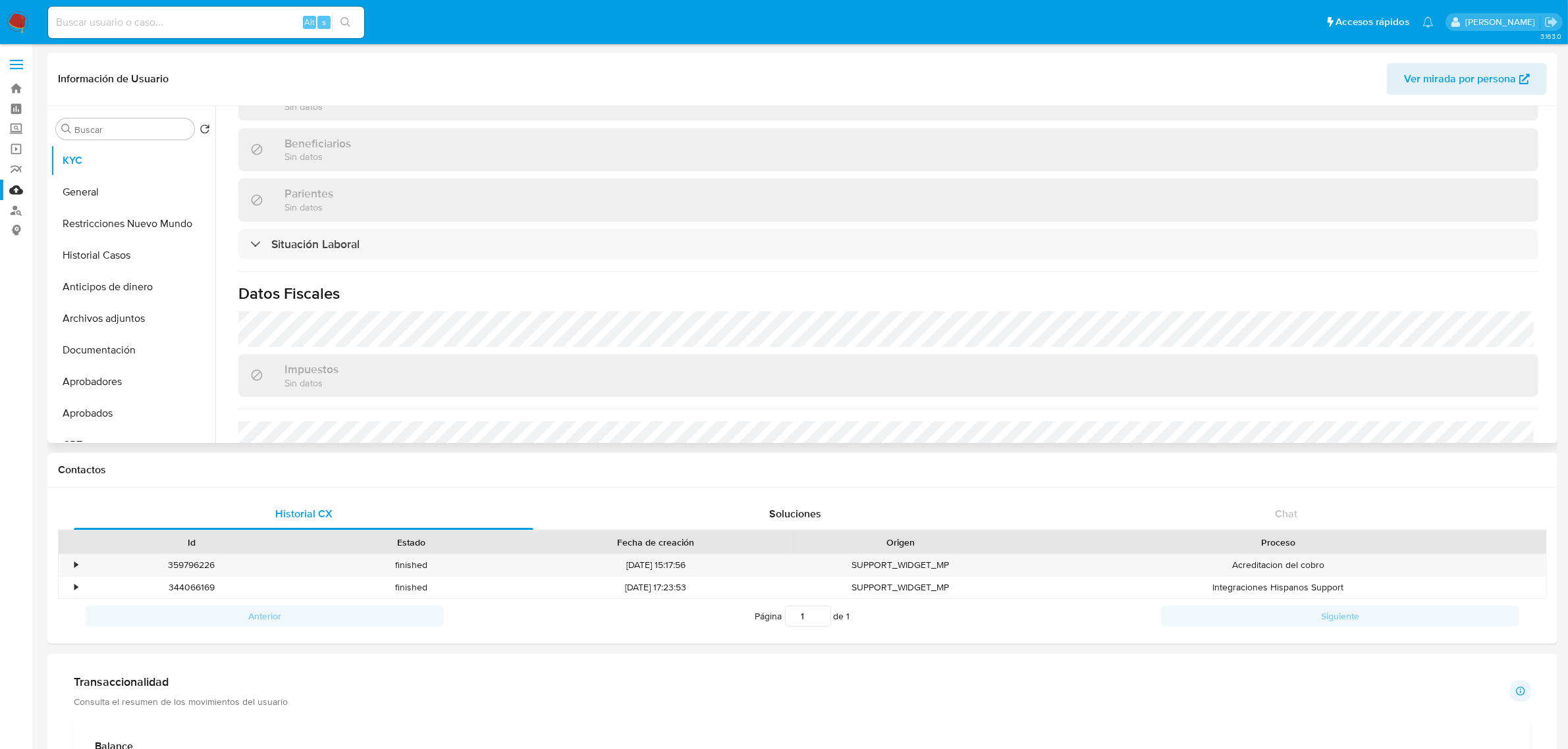
scroll to position [668, 0]
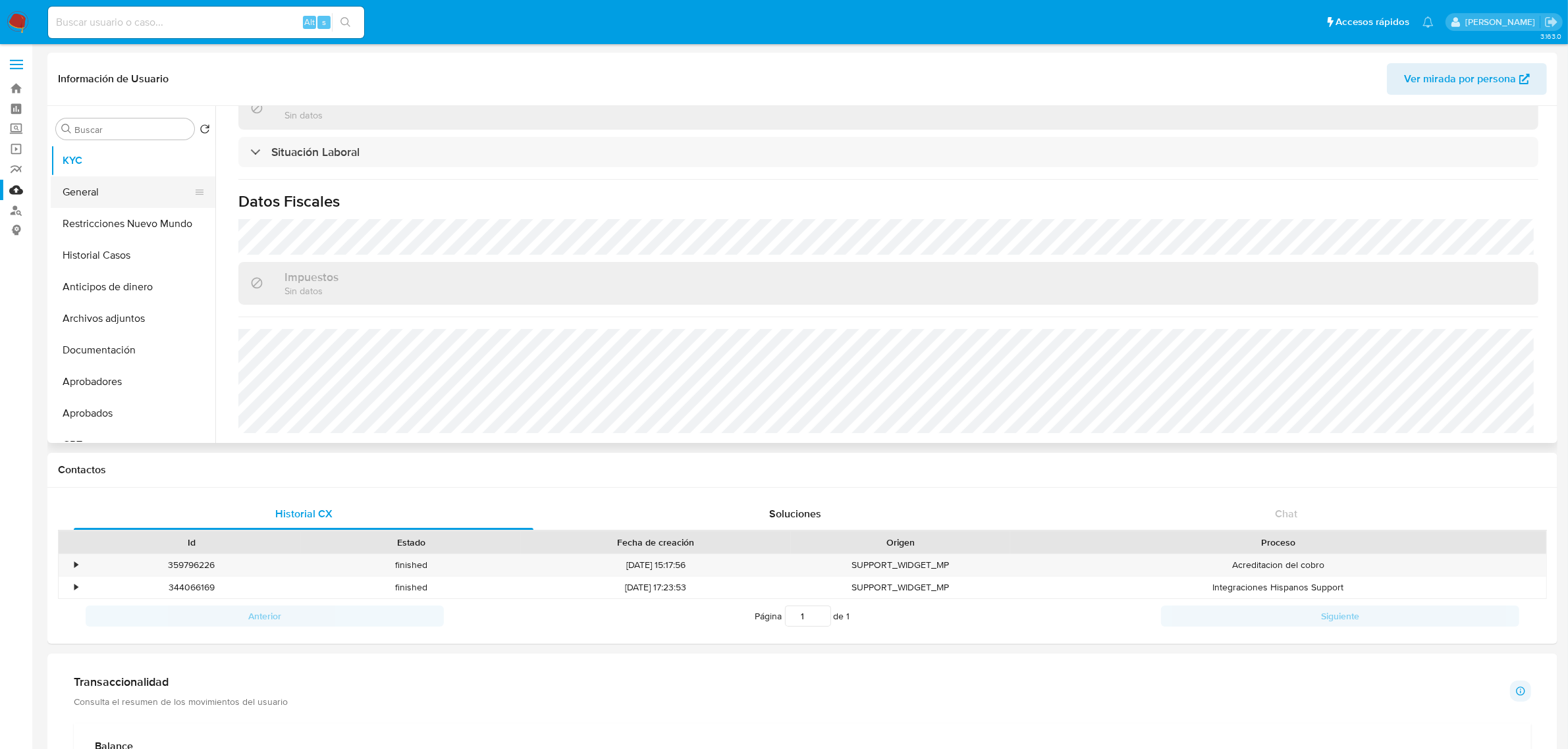
click at [108, 195] on button "General" at bounding box center [128, 192] width 154 height 31
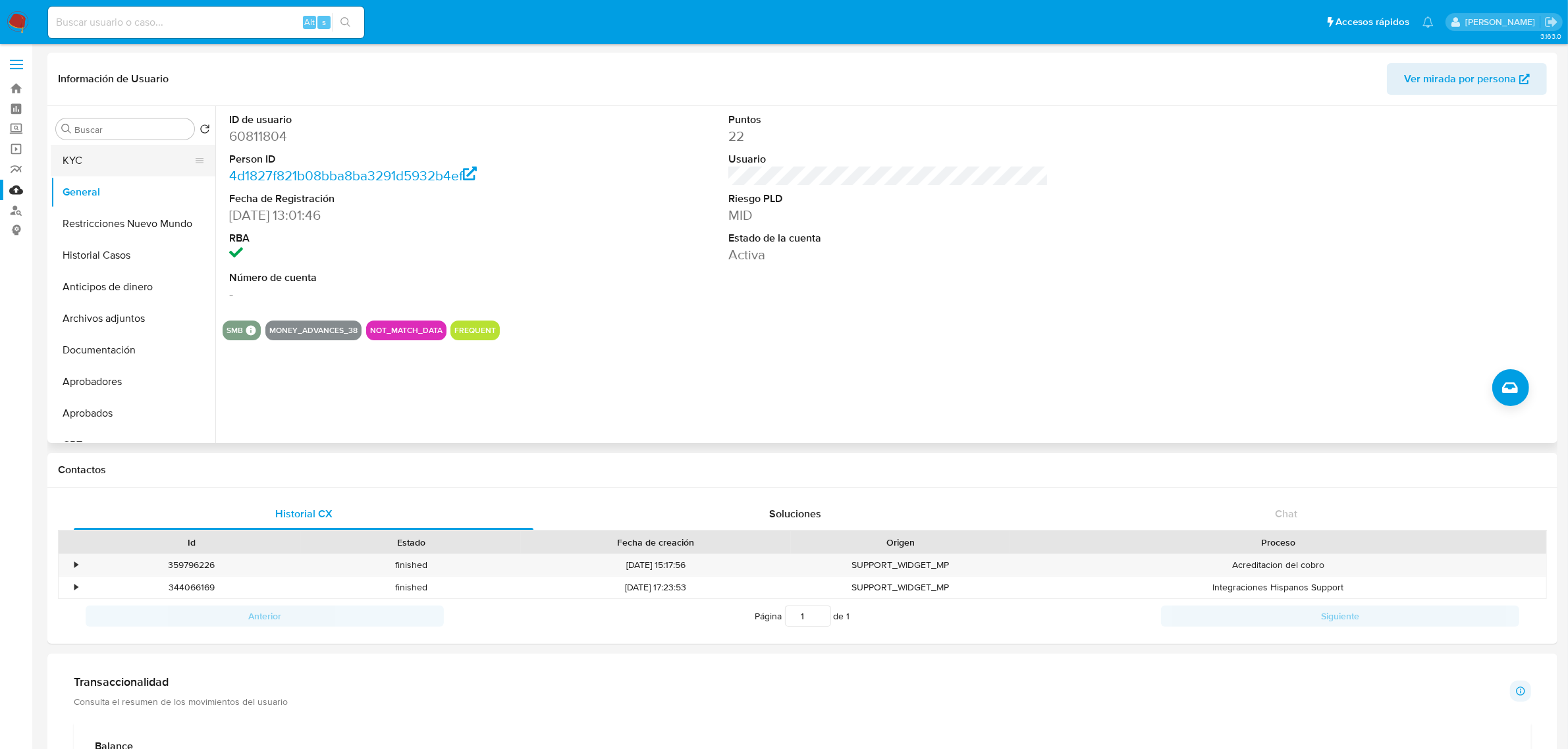
click at [107, 159] on button "KYC" at bounding box center [128, 160] width 154 height 31
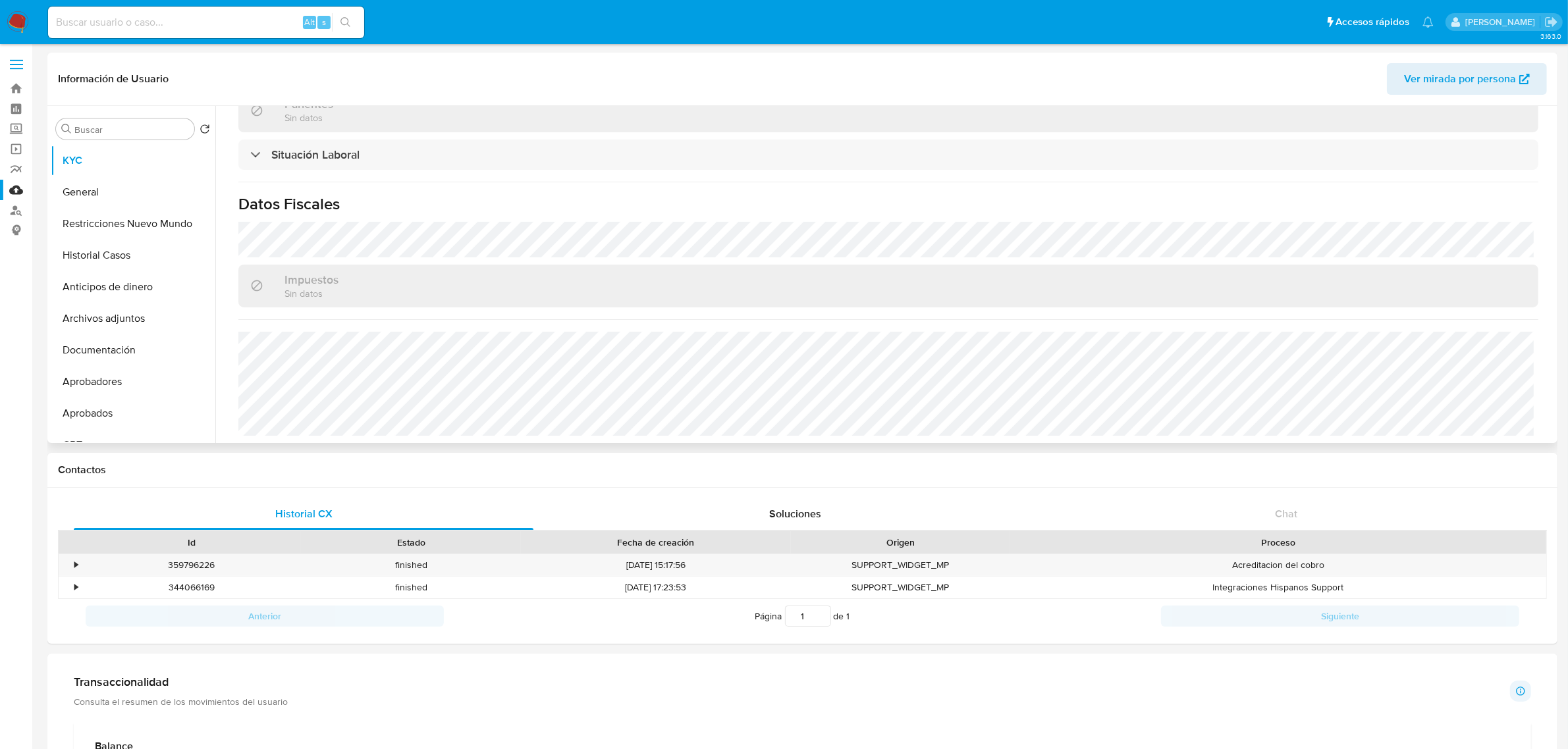
scroll to position [668, 0]
click at [149, 227] on button "Restricciones Nuevo Mundo" at bounding box center [128, 224] width 154 height 31
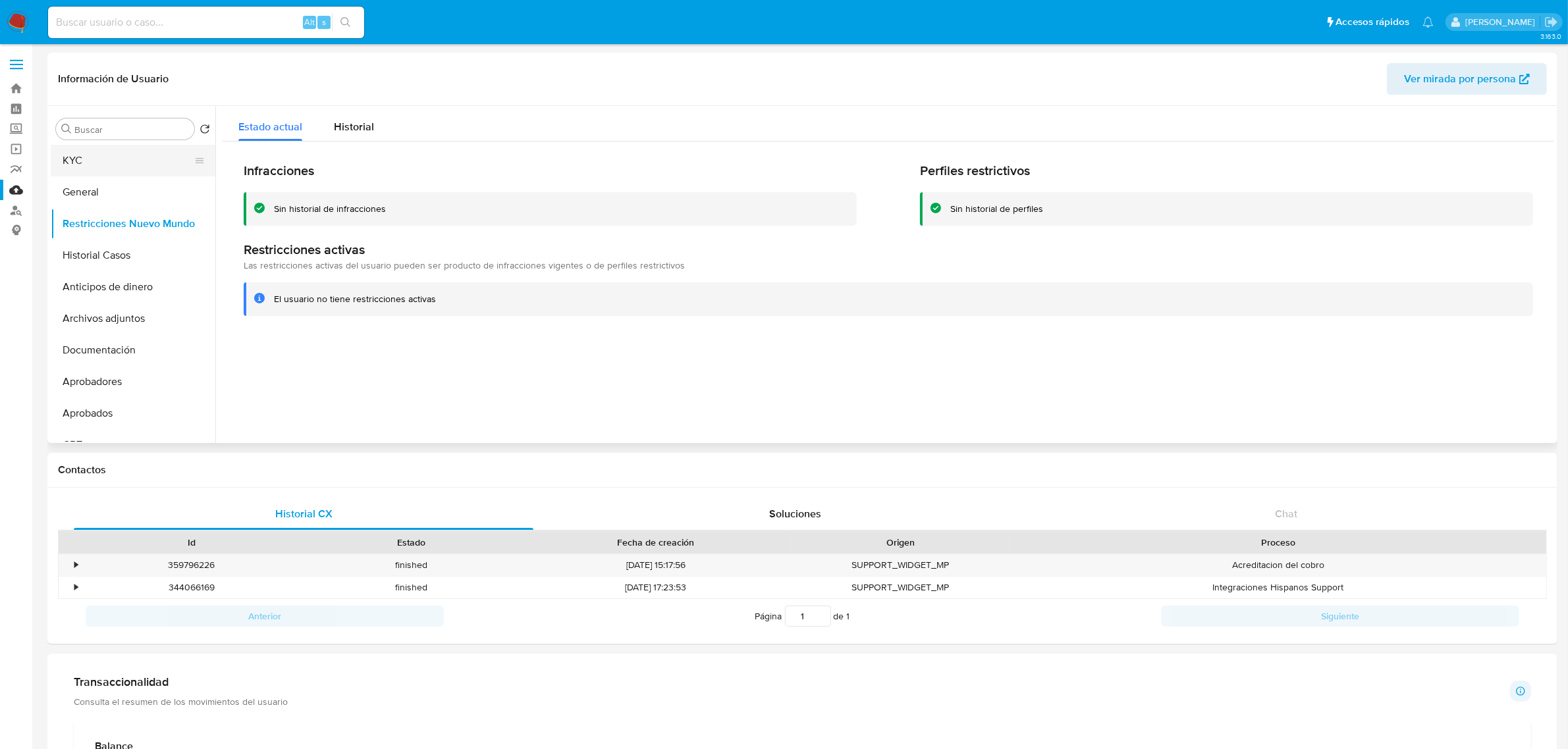
click at [116, 168] on button "KYC" at bounding box center [128, 160] width 154 height 31
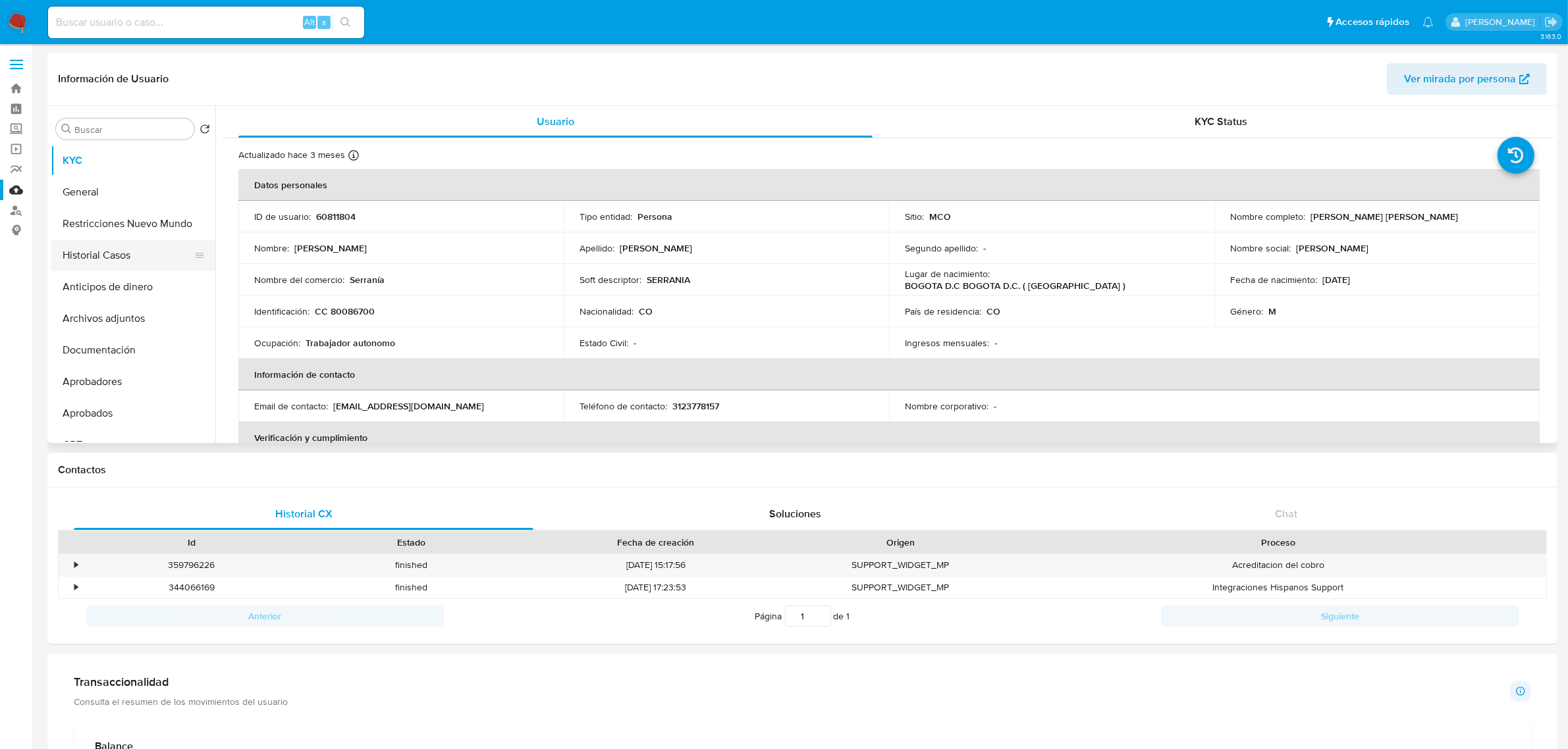
click at [100, 245] on button "Historial Casos" at bounding box center [128, 255] width 154 height 31
